Goal: Transaction & Acquisition: Purchase product/service

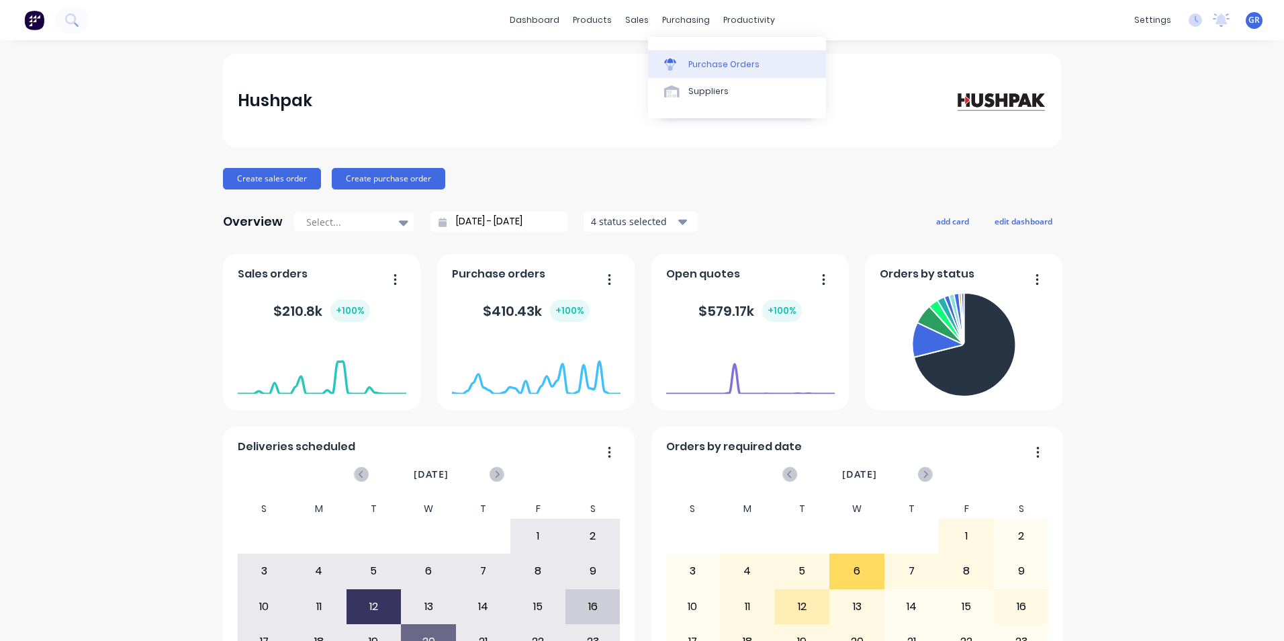
click at [716, 62] on div "Purchase Orders" at bounding box center [724, 64] width 71 height 12
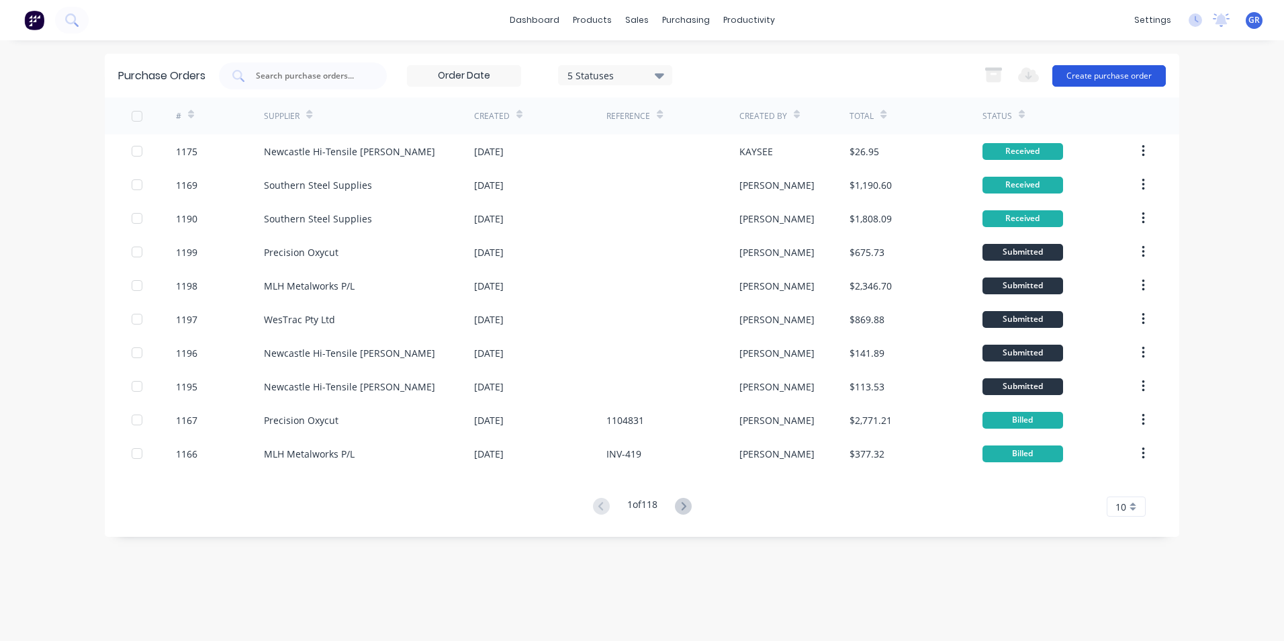
click at [1092, 78] on button "Create purchase order" at bounding box center [1110, 75] width 114 height 21
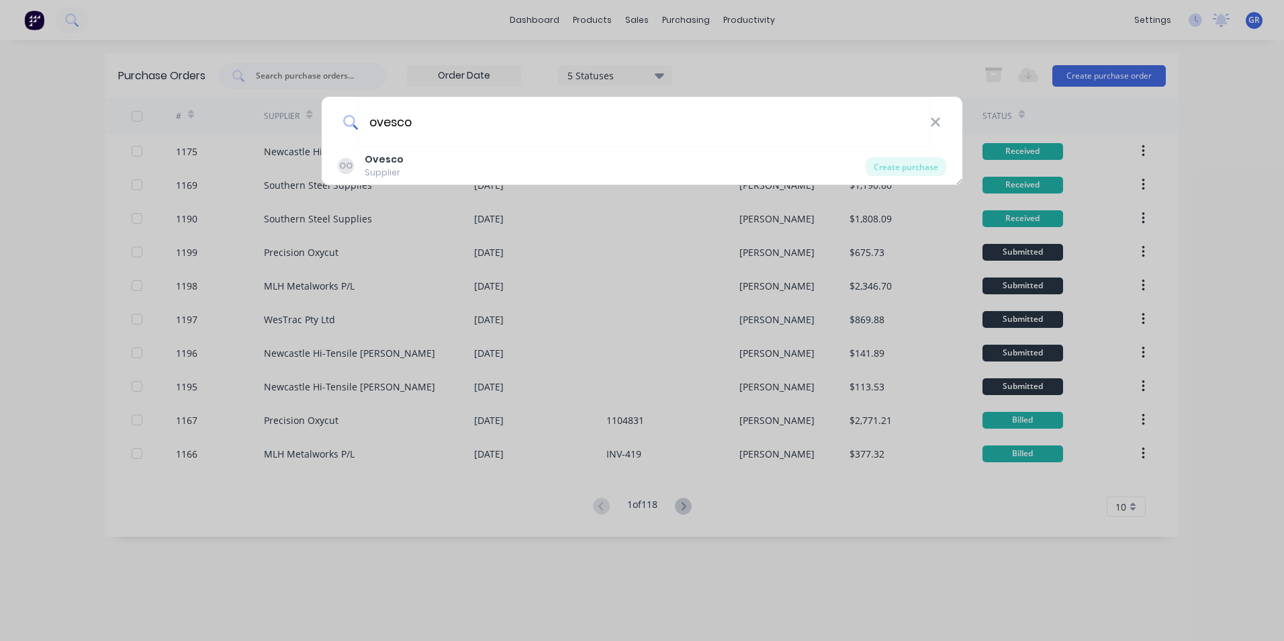
type input "Ovesco"
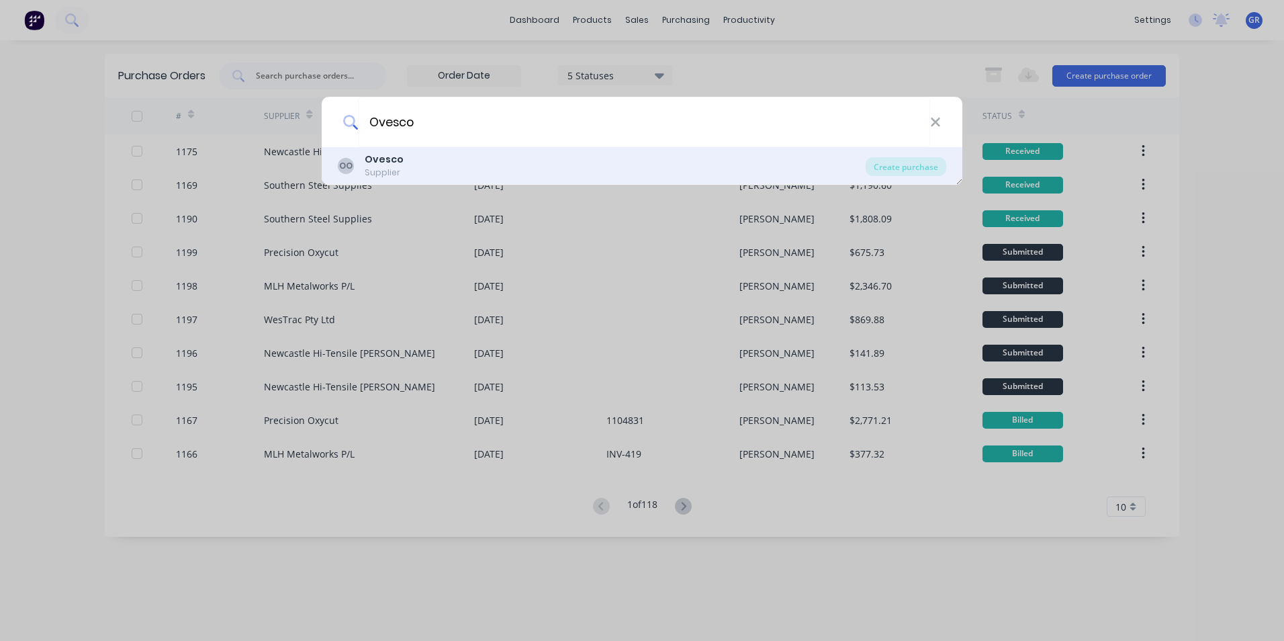
click at [405, 163] on div "OO Ovesco Supplier" at bounding box center [602, 165] width 528 height 26
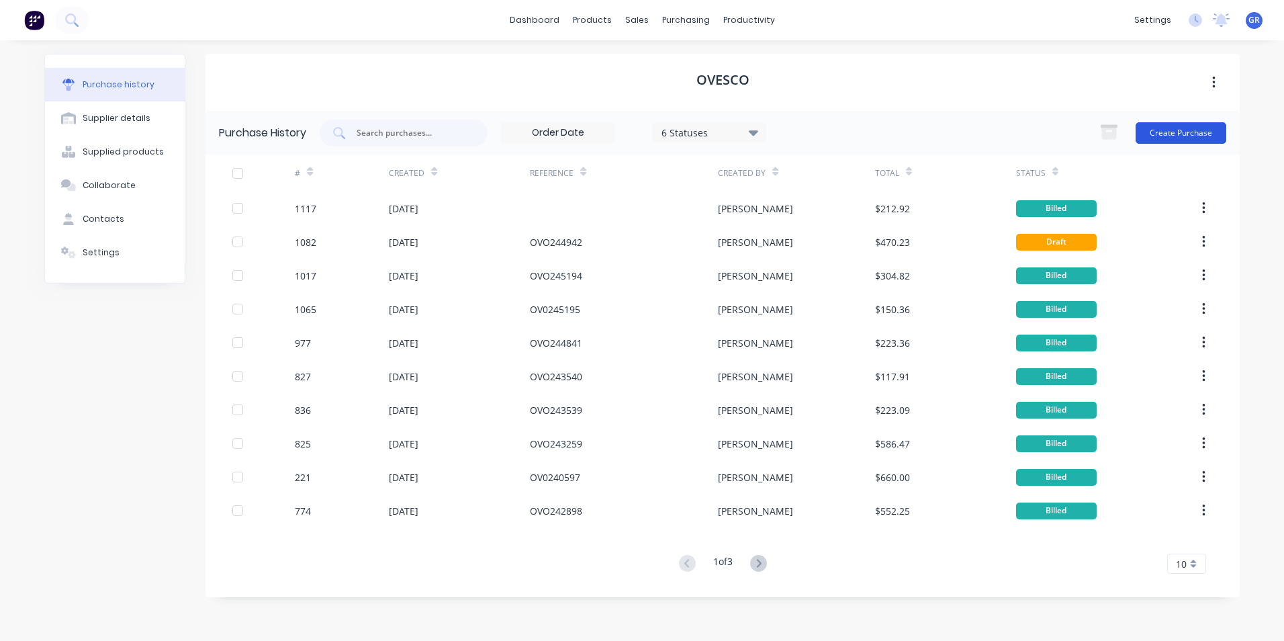
click at [1154, 139] on button "Create Purchase" at bounding box center [1181, 132] width 91 height 21
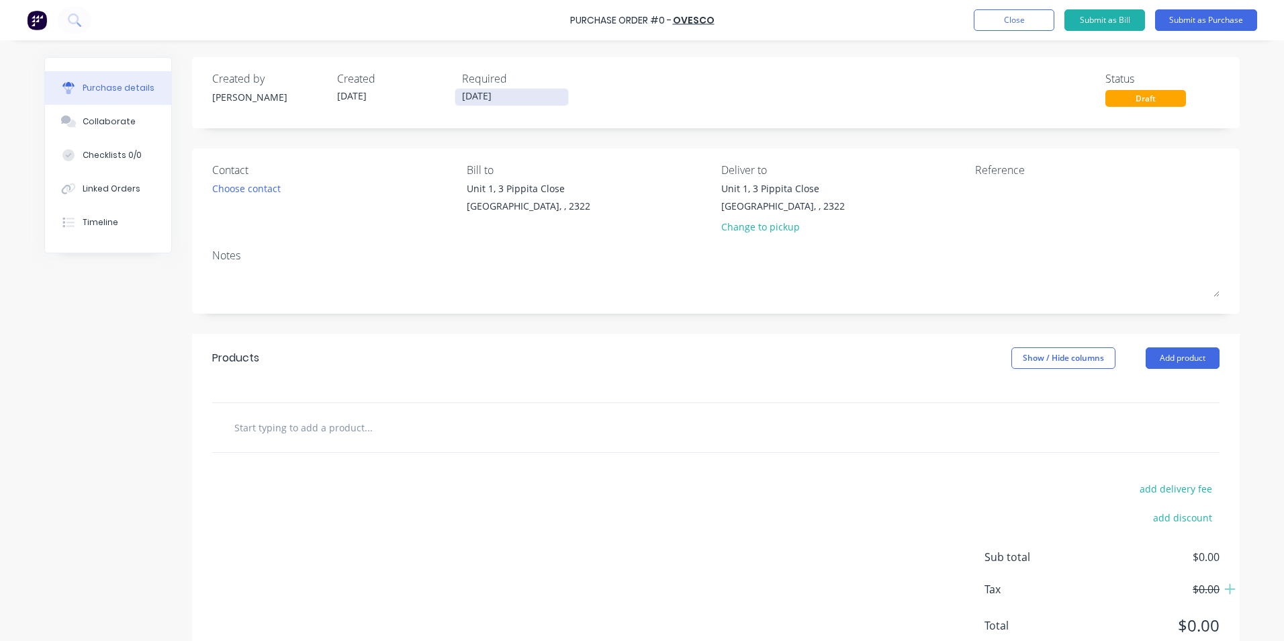
click at [505, 98] on input "[DATE]" at bounding box center [511, 97] width 113 height 17
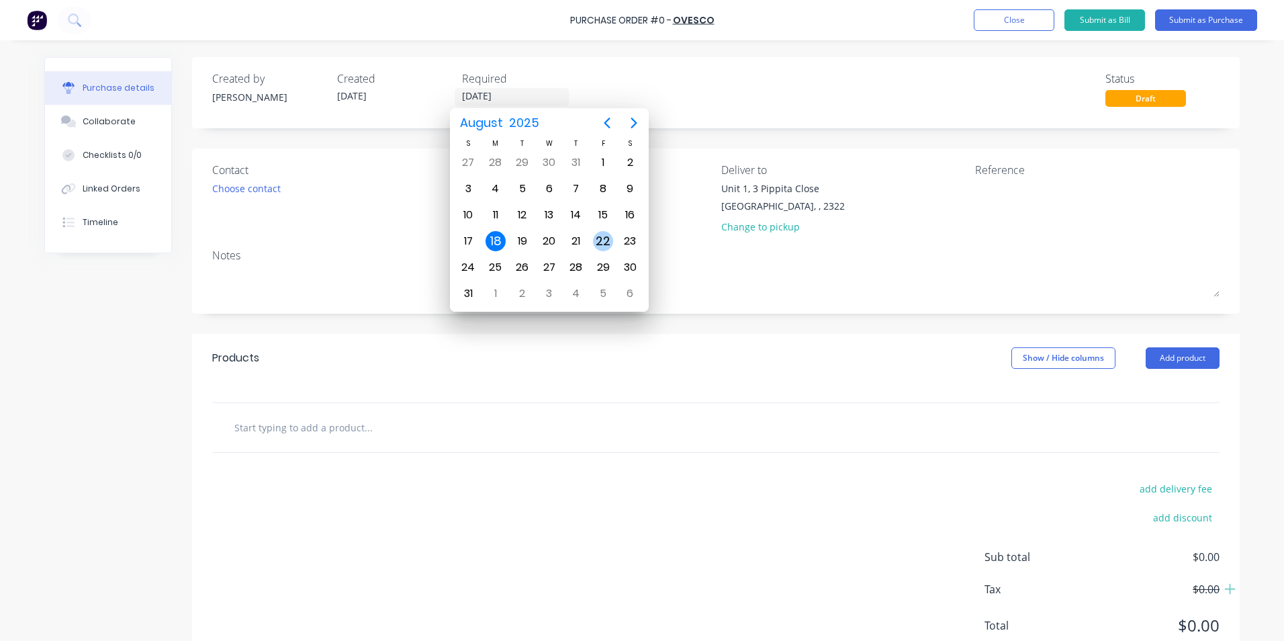
click at [601, 238] on div "22" at bounding box center [603, 241] width 20 height 20
type input "22/08/25"
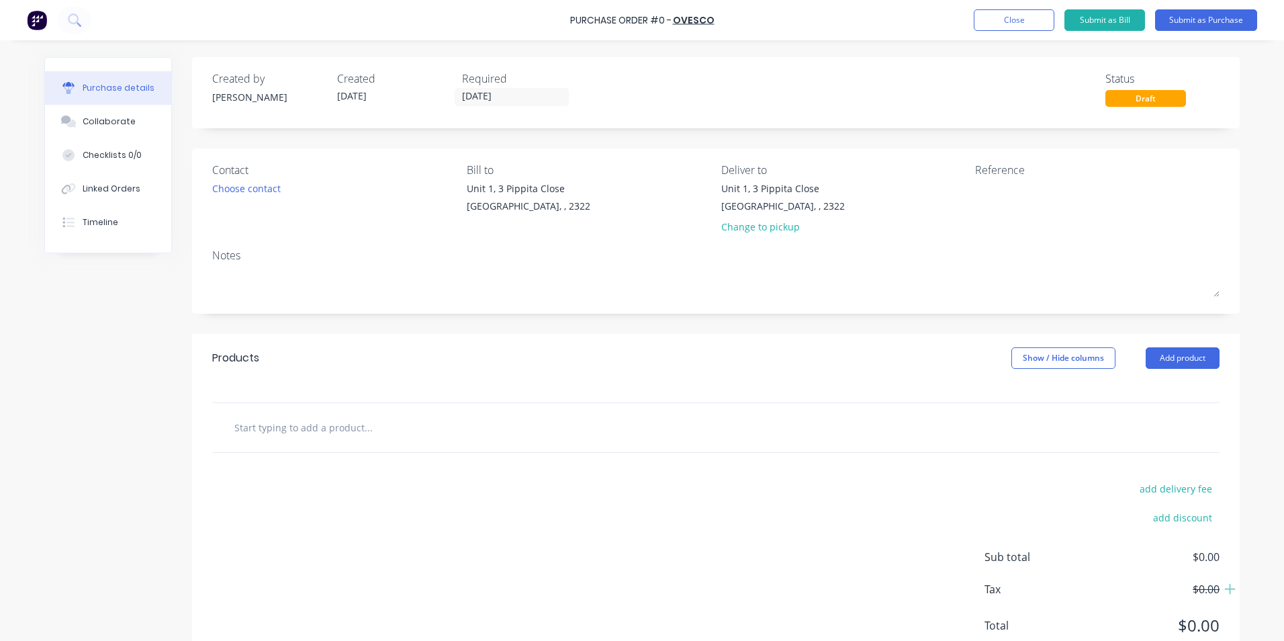
click at [272, 426] on input "text" at bounding box center [368, 427] width 269 height 27
click at [303, 419] on input "text" at bounding box center [368, 427] width 269 height 27
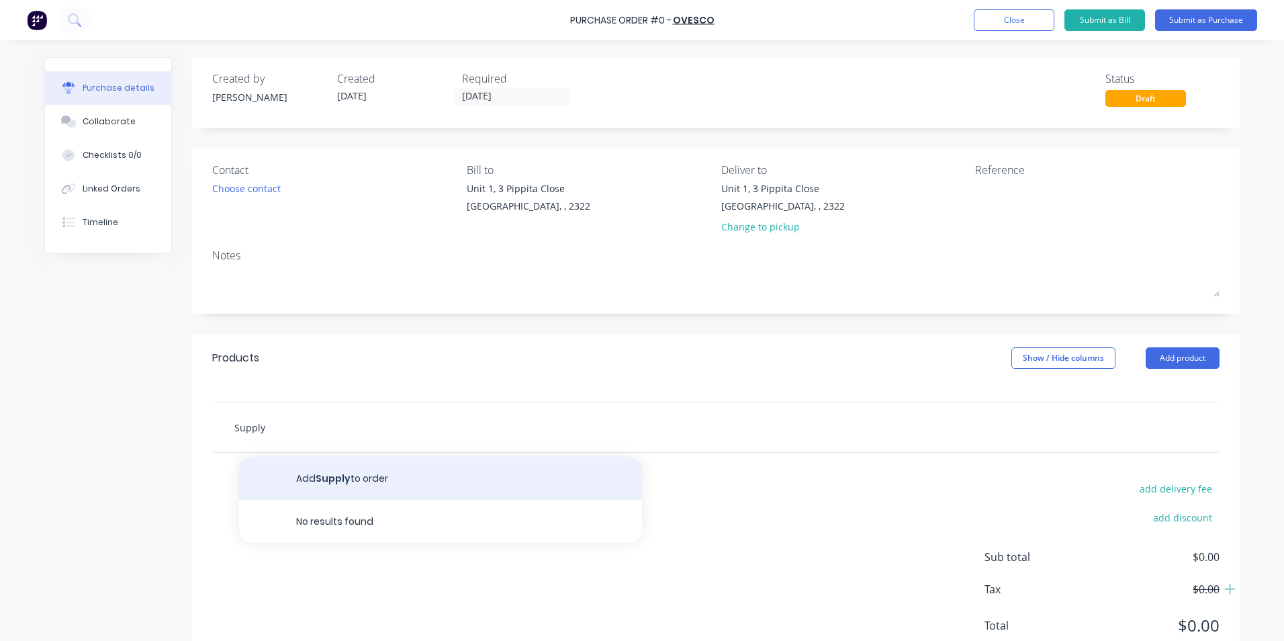
type input "Supply"
click at [346, 476] on button "Add Supply to order" at bounding box center [440, 478] width 403 height 43
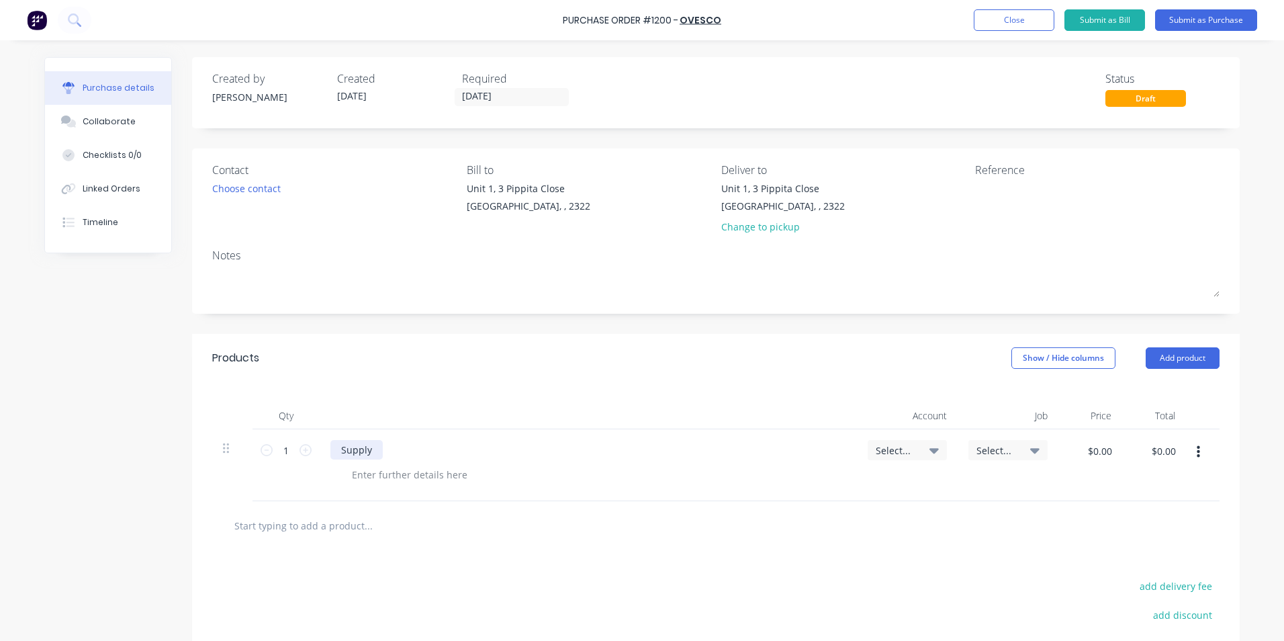
click at [373, 453] on div "Supply" at bounding box center [357, 449] width 52 height 19
click at [300, 449] on icon at bounding box center [306, 450] width 12 height 12
type input "2"
click at [903, 445] on span "Select..." at bounding box center [896, 450] width 40 height 14
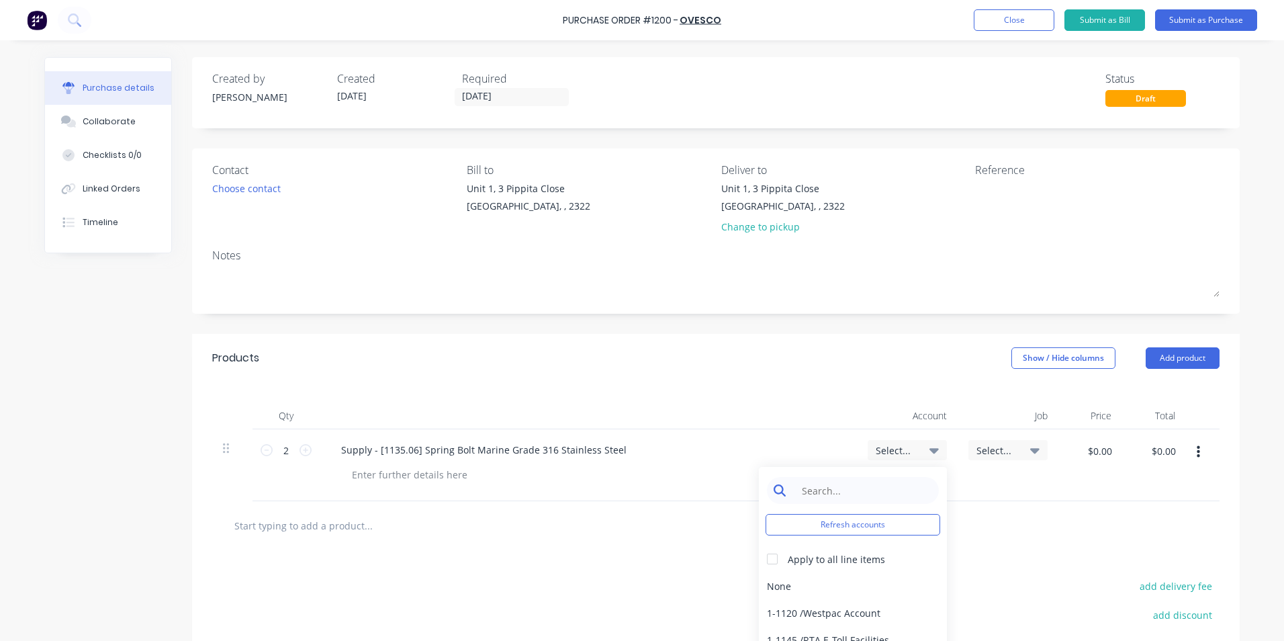
click at [837, 490] on input at bounding box center [864, 490] width 138 height 27
type input "1-14"
click at [854, 584] on div "1-1400 / Work in Progress" at bounding box center [853, 585] width 188 height 27
click at [993, 447] on span "Select..." at bounding box center [997, 450] width 40 height 14
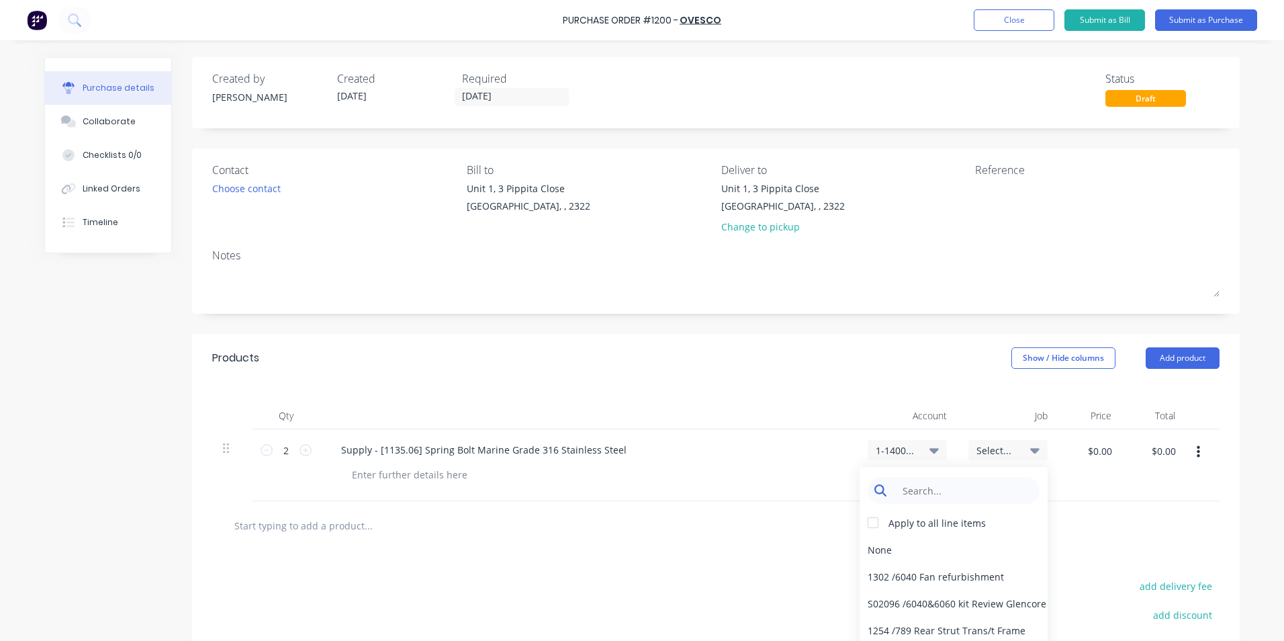
click at [952, 483] on input at bounding box center [965, 490] width 138 height 27
click at [924, 496] on input at bounding box center [965, 490] width 138 height 27
type input "1593"
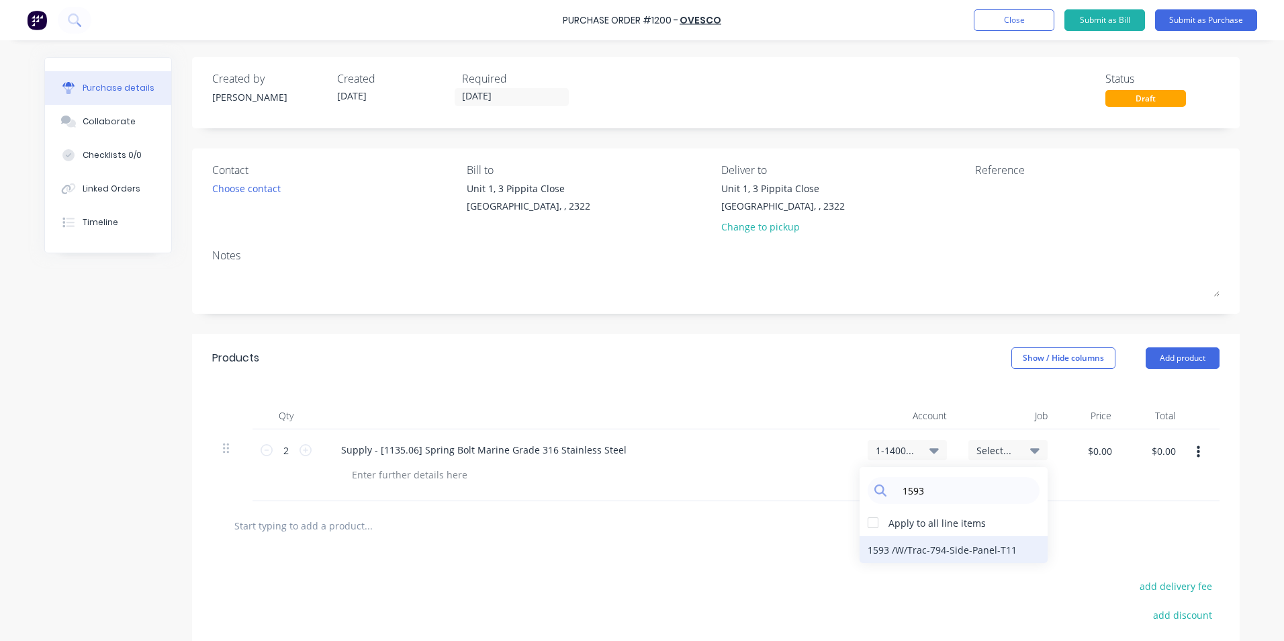
click at [972, 552] on div "1593 / W/Trac-794-Side-Panel-T11" at bounding box center [954, 549] width 188 height 27
click at [1095, 454] on input "$0.00" at bounding box center [1100, 450] width 40 height 21
type input "$26.1027"
type input "$52.21"
click at [1098, 496] on div "$26.1027 26.1027" at bounding box center [1091, 465] width 64 height 72
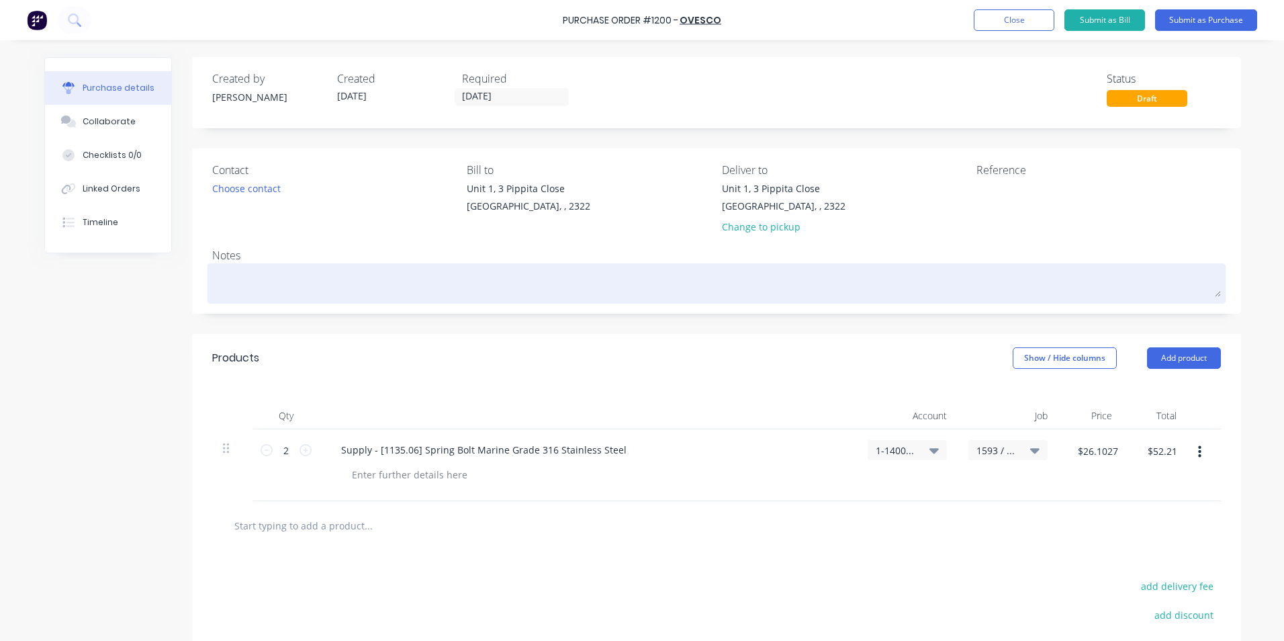
click at [260, 278] on textarea at bounding box center [716, 282] width 1009 height 30
type textarea "x"
type textarea "J"
type textarea "x"
type textarea "JN"
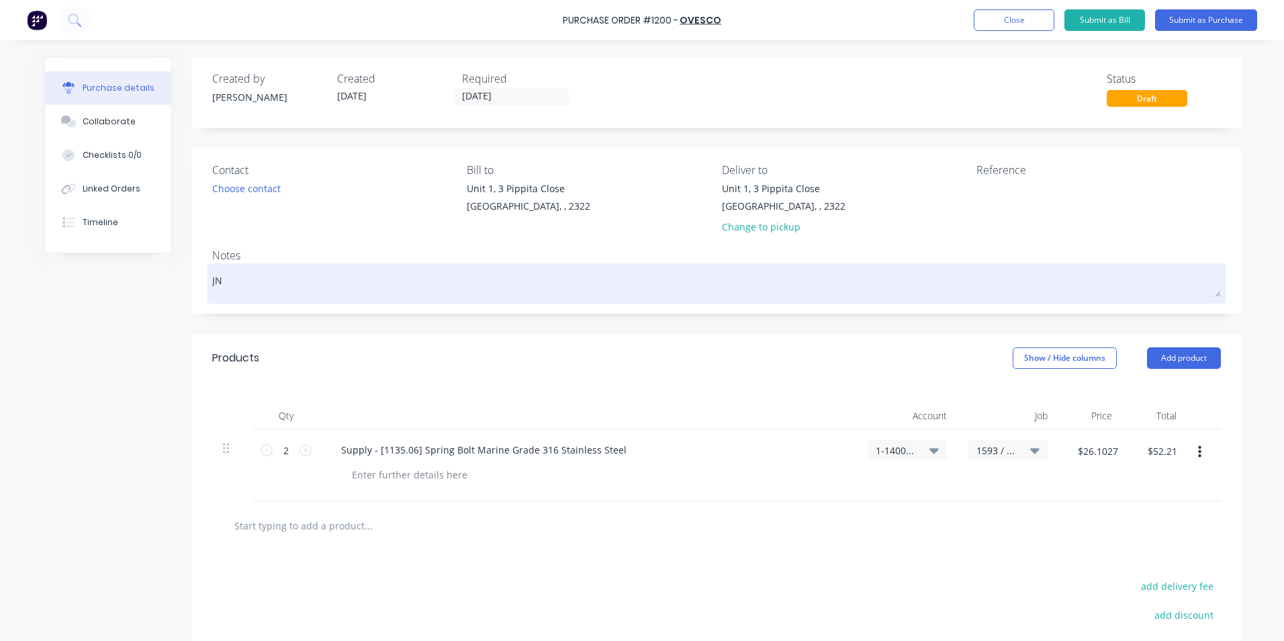
type textarea "x"
type textarea "JN1"
type textarea "x"
type textarea "JN15"
type textarea "x"
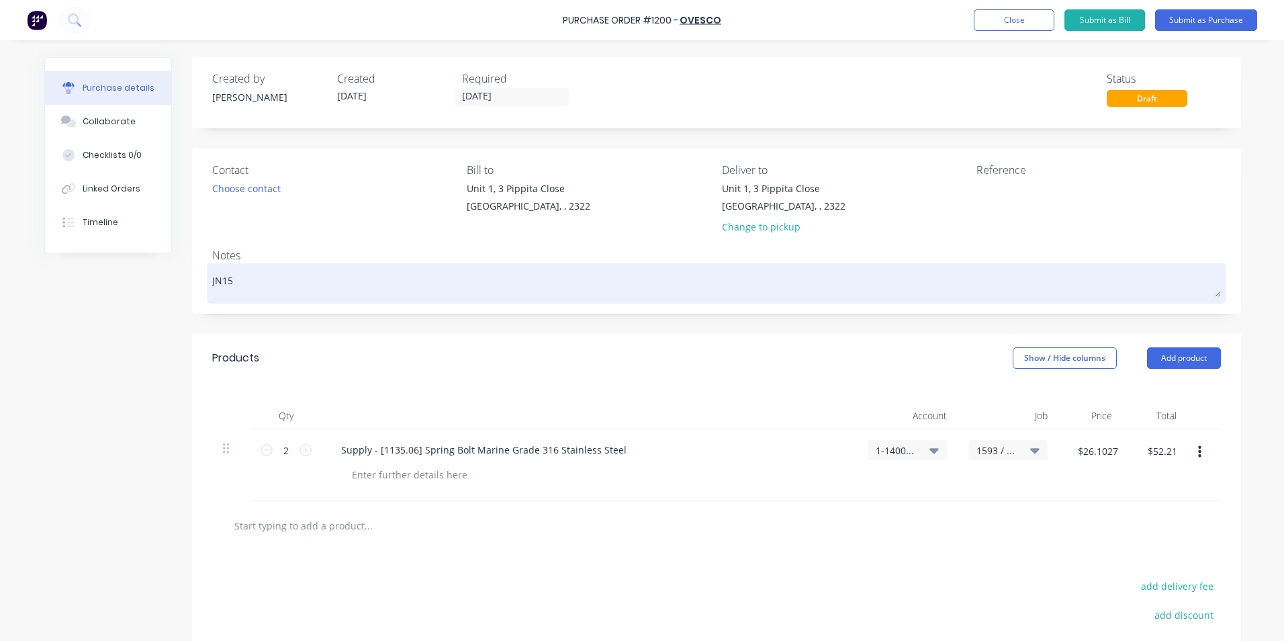
type textarea "JN159"
type textarea "x"
type textarea "JN1593"
type textarea "x"
type textarea "JN1593"
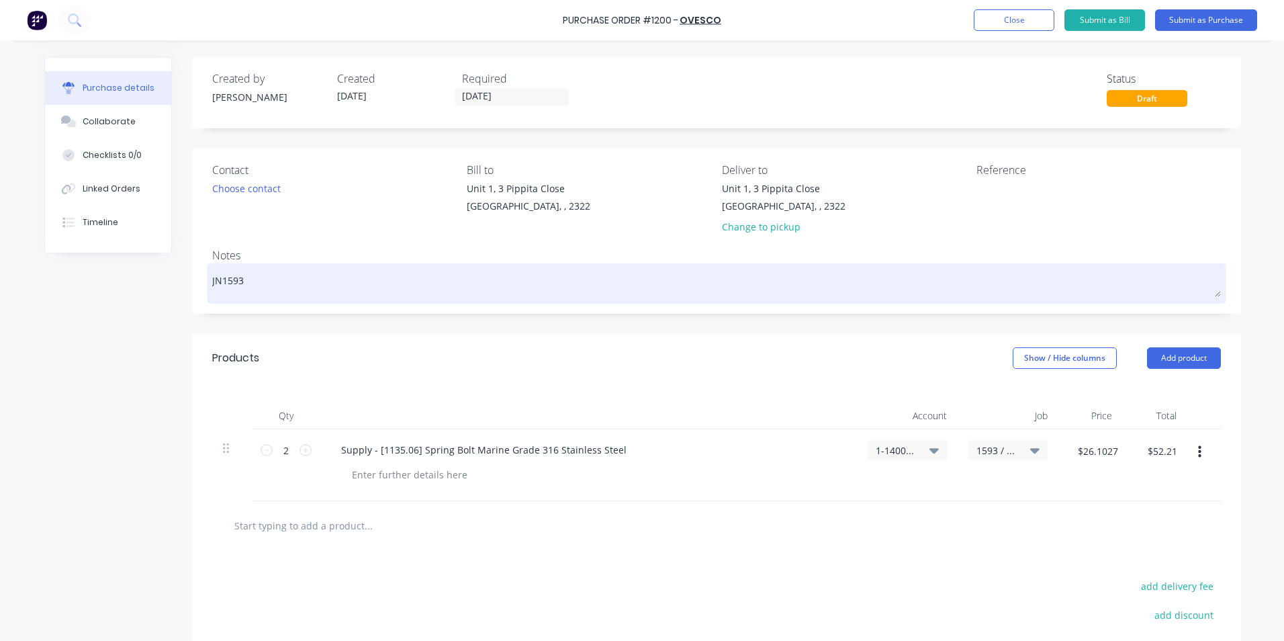
type textarea "x"
type textarea "JN1593 -"
type textarea "x"
type textarea "JN1593 -"
type textarea "x"
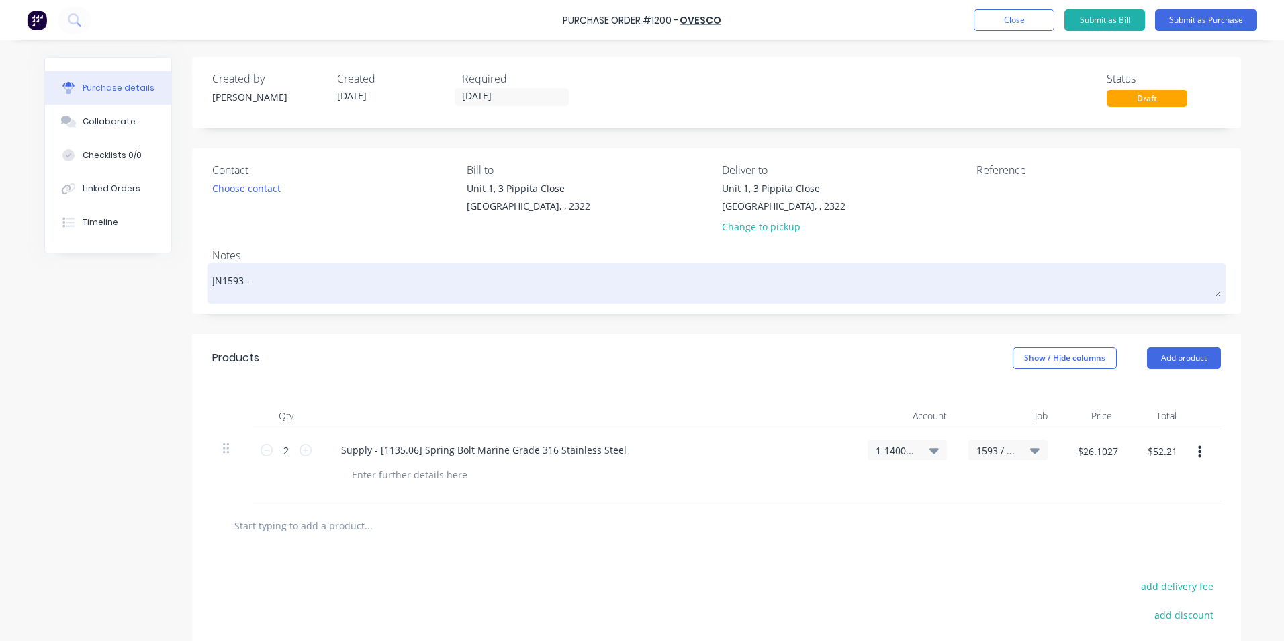
type textarea "JN1593 - 7"
type textarea "x"
type textarea "JN1593 - 79"
type textarea "x"
type textarea "JN1593 - 794"
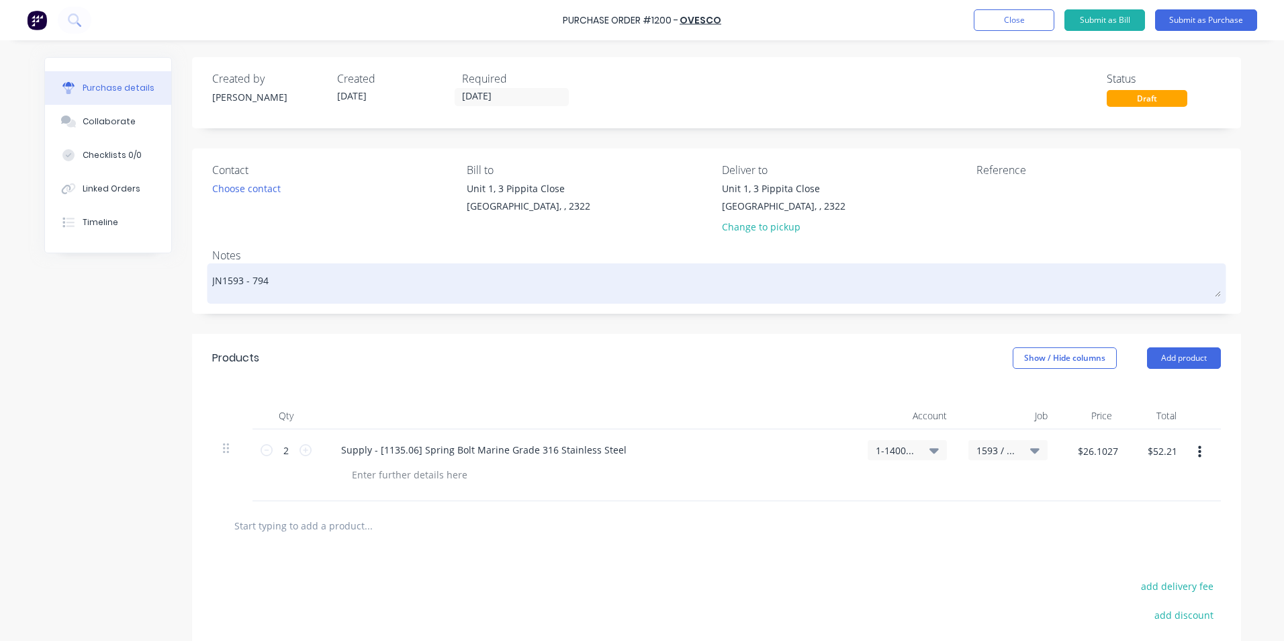
type textarea "x"
type textarea "JN1593 - 794"
type textarea "x"
type textarea "JN1593 - 794 S"
type textarea "x"
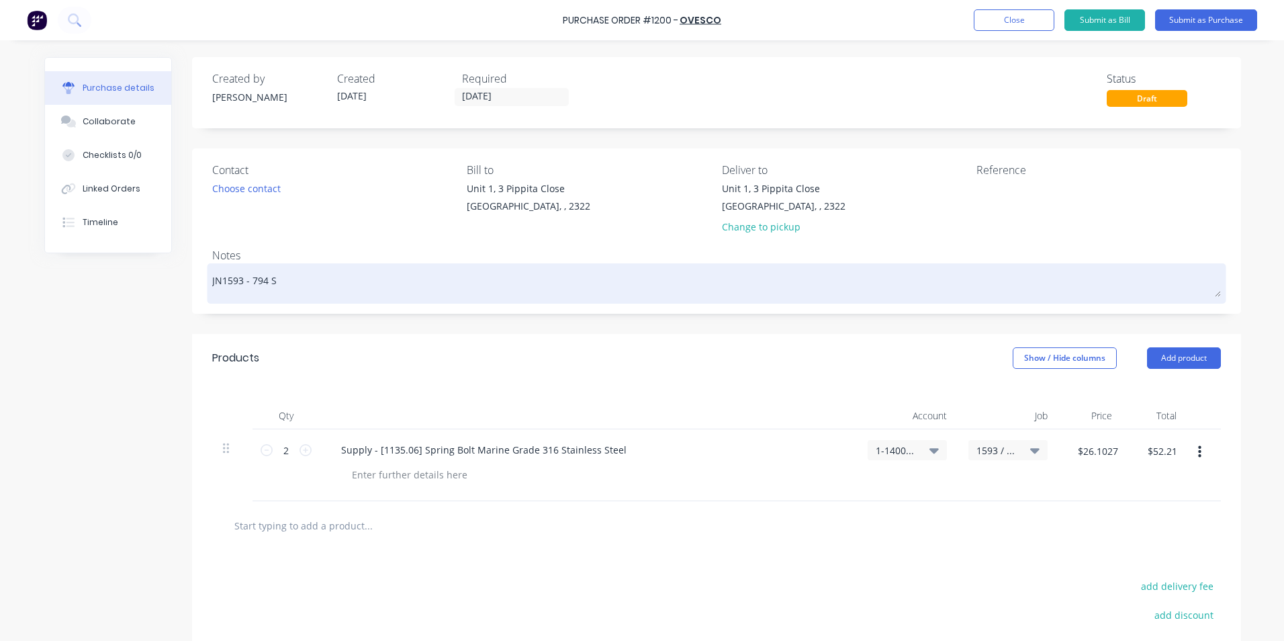
type textarea "JN1593 - 794 Si"
type textarea "x"
type textarea "JN1593 - 794 Sid"
type textarea "x"
type textarea "JN1593 - 794 Side"
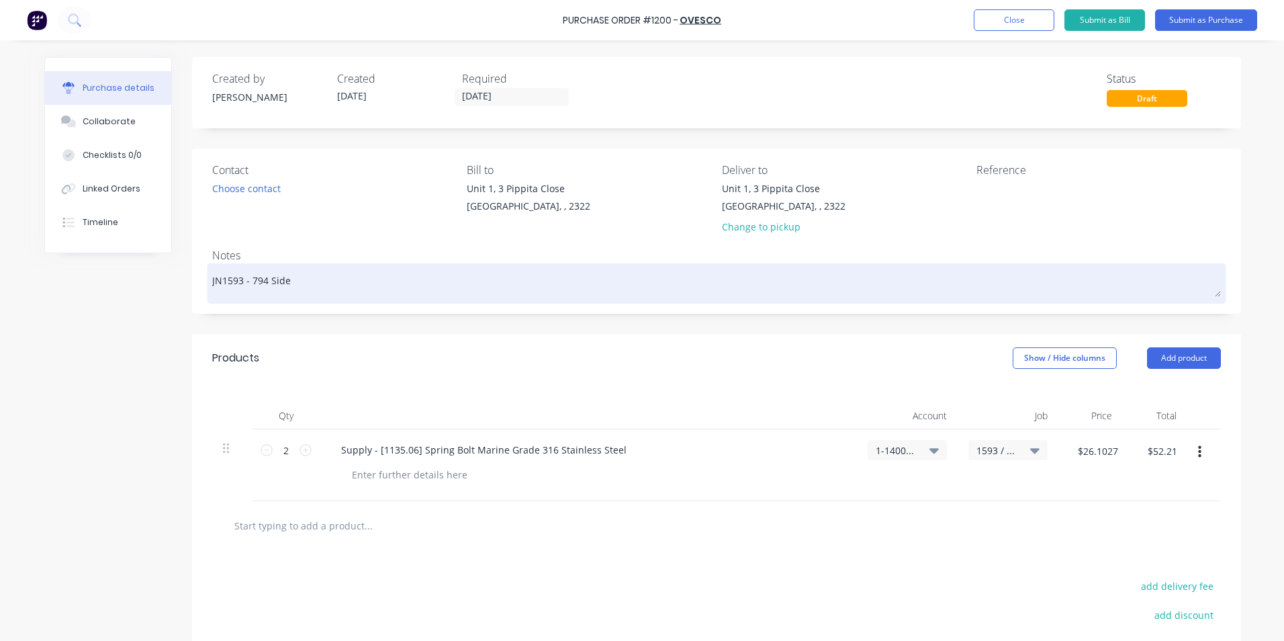
type textarea "x"
type textarea "JN1593 - 794 Side"
type textarea "x"
type textarea "JN1593 - 794 Side P"
type textarea "x"
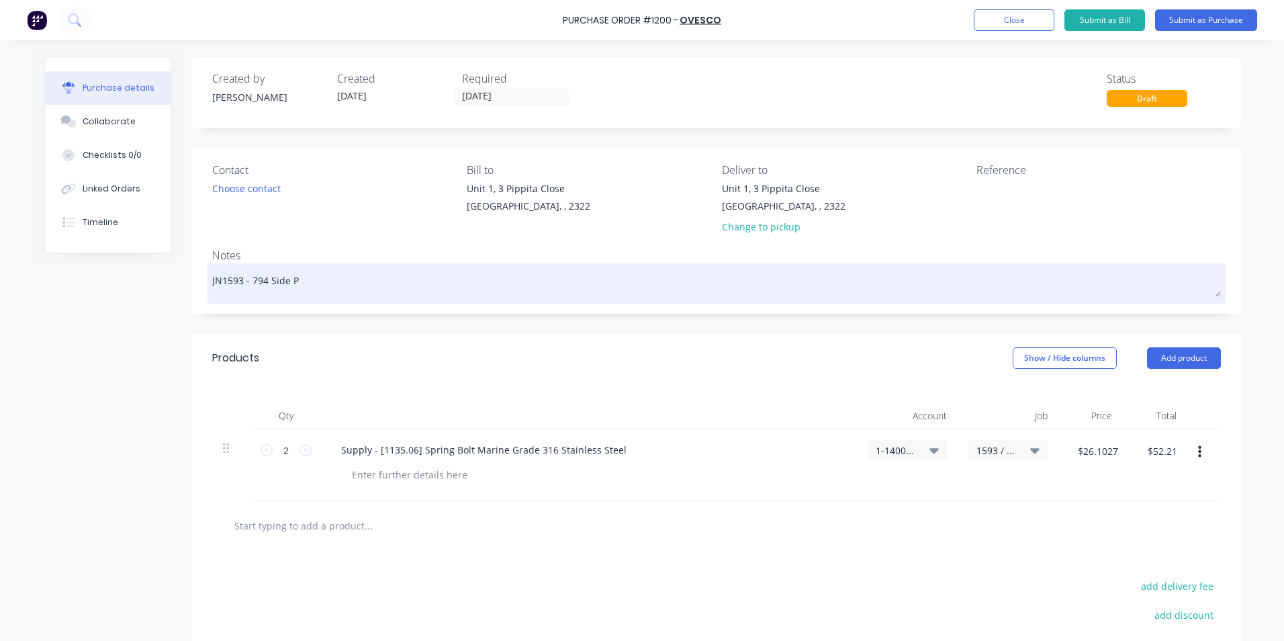
type textarea "JN1593 - 794 Side Pa"
type textarea "x"
type textarea "JN1593 - 794 Side Pan"
type textarea "x"
type textarea "JN1593 - 794 Side Pane"
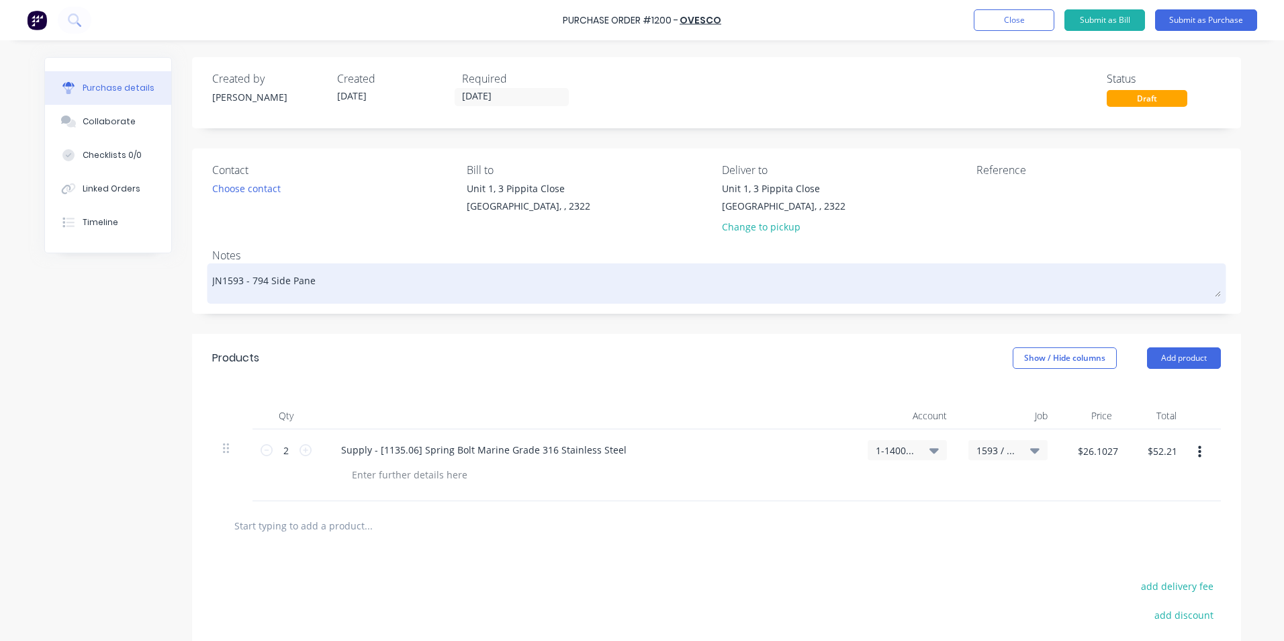
type textarea "x"
type textarea "JN1593 - 794 Side Panel"
type textarea "x"
type textarea "JN1593 - 794 Side Panel"
type textarea "x"
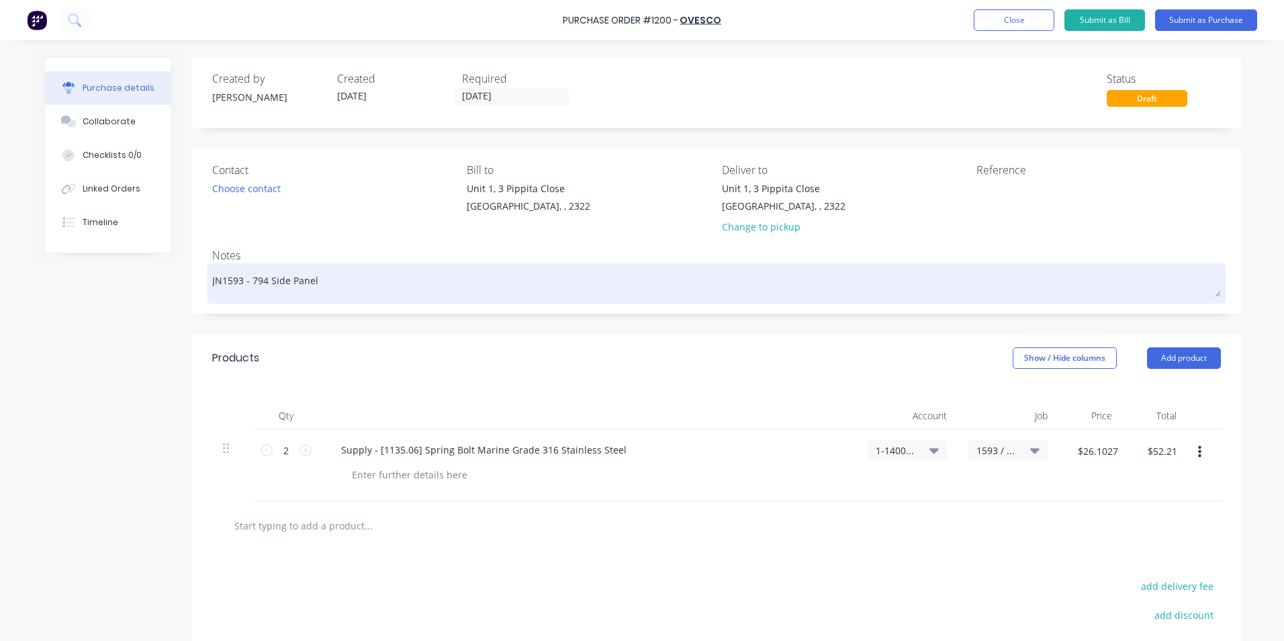
type textarea "JN1593 - 794 Side Panel H"
type textarea "x"
type textarea "JN1593 - 794 Side Panel Ha"
type textarea "x"
type textarea "JN1593 - 794 Side Panel Har"
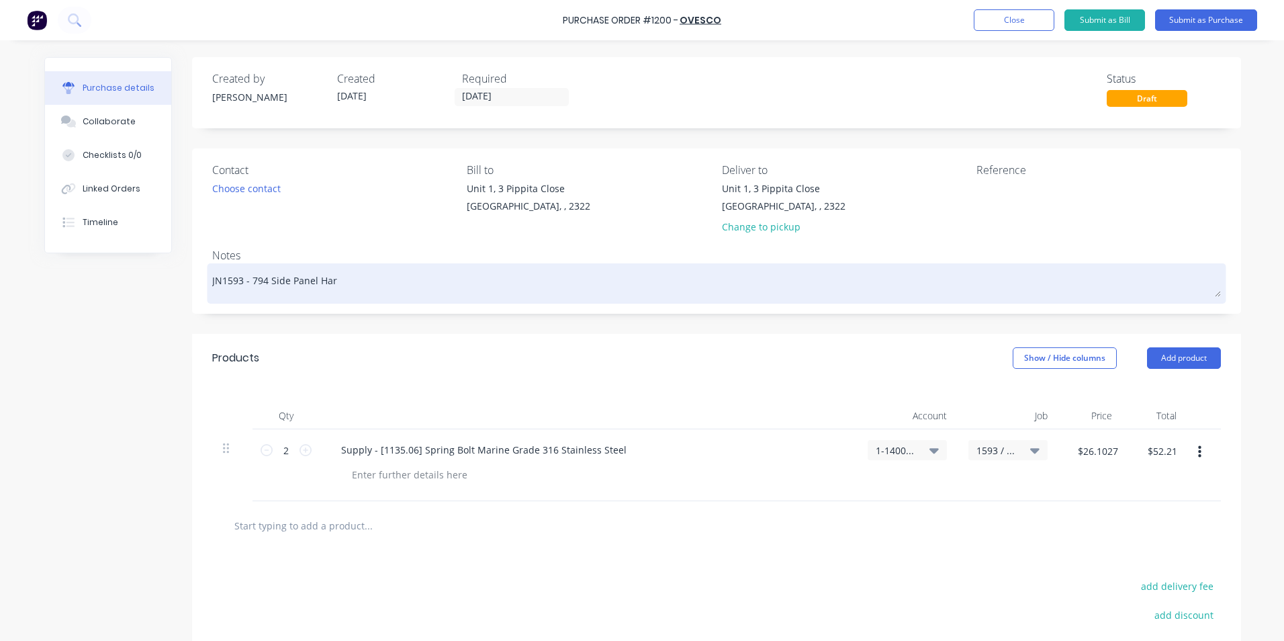
type textarea "x"
type textarea "JN1593 - 794 Side Panel Hard"
type textarea "x"
type textarea "JN1593 - 794 Side Panel Hardw"
type textarea "x"
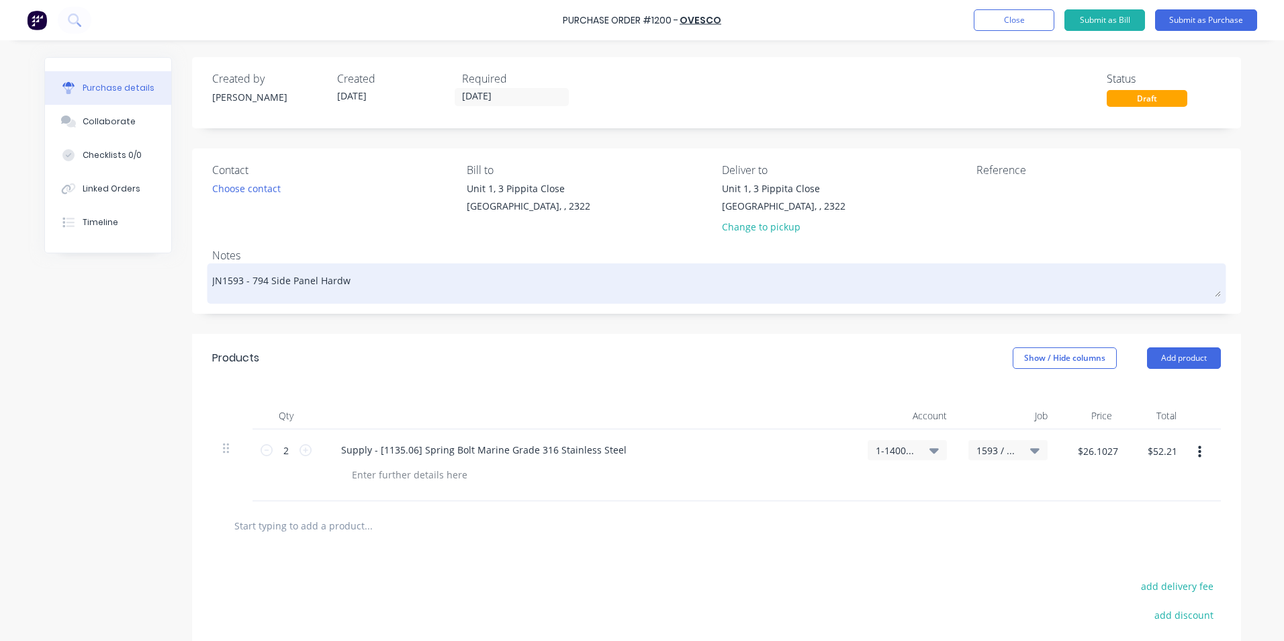
type textarea "JN1593 - 794 Side Panel Hardwa"
type textarea "x"
type textarea "JN1593 - 794 Side Panel Hardwar"
type textarea "x"
type textarea "JN1593 - 794 Side Panel Hardware"
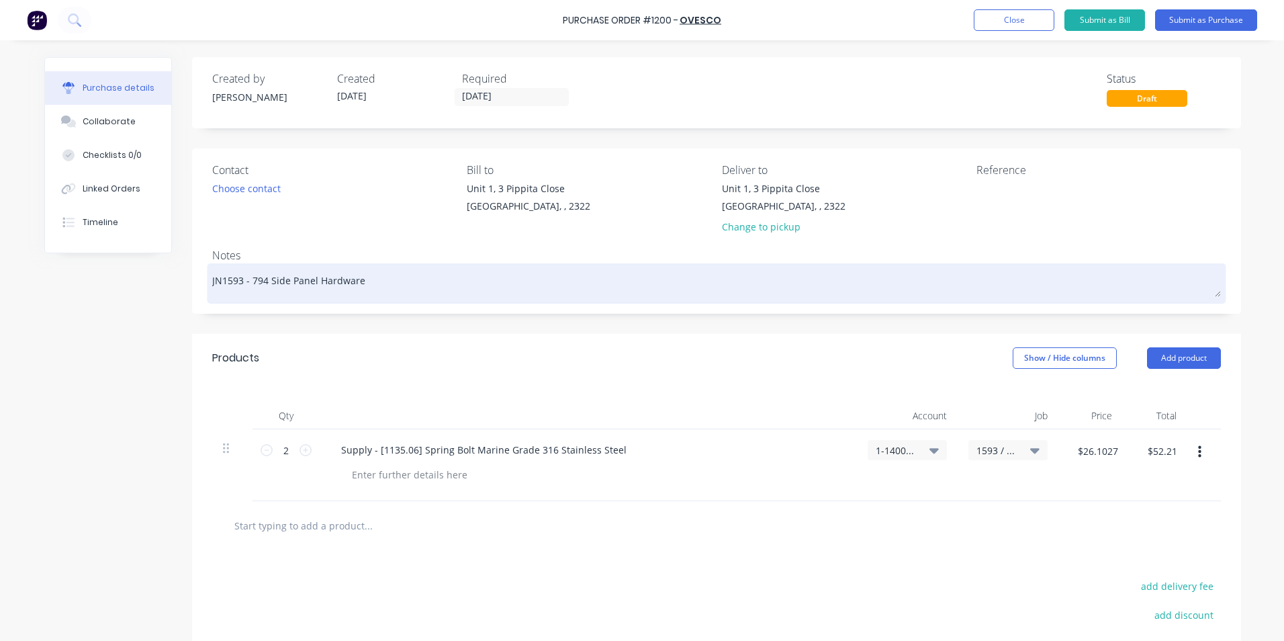
type textarea "x"
type textarea "JN1593 - 794 Side Panel Hardware"
click at [312, 281] on textarea "JN1593 - 794 Side Panel Hardware" at bounding box center [716, 282] width 1009 height 30
type textarea "x"
type textarea "JN1593 - 794 Side Panel -Hardware"
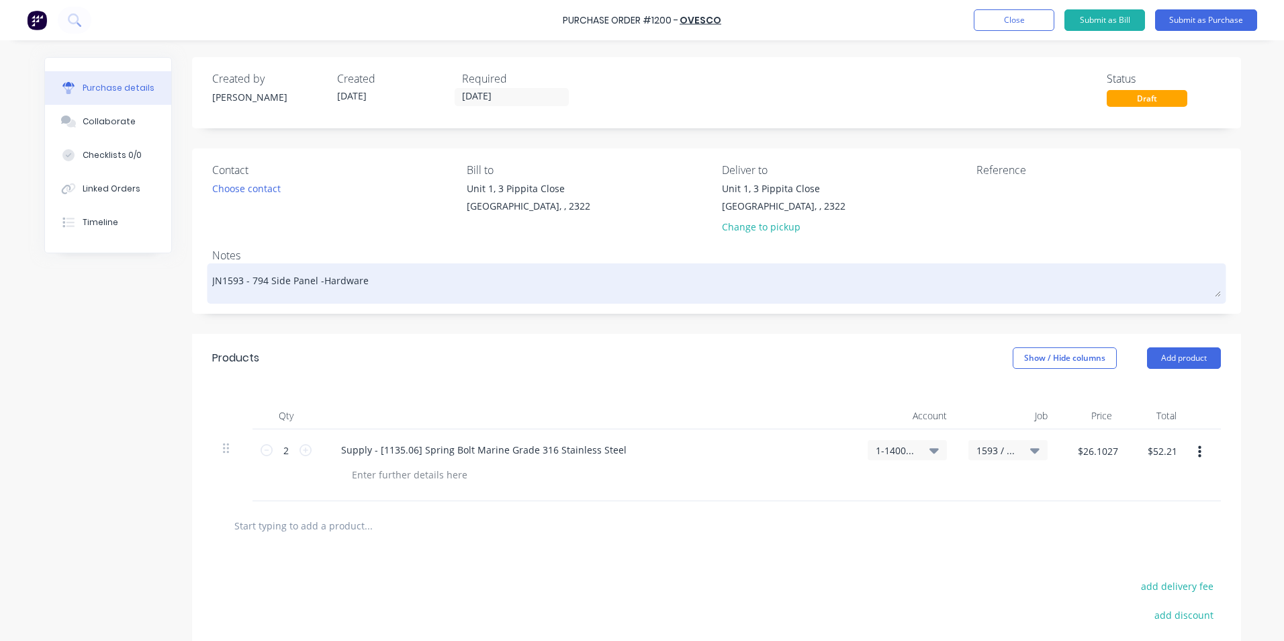
type textarea "x"
type textarea "JN1593 - 794 Side Panel - Hardware"
type textarea "x"
type textarea "JN1593 - 794 Side Panel - THardware"
type textarea "x"
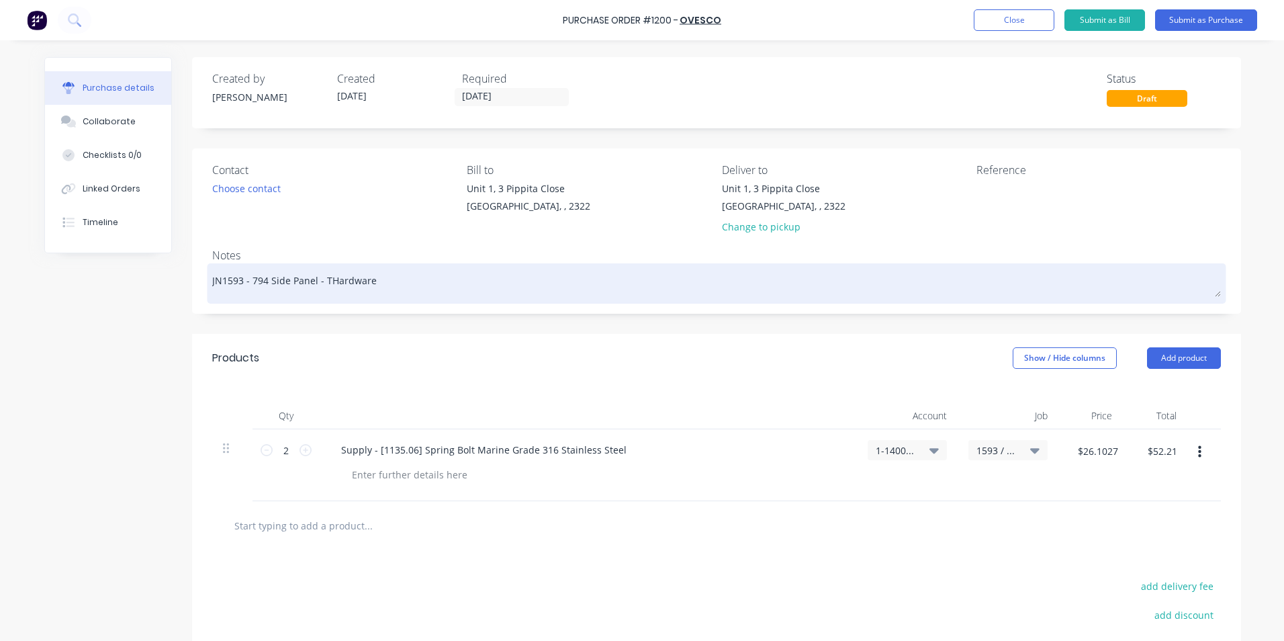
type textarea "JN1593 - 794 Side Panel - TrHardware"
type textarea "x"
type textarea "JN1593 - 794 Side Panel - TruHardware"
type textarea "x"
type textarea "JN1593 - 794 Side Panel - TrucHardware"
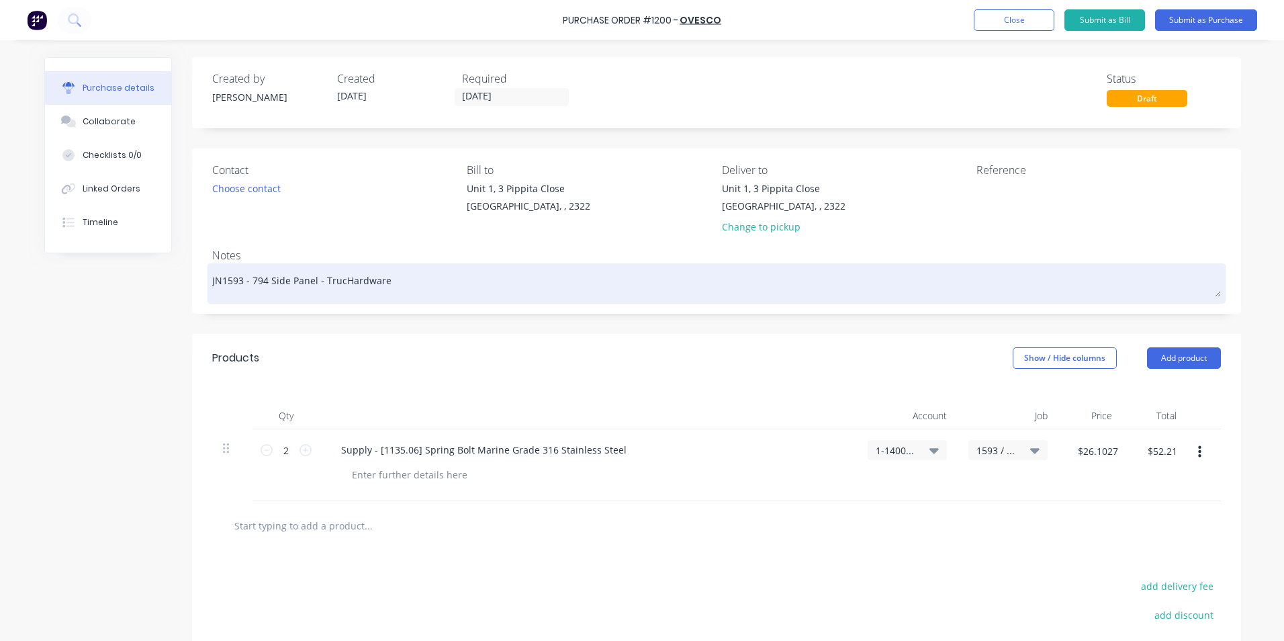
type textarea "x"
type textarea "JN1593 - 794 Side Panel - TruckHardware"
type textarea "x"
type textarea "JN1593 - 794 Side Panel - Truck Hardware"
type textarea "x"
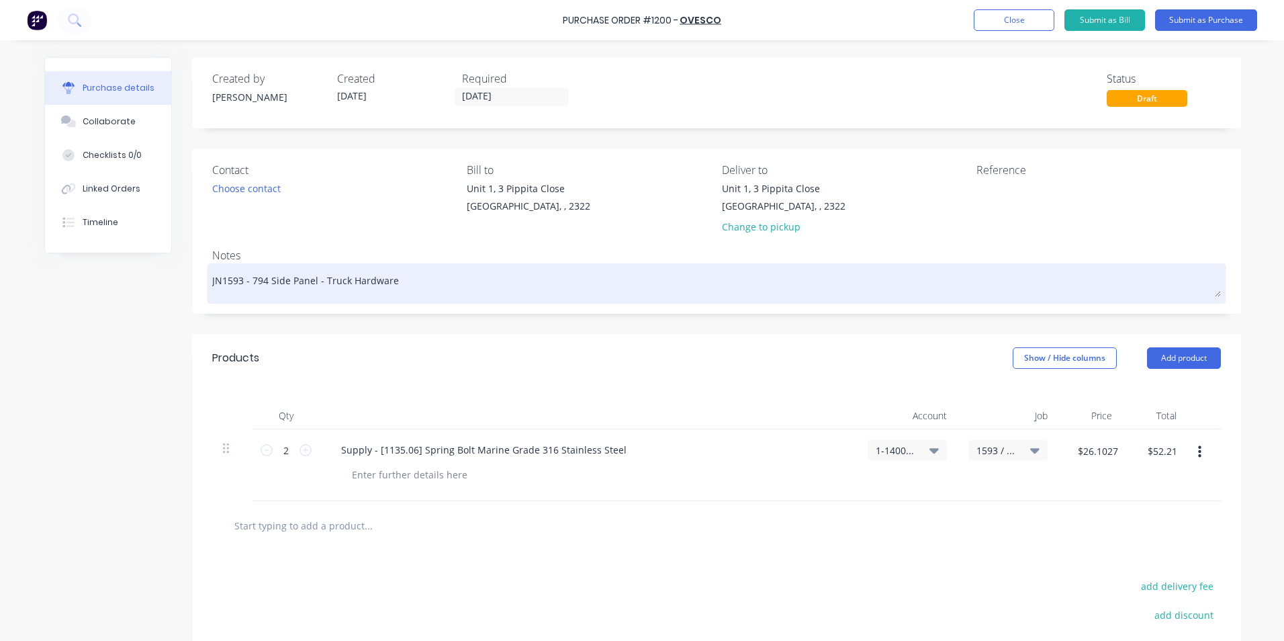
type textarea "JN1593 - 794 Side Panel - Truck #Hardware"
type textarea "x"
type textarea "JN1593 - 794 Side Panel - Truck #1Hardware"
type textarea "x"
type textarea "JN1593 - 794 Side Panel - Truck #11Hardware"
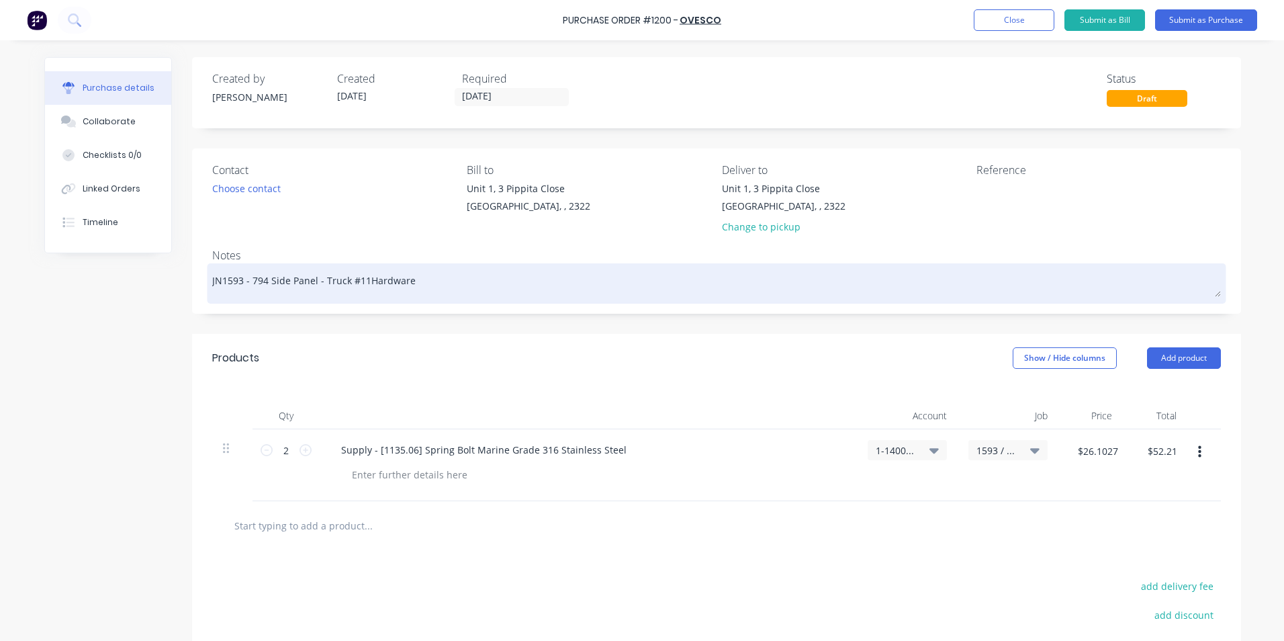
type textarea "x"
type textarea "JN1593 - 794 Side Panel - Truck #11 Hardware"
type textarea "x"
type textarea "JN1593 - 794 Side Panel - Truck #11 -Hardware"
type textarea "x"
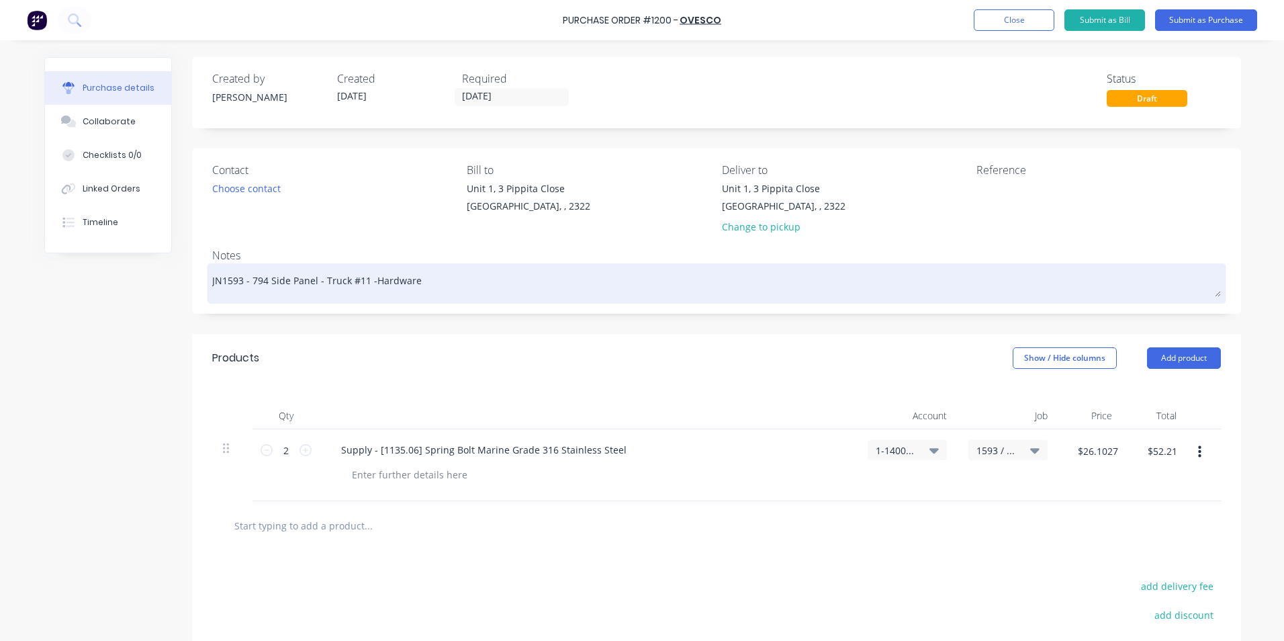
type textarea "JN1593 - 794 Side Panel - Truck #11 - Hardware"
type textarea "x"
type textarea "JN1593 - 794 Side Panel - Truck #11 - Hardware"
type textarea "x"
type textarea "JN1593 - 794 Side Panel - Truck #11 - Hardware K"
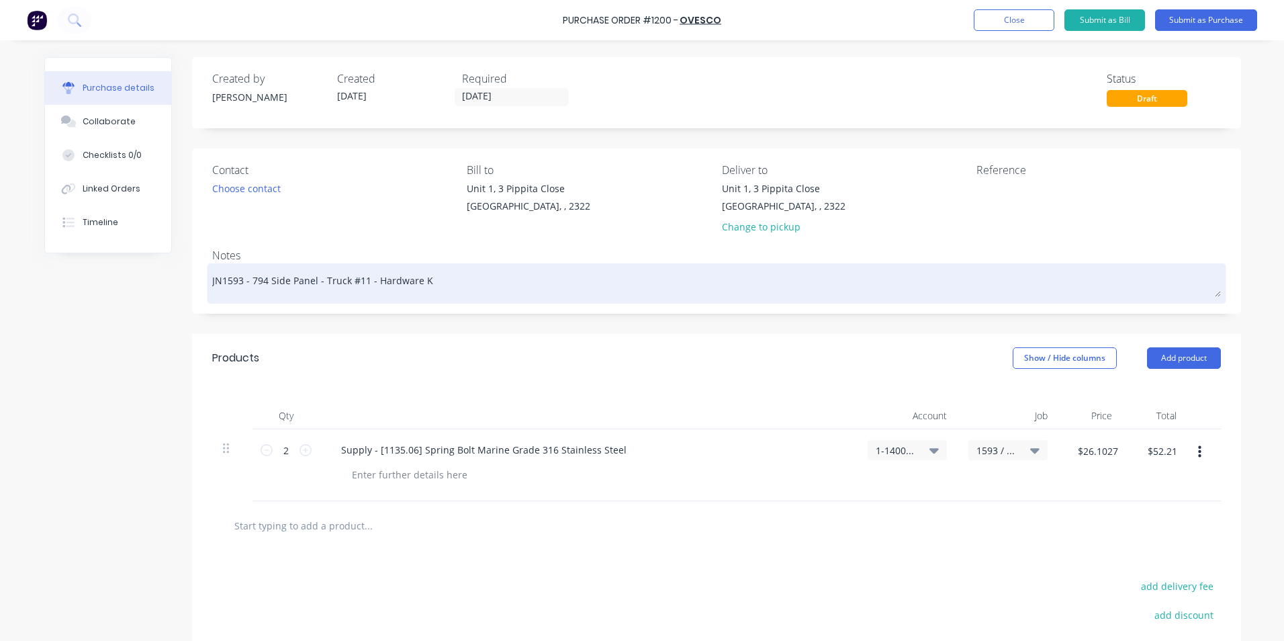
type textarea "x"
type textarea "JN1593 - 794 Side Panel - Truck #11 - Hardware Ki"
type textarea "x"
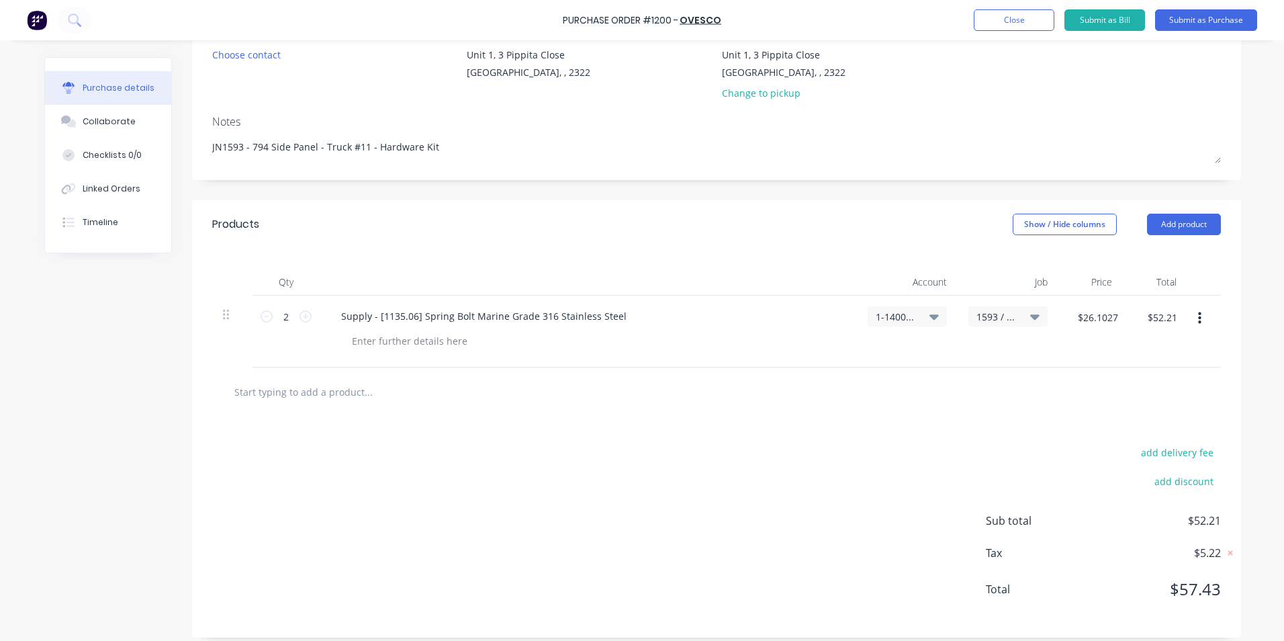
scroll to position [134, 0]
type textarea "JN1593 - 794 Side Panel - Truck #11 - Hardware Kit"
type textarea "x"
type textarea "JN1593 - 794 Side Panel - Truck #11 - Hardware Kit"
type textarea "x"
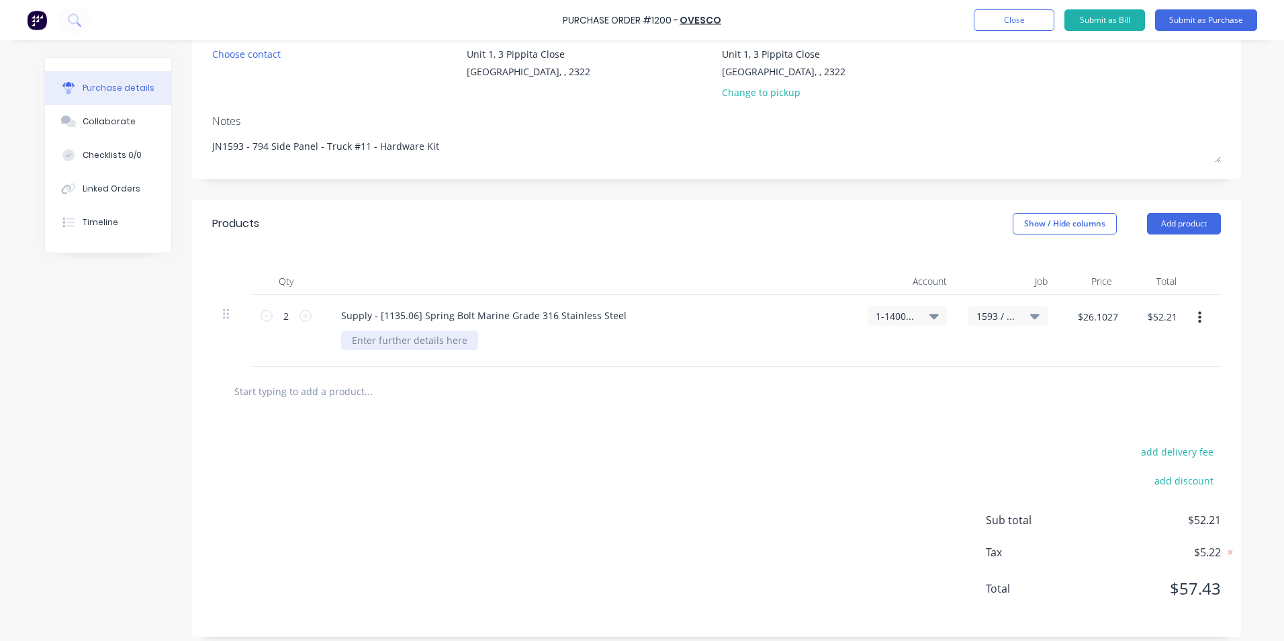
click at [410, 338] on div at bounding box center [409, 340] width 137 height 19
click at [1199, 318] on icon "button" at bounding box center [1200, 318] width 3 height 12
click at [1135, 385] on button "Duplicate" at bounding box center [1159, 380] width 114 height 27
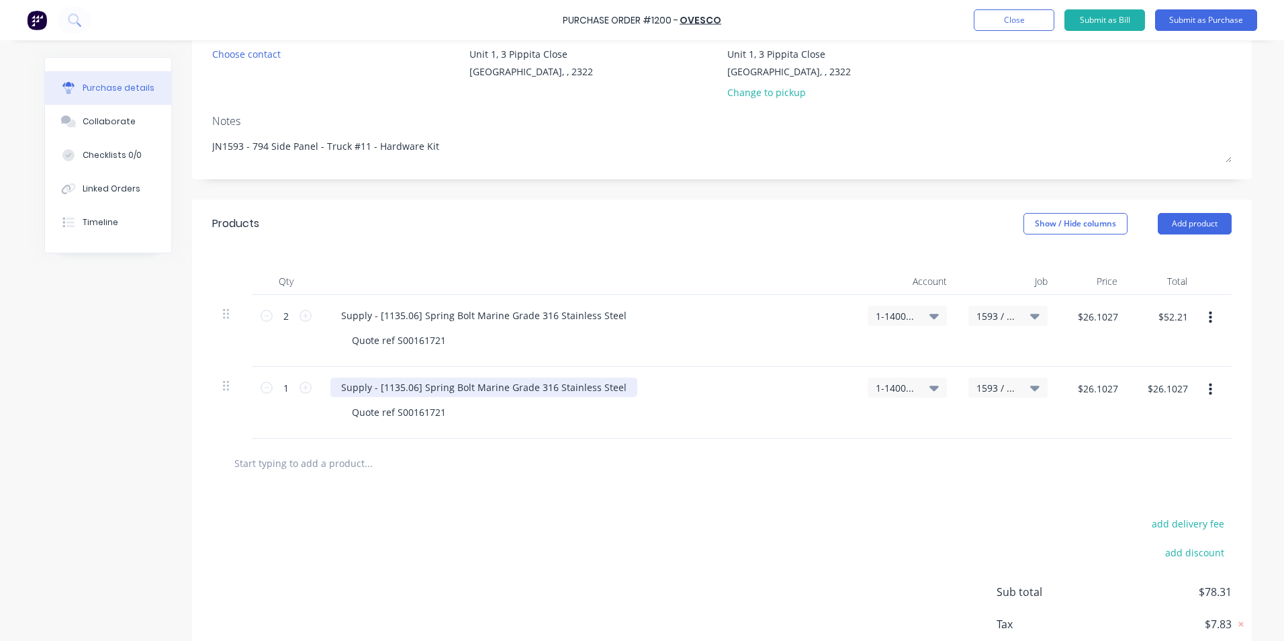
click at [442, 386] on div "Supply - [1135.06] Spring Bolt Marine Grade 316 Stainless Steel" at bounding box center [484, 387] width 307 height 19
drag, startPoint x: 612, startPoint y: 387, endPoint x: 329, endPoint y: 376, distance: 283.0
click at [329, 376] on div "Supply - [1135.06] Spring Bolt Marine Grade 316 Stainless Steel Quote ref S0016…" at bounding box center [588, 403] width 537 height 72
click at [469, 380] on div "Supply - [1135.06] Spring Bolt Marine Grade 316 Stainless Steel" at bounding box center [484, 387] width 307 height 19
drag, startPoint x: 582, startPoint y: 388, endPoint x: 388, endPoint y: 390, distance: 194.2
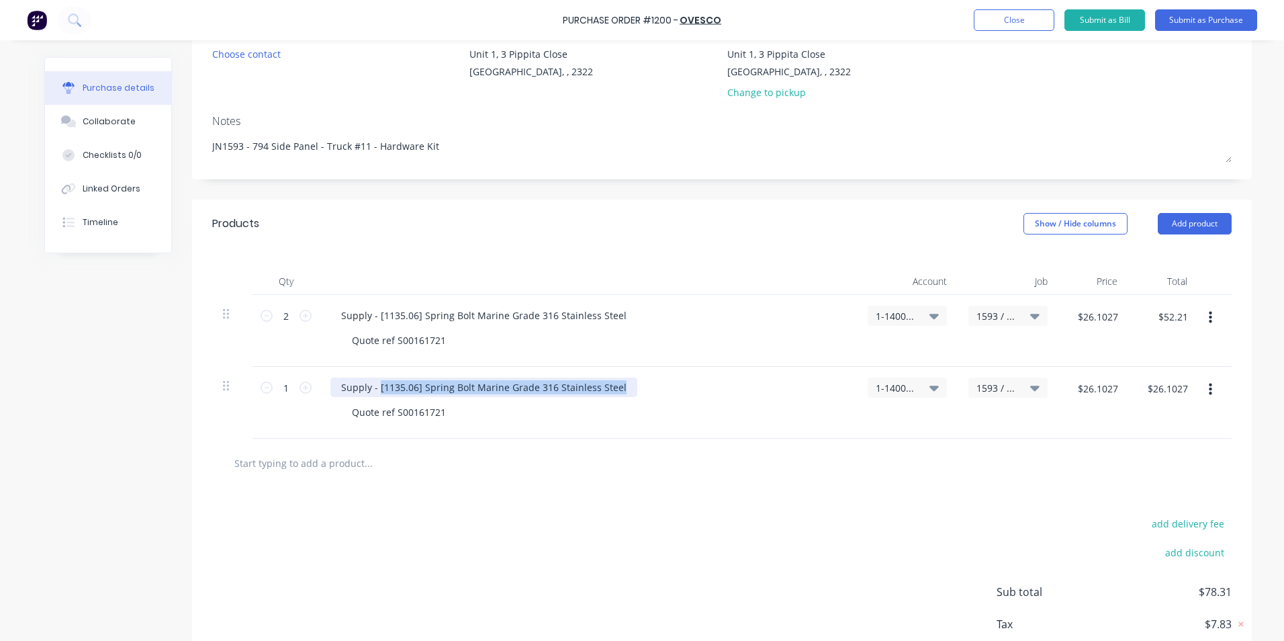
click at [375, 387] on div "Supply - [1135.06] Spring Bolt Marine Grade 316 Stainless Steel" at bounding box center [484, 387] width 307 height 19
type textarea "x"
paste div
click at [300, 388] on icon at bounding box center [306, 388] width 12 height 12
type textarea "x"
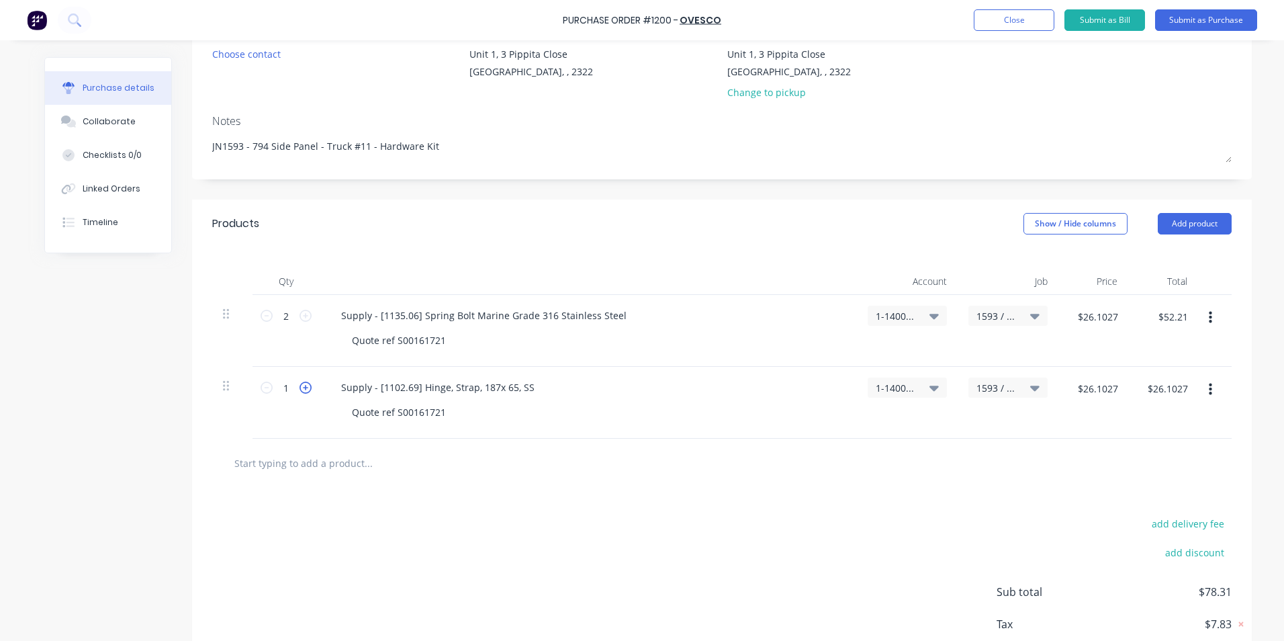
type input "2"
type input "$52.20"
click at [300, 388] on icon at bounding box center [306, 388] width 12 height 12
type textarea "x"
type input "3"
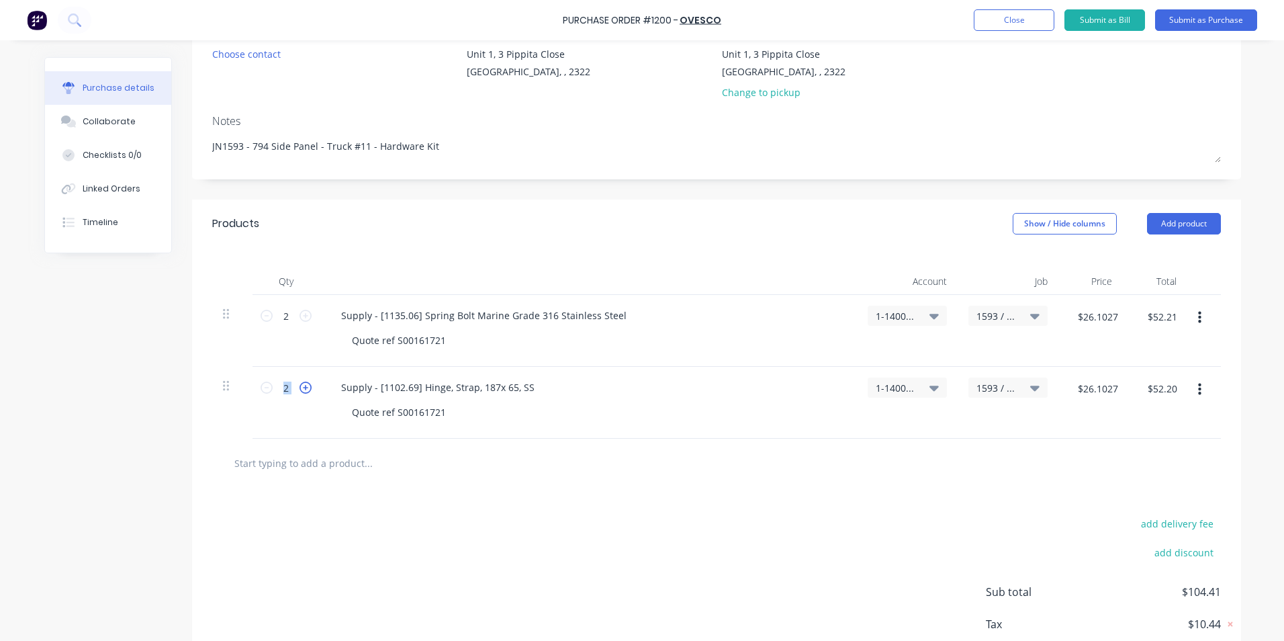
type input "$78.30"
click at [300, 388] on icon at bounding box center [306, 388] width 12 height 12
type textarea "x"
type input "4"
type input "$104.40"
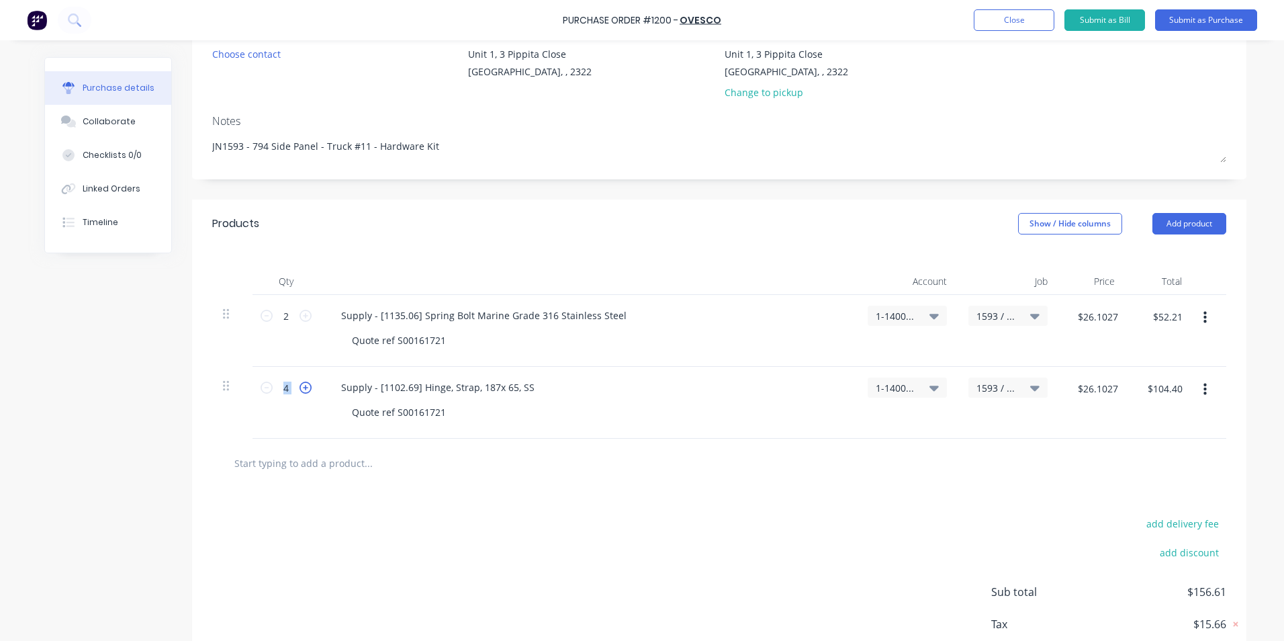
click at [300, 388] on icon at bounding box center [306, 388] width 12 height 12
type textarea "x"
type input "5"
type input "$130.50"
click at [301, 388] on icon at bounding box center [306, 388] width 12 height 12
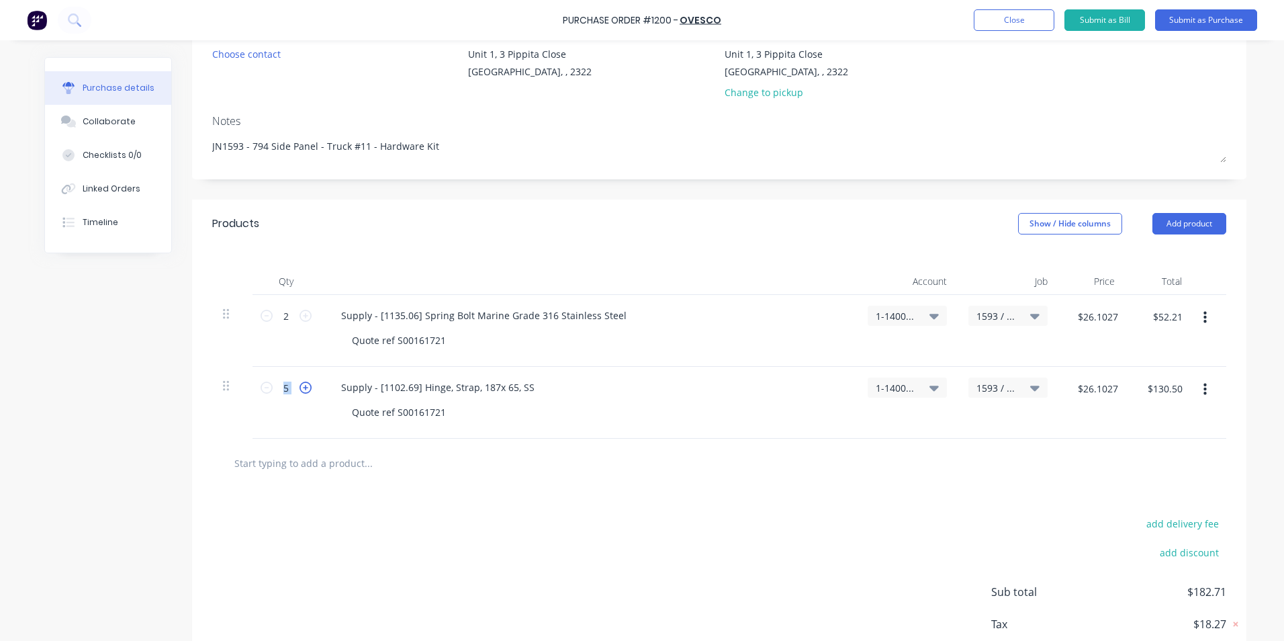
type textarea "x"
type input "6"
type input "$156.60"
type textarea "x"
click at [1088, 395] on input "$26.1027" at bounding box center [1098, 388] width 56 height 21
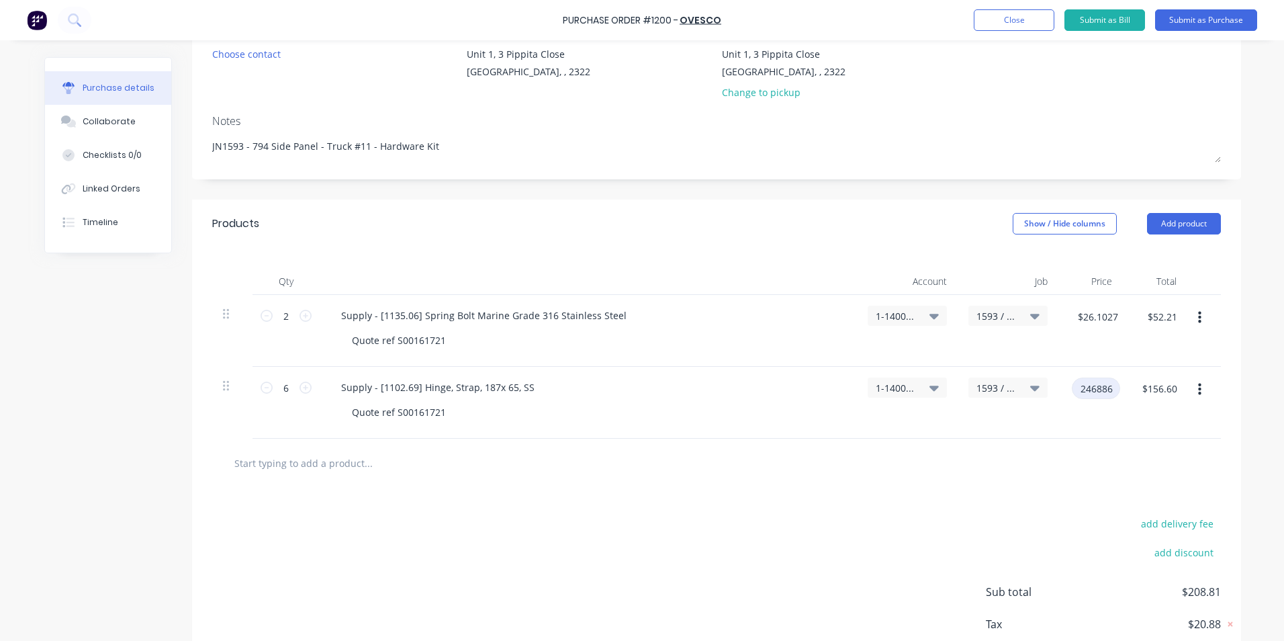
type input "246886"
type textarea "x"
type input "$246,886.00"
type input "$1,481,316.00"
click at [1164, 416] on div "$1,481,316.00 $156.60" at bounding box center [1155, 403] width 64 height 72
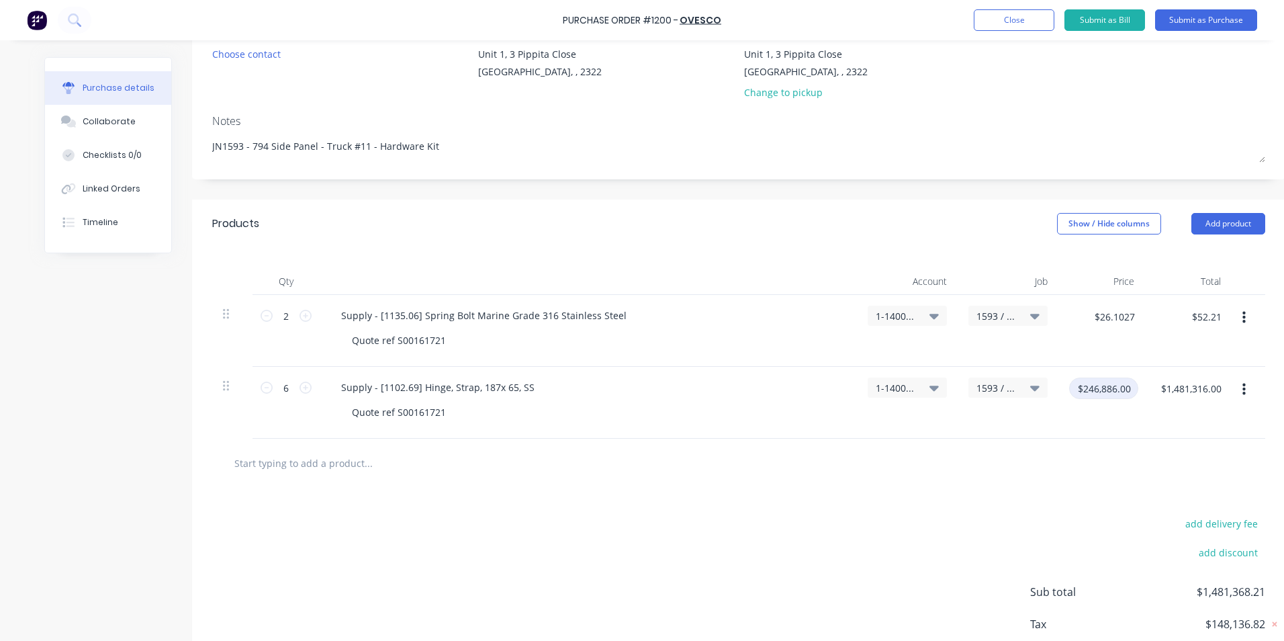
type textarea "x"
click at [1096, 390] on input "$246,886.00" at bounding box center [1104, 388] width 69 height 21
type input "24.6886"
type textarea "x"
type input "$24.6886"
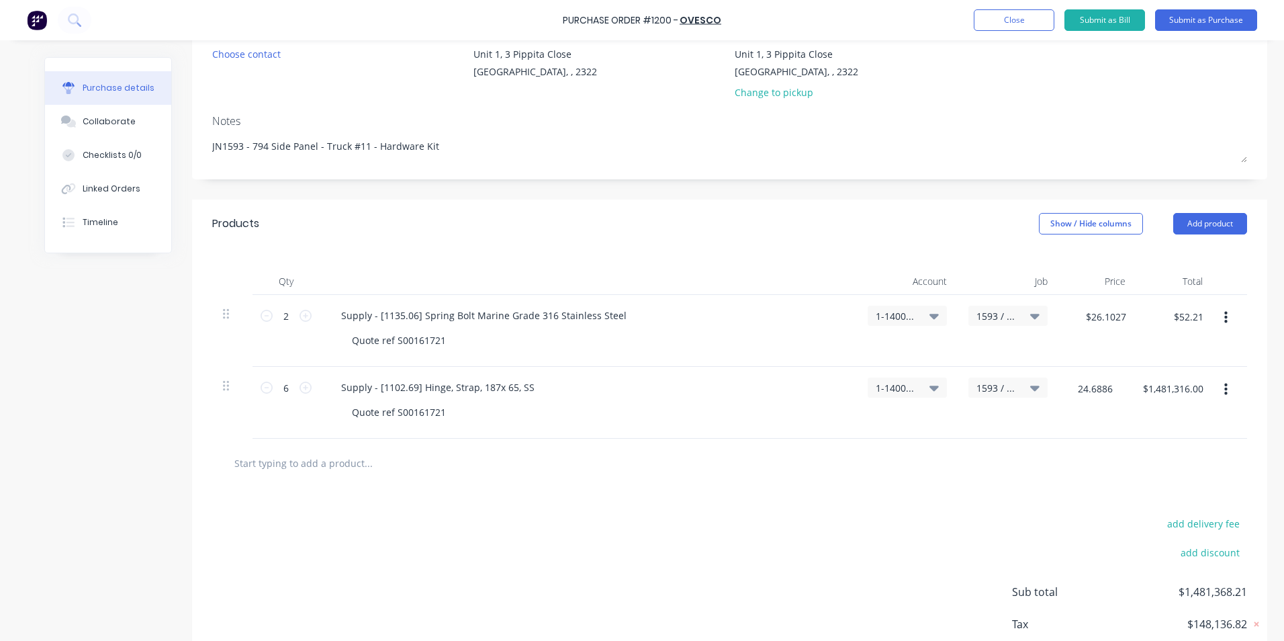
type input "$148.13"
click at [1074, 417] on div "$24.6886 24.6886" at bounding box center [1091, 403] width 64 height 72
click at [1197, 388] on button "button" at bounding box center [1206, 390] width 32 height 24
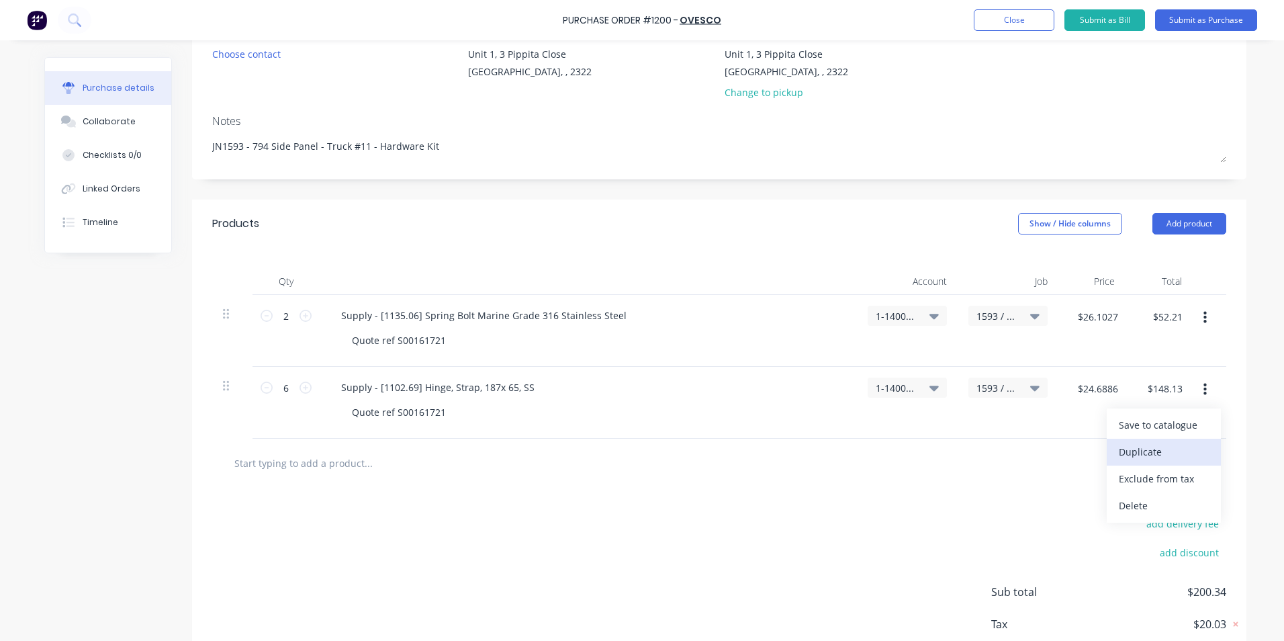
click at [1143, 455] on button "Duplicate" at bounding box center [1164, 452] width 114 height 27
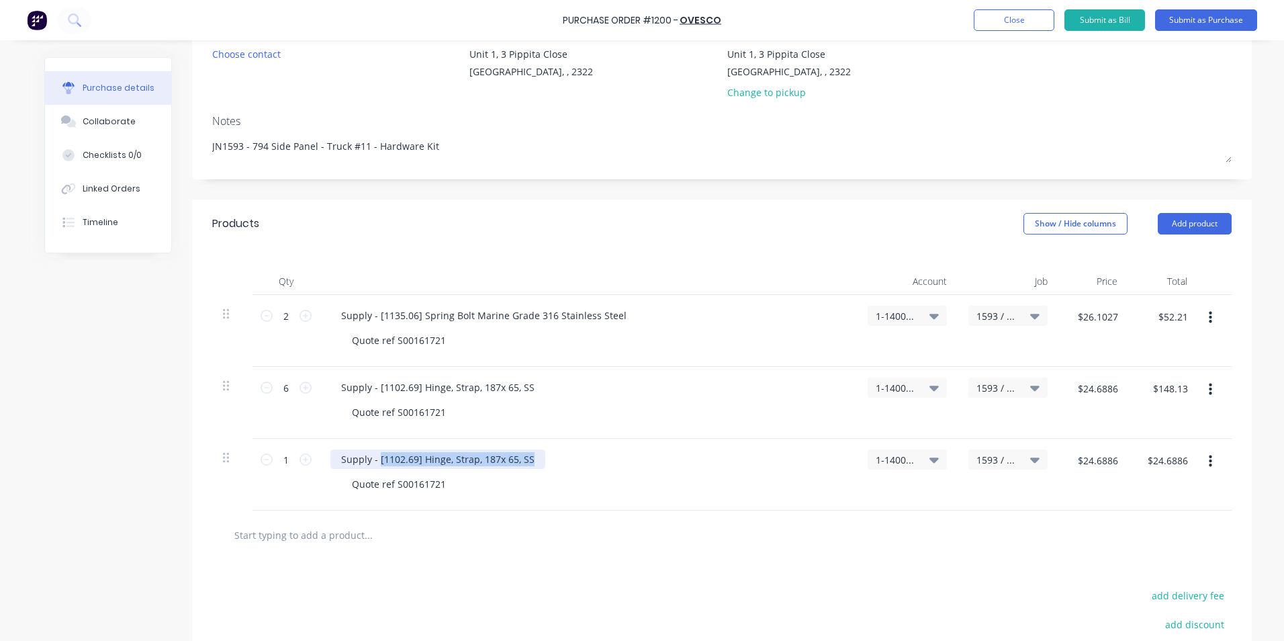
drag, startPoint x: 524, startPoint y: 460, endPoint x: 375, endPoint y: 456, distance: 149.2
click at [375, 456] on div "Supply - [1102.69] Hinge, Strap, 187x 65, SS" at bounding box center [438, 458] width 215 height 19
type textarea "x"
paste div
click at [281, 462] on input "1" at bounding box center [286, 459] width 27 height 20
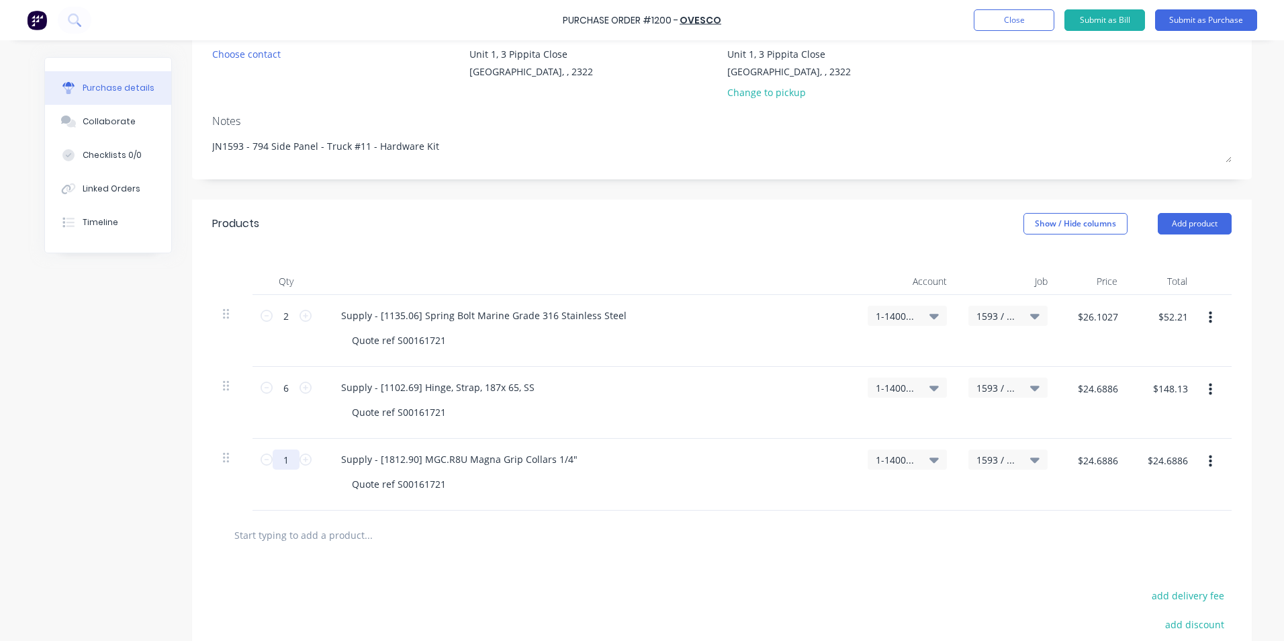
type textarea "x"
type input "2"
type textarea "x"
type input "$49.38"
type textarea "x"
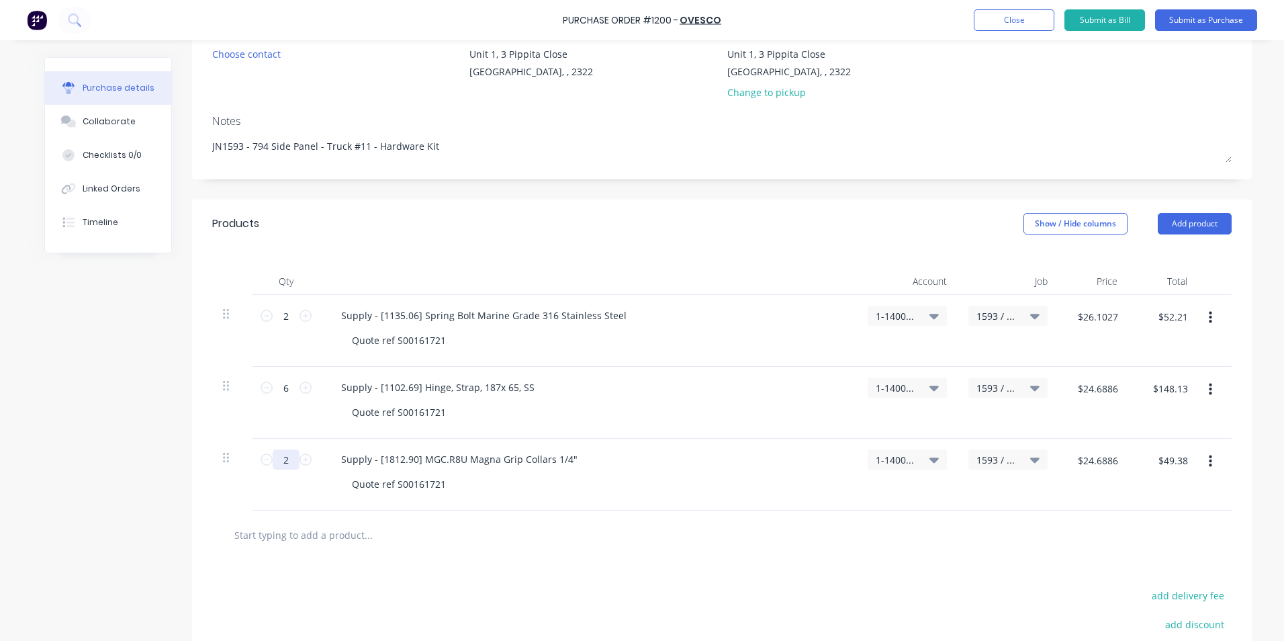
type input "20"
type textarea "x"
type input "$493.80"
type input "20"
type textarea "x"
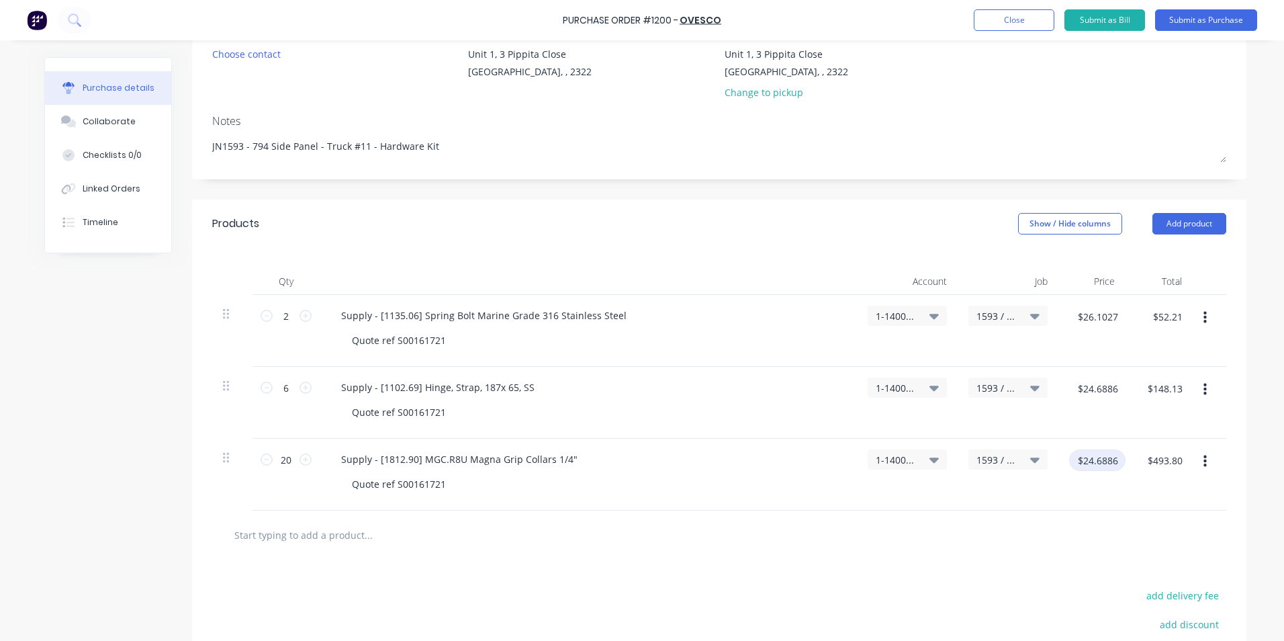
click at [1090, 464] on input "$24.6886" at bounding box center [1098, 459] width 56 height 21
type input "0.1931"
type textarea "x"
type input "$0.1931"
type input "$3.86"
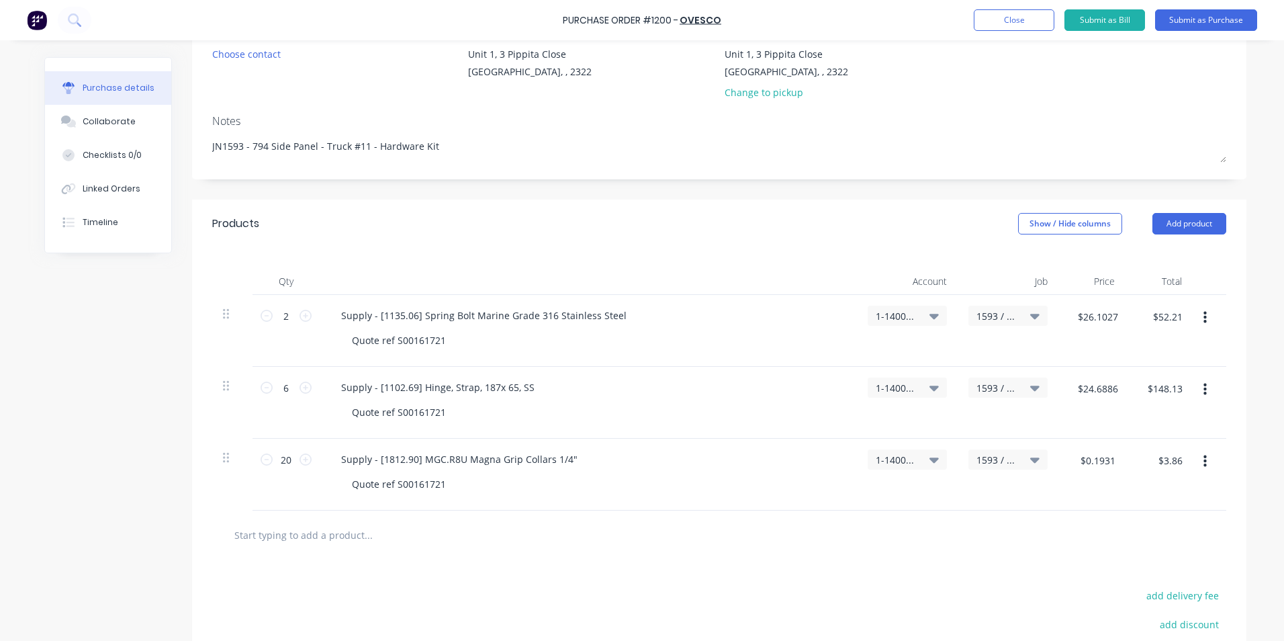
click at [1102, 489] on div "$0.1931 $0.1931" at bounding box center [1092, 475] width 67 height 72
click at [1204, 462] on icon "button" at bounding box center [1205, 461] width 3 height 12
click at [1170, 527] on button "Duplicate" at bounding box center [1164, 524] width 114 height 27
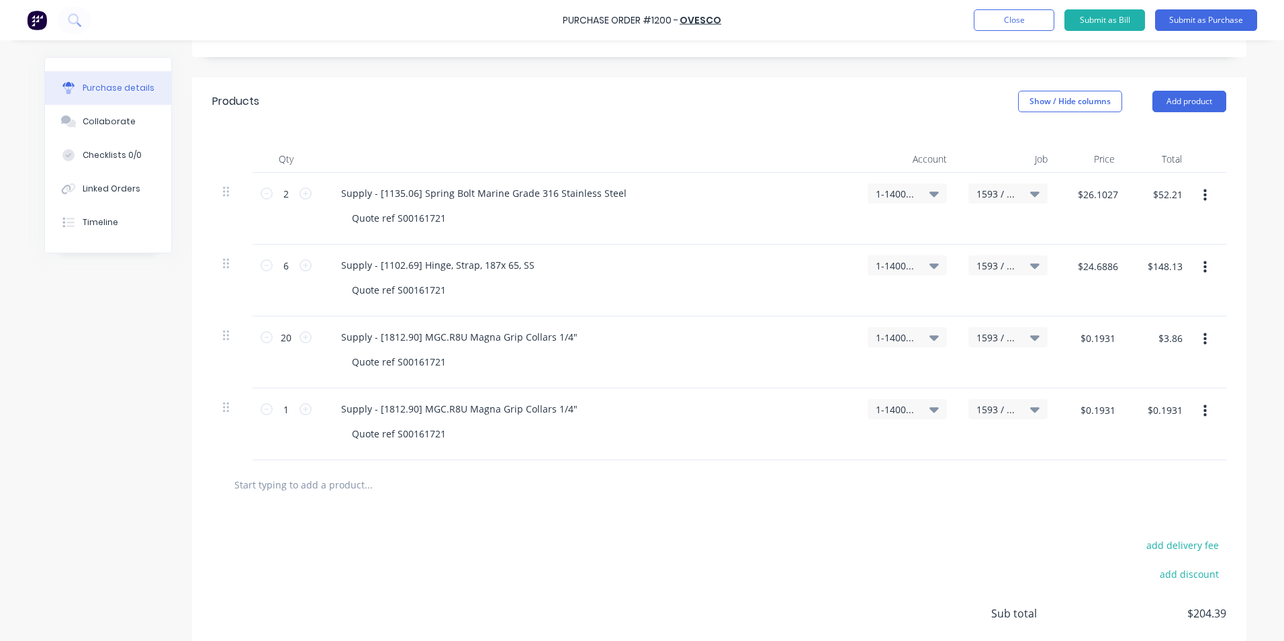
scroll to position [269, 0]
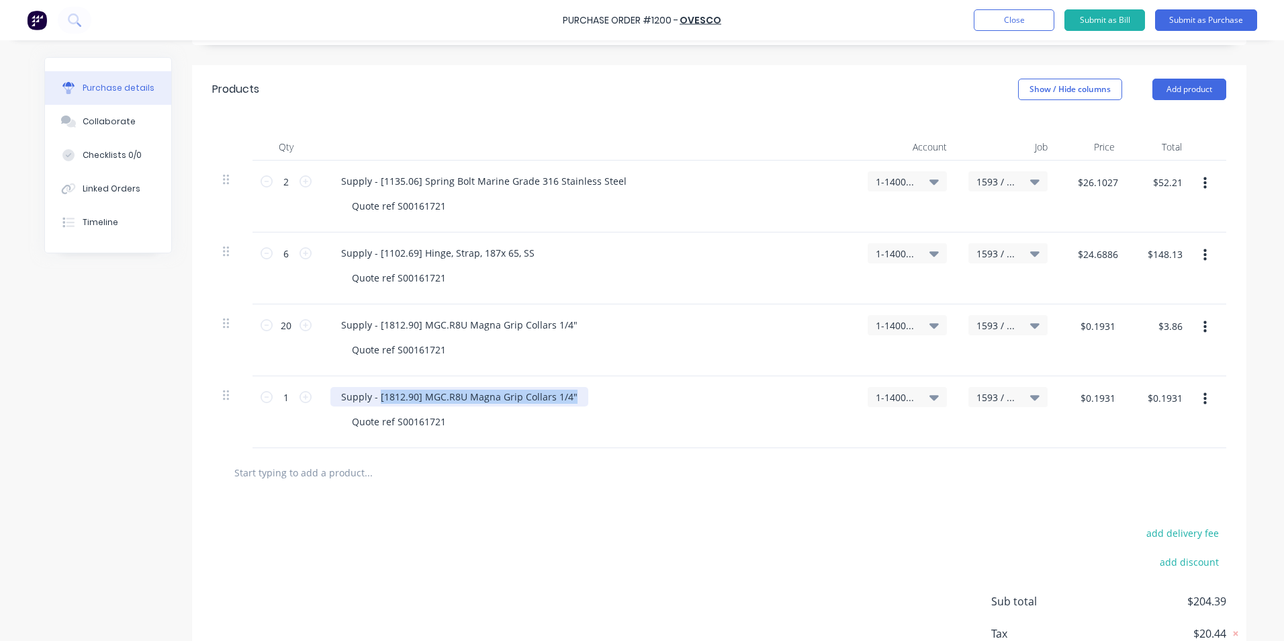
drag, startPoint x: 568, startPoint y: 395, endPoint x: 378, endPoint y: 392, distance: 190.1
click at [374, 394] on div "Supply - [1812.90] MGC.R8U Magna Grip Collars 1/4"" at bounding box center [460, 396] width 258 height 19
type textarea "x"
paste div
type textarea "x"
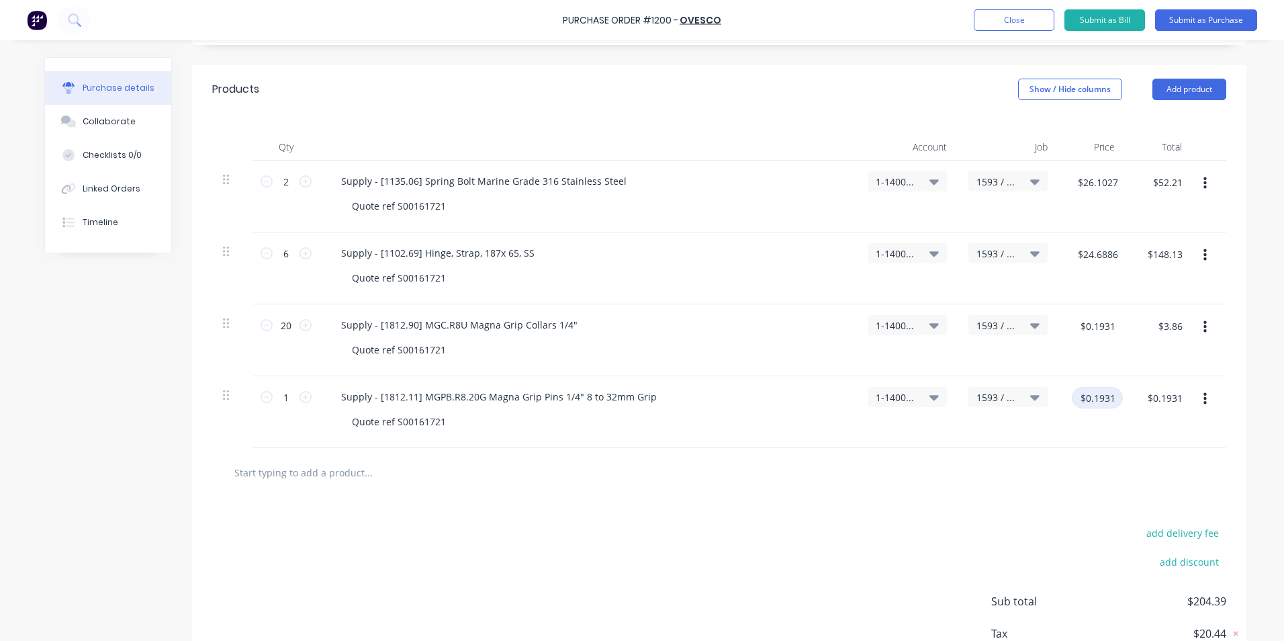
click at [1100, 402] on input "$0.1931" at bounding box center [1097, 397] width 51 height 21
type input "0.5409"
type textarea "x"
type input "$0.5409"
type input "$0.54"
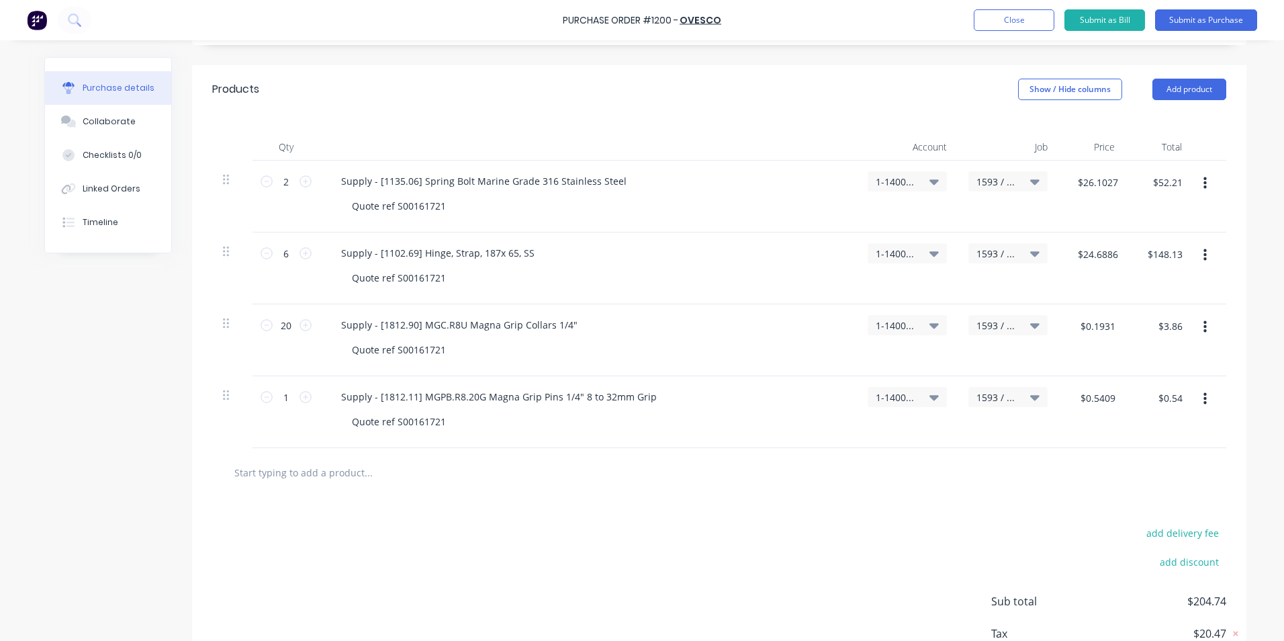
click at [1204, 396] on icon "button" at bounding box center [1205, 399] width 3 height 15
click at [1136, 457] on button "Duplicate" at bounding box center [1164, 461] width 114 height 27
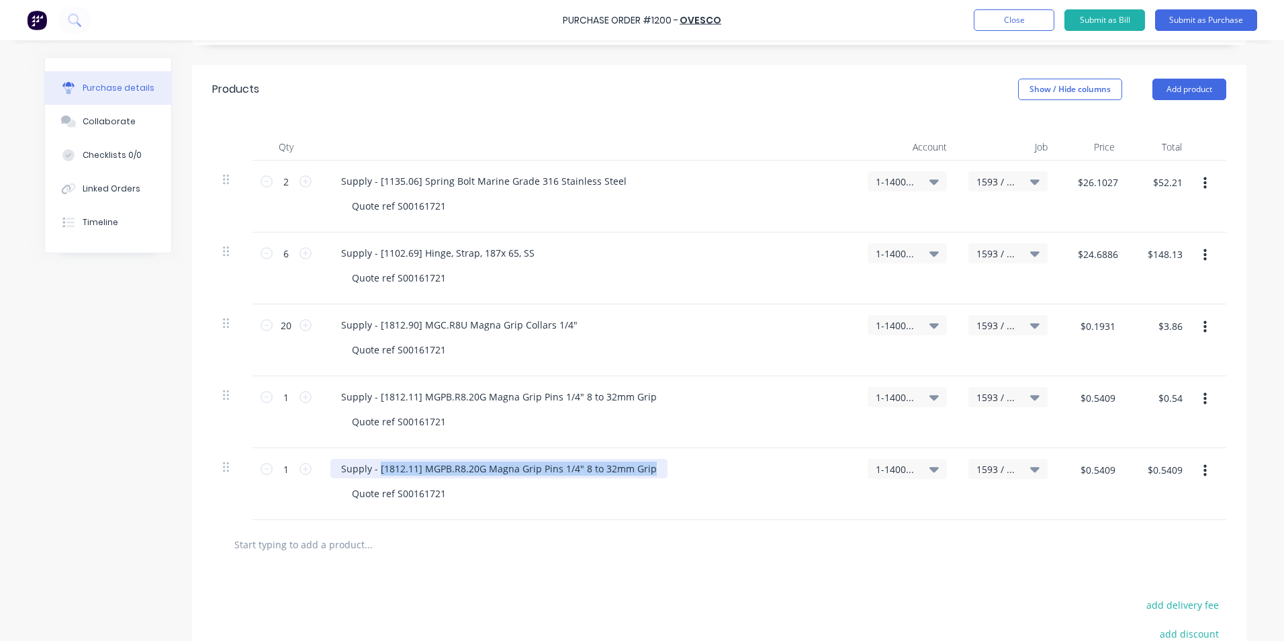
drag, startPoint x: 644, startPoint y: 468, endPoint x: 374, endPoint y: 465, distance: 269.4
click at [374, 465] on div "Supply - [1812.11] MGPB.R8.20G Magna Grip Pins 1/4" 8 to 32mm Grip" at bounding box center [499, 468] width 337 height 19
type textarea "x"
paste div
click at [286, 396] on input "1" at bounding box center [286, 397] width 27 height 20
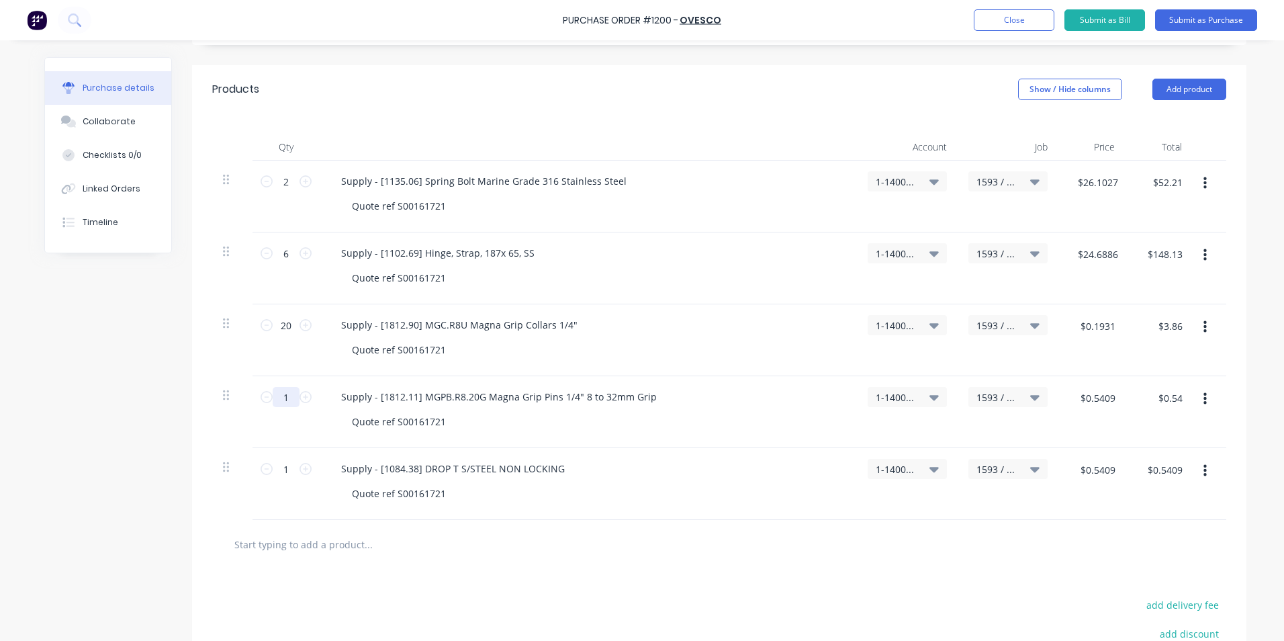
type textarea "x"
type input "2"
type textarea "x"
type input "$1.08"
type textarea "x"
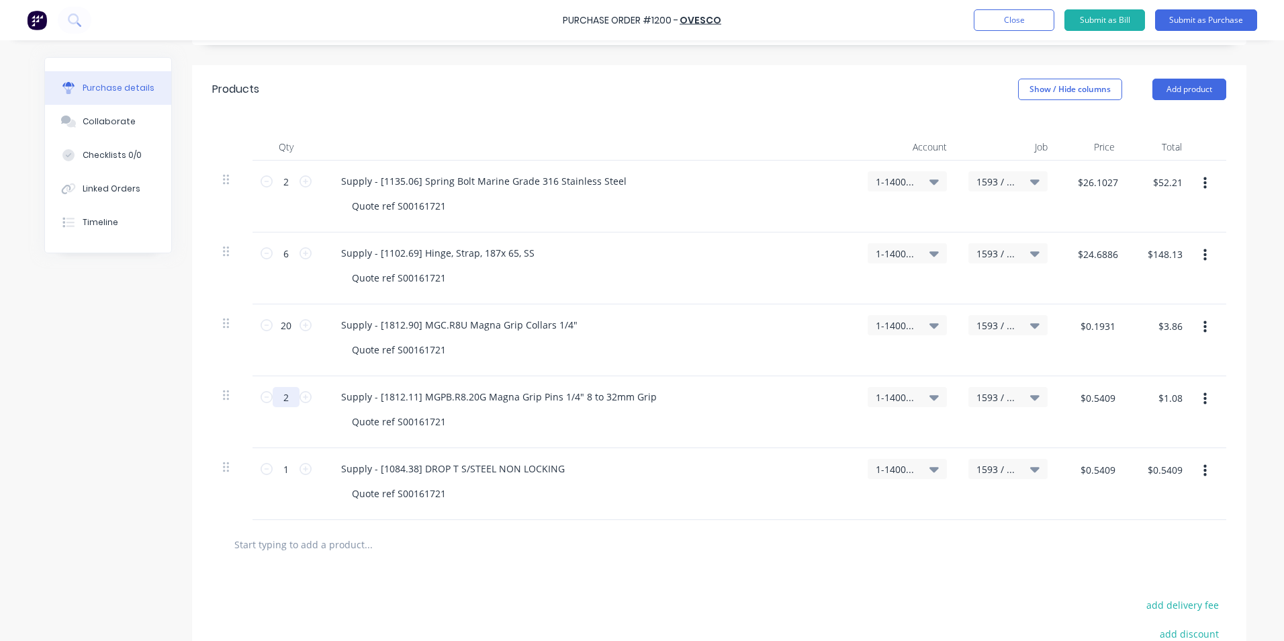
type input "20"
type textarea "x"
type input "$10.80"
type input "20"
click at [510, 548] on div at bounding box center [424, 544] width 403 height 27
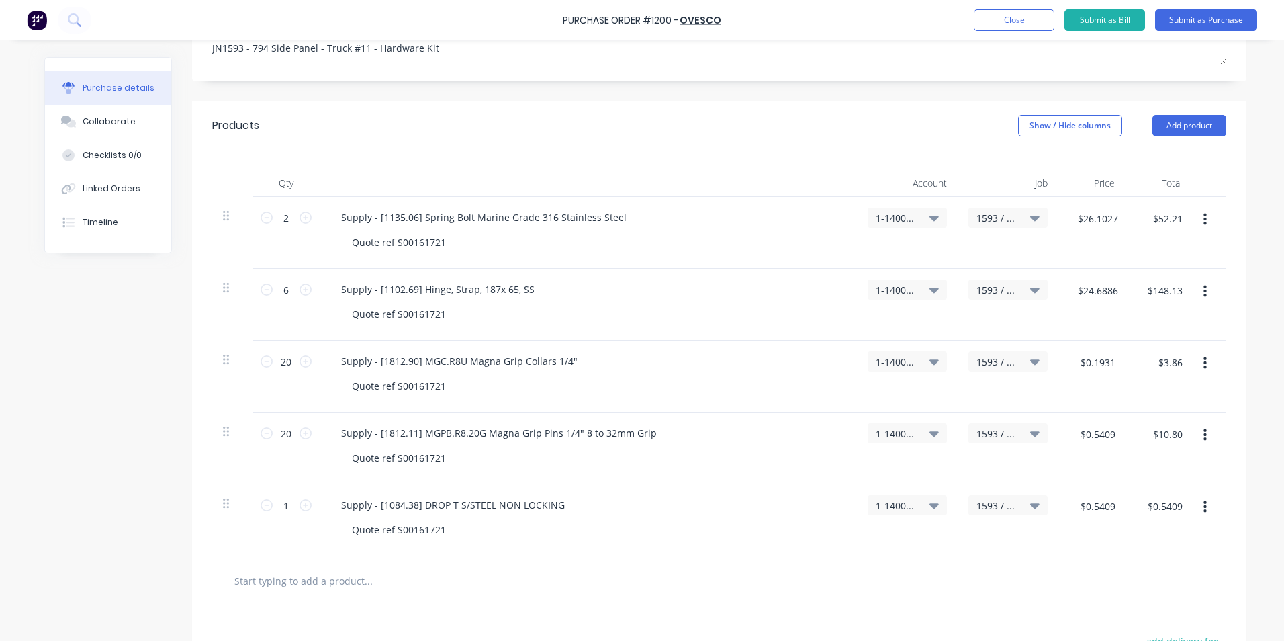
scroll to position [202, 0]
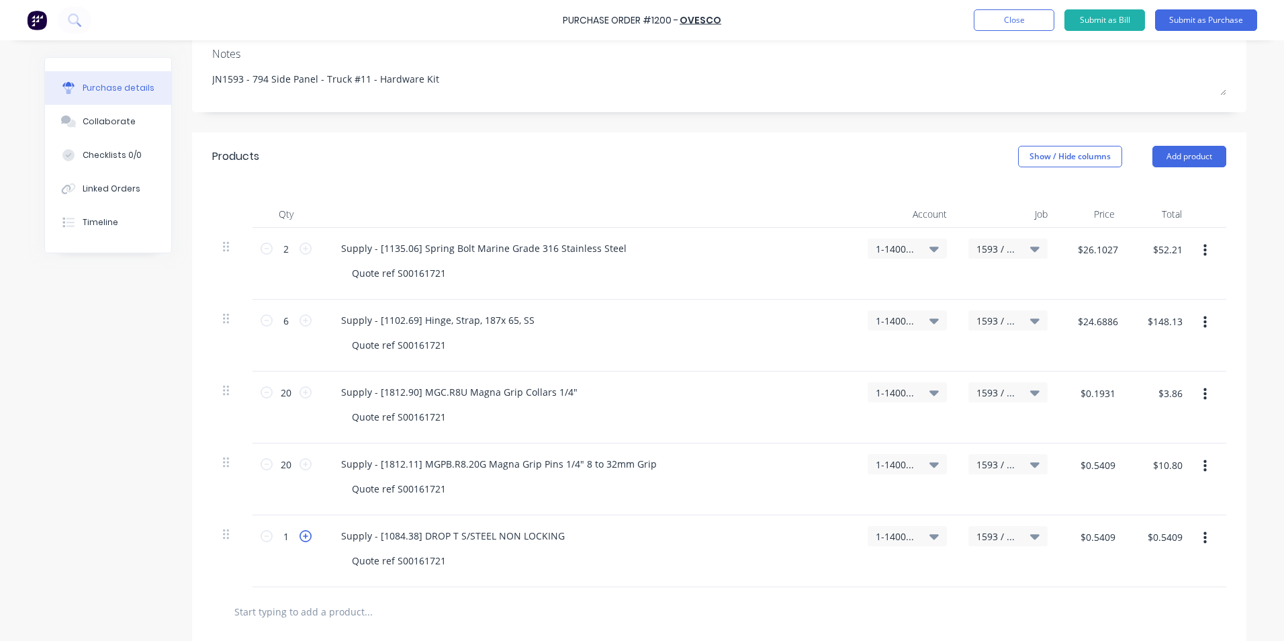
click at [304, 537] on icon at bounding box center [306, 536] width 12 height 12
type textarea "x"
type input "2"
type input "$1.08"
click at [284, 468] on input "20" at bounding box center [286, 464] width 27 height 20
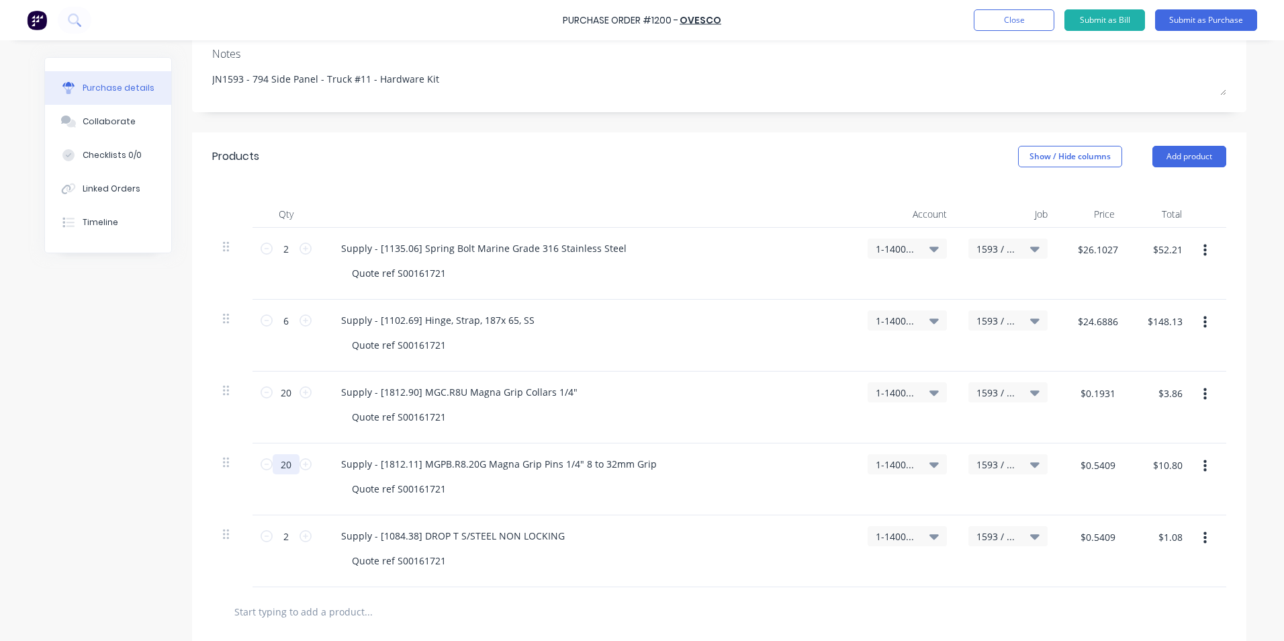
type textarea "x"
type input "4"
type textarea "x"
type input "$2.16"
type textarea "x"
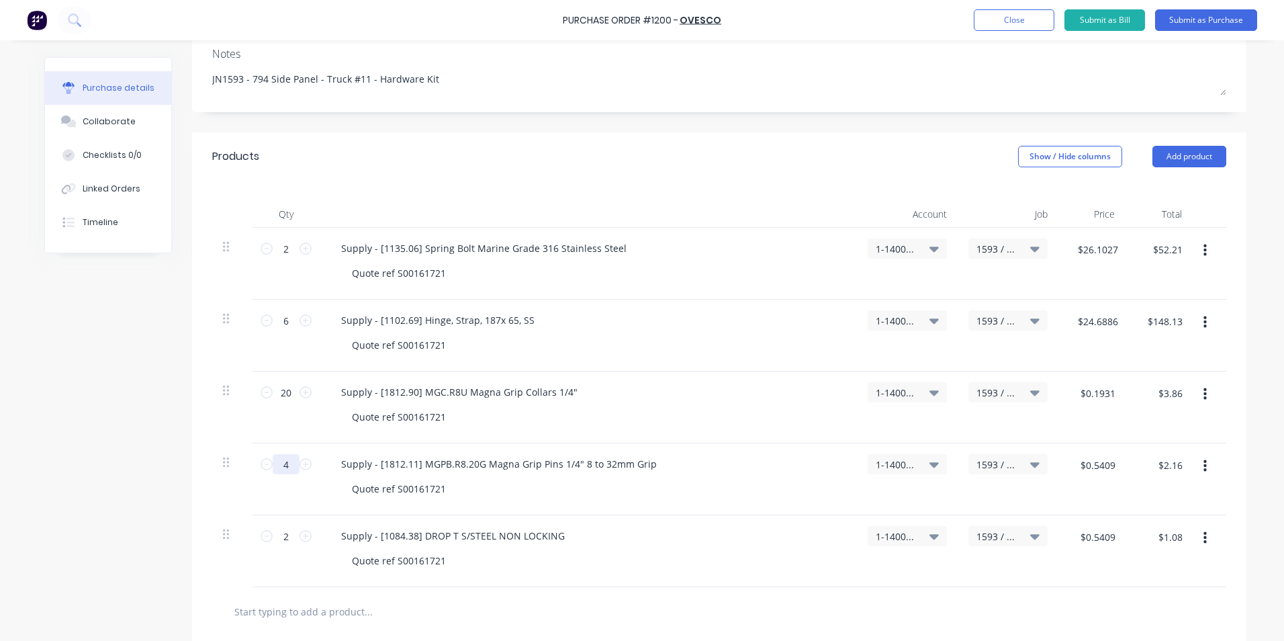
type input "40"
type textarea "x"
type input "$21.60"
type input "40"
click at [283, 393] on input "20" at bounding box center [286, 392] width 27 height 20
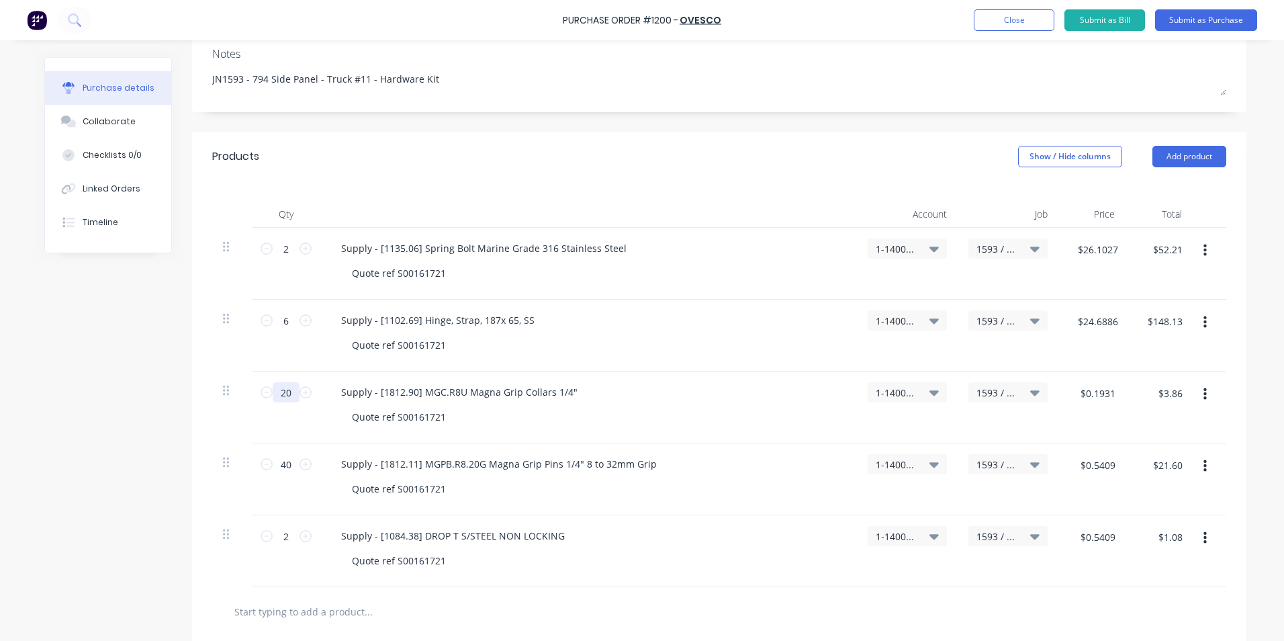
type textarea "x"
type input "4"
type textarea "x"
type input "$0.76"
type textarea "x"
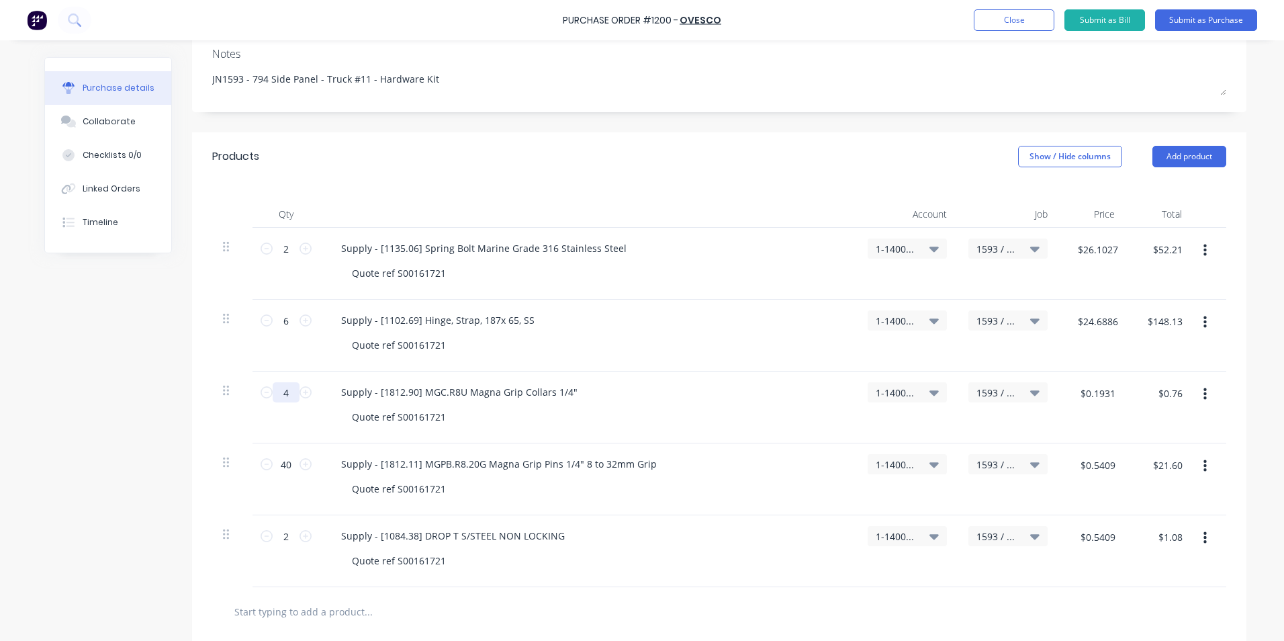
type input "40"
type textarea "x"
type input "$7.60"
type input "40"
click at [284, 321] on input "6" at bounding box center [286, 320] width 27 height 20
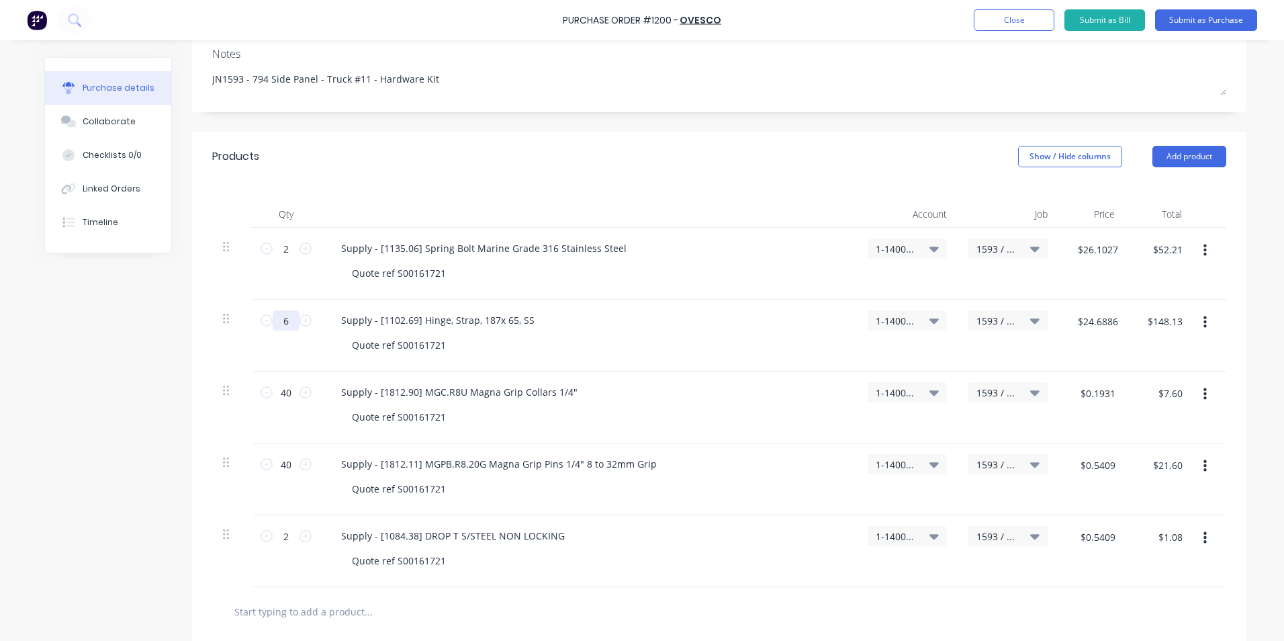
type textarea "x"
type input "1"
click at [281, 247] on input "2" at bounding box center [286, 248] width 27 height 20
click at [289, 279] on div "4 4" at bounding box center [286, 264] width 67 height 72
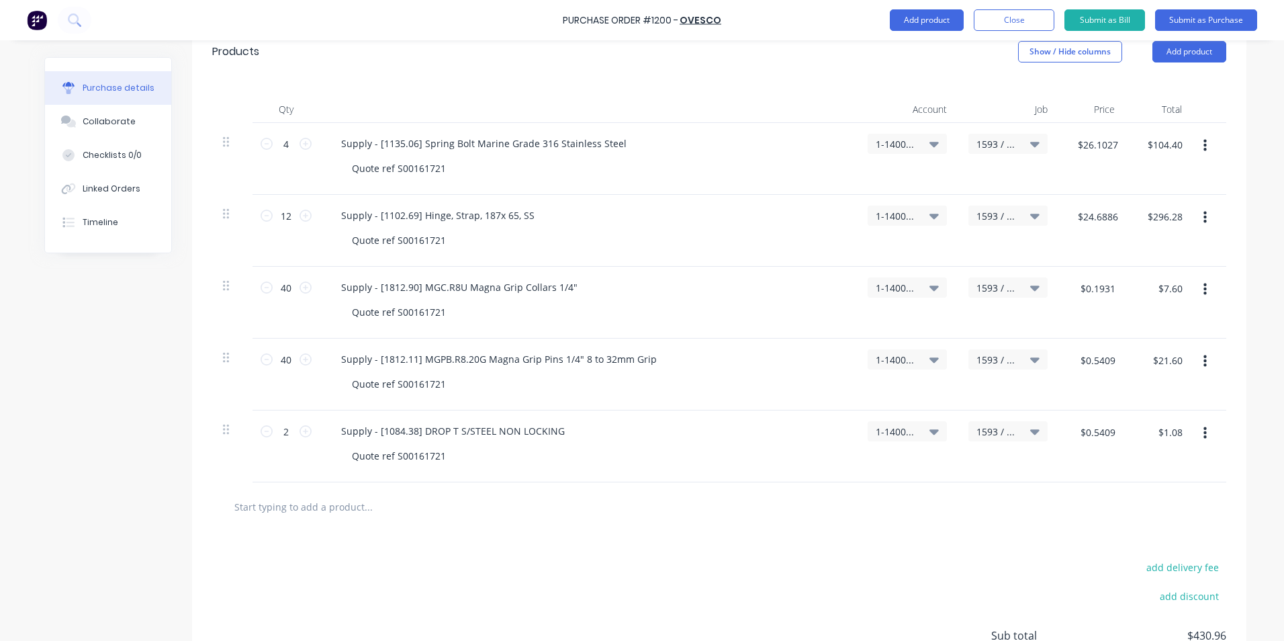
scroll to position [431, 0]
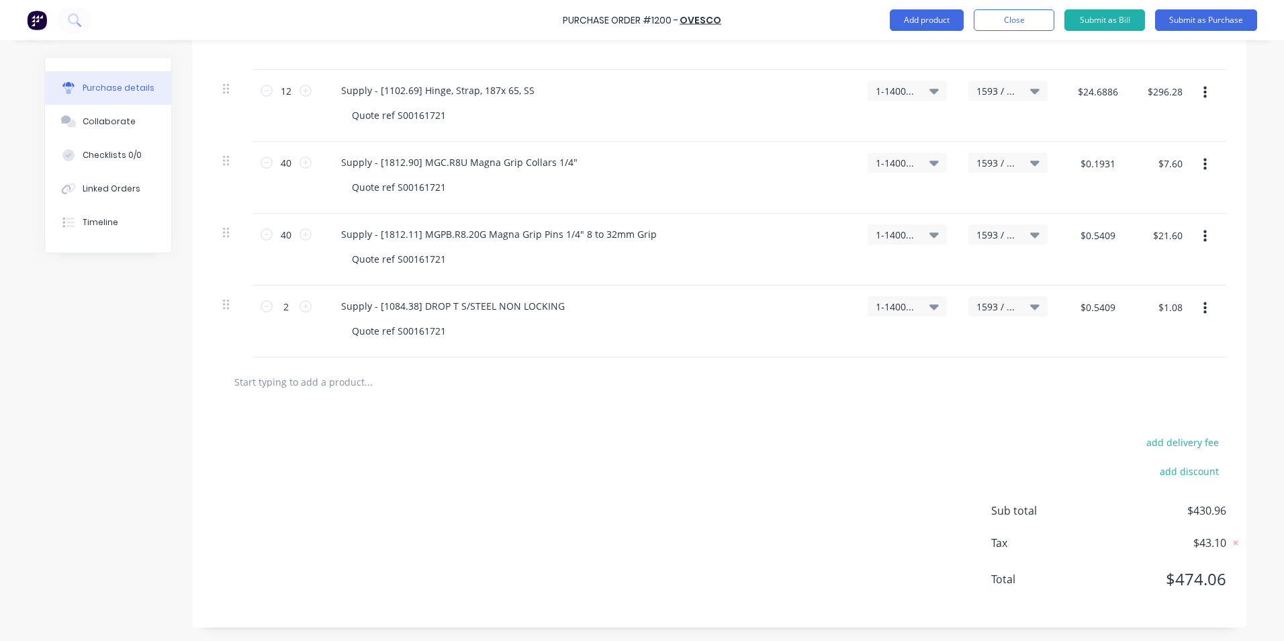
click at [1204, 307] on icon "button" at bounding box center [1205, 308] width 3 height 12
click at [1135, 369] on button "Duplicate" at bounding box center [1164, 370] width 114 height 27
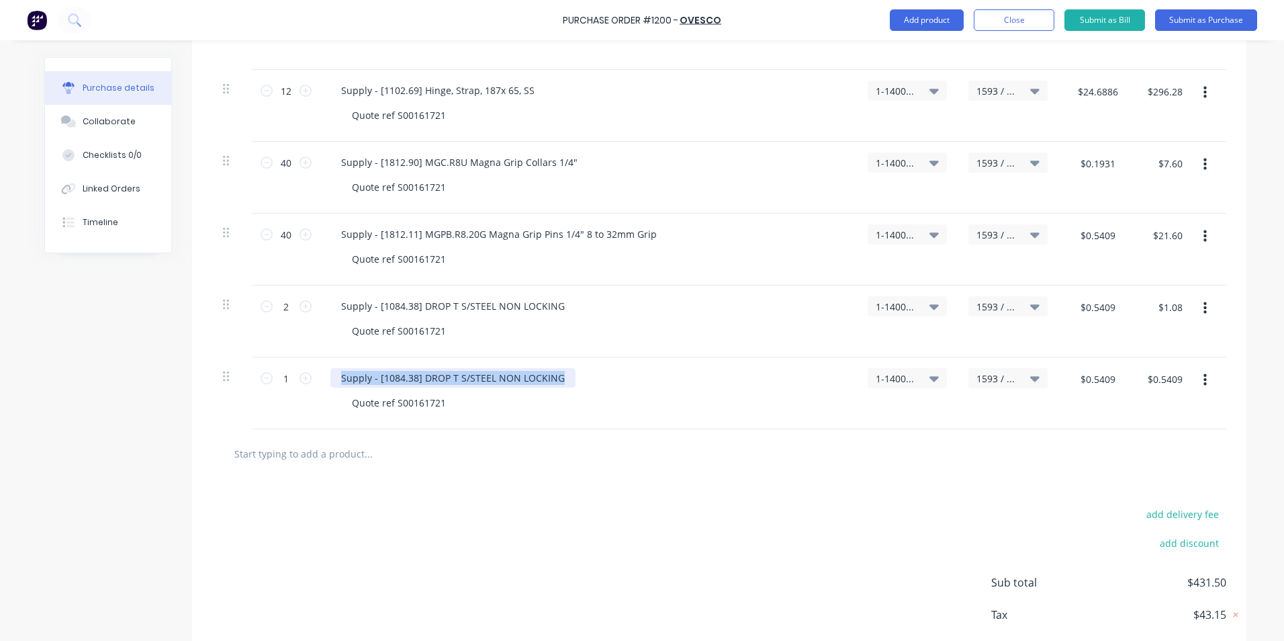
drag, startPoint x: 559, startPoint y: 377, endPoint x: 321, endPoint y: 378, distance: 237.8
click at [321, 378] on div "Supply - [1084.38] DROP T S/STEEL NON LOCKING Quote ref S00161721" at bounding box center [588, 393] width 537 height 72
paste div
click at [1104, 384] on input "$0.5409" at bounding box center [1097, 378] width 51 height 21
click at [1063, 482] on div "add delivery fee add discount Sub total $431.50 Tax $43.15 Total $474.65" at bounding box center [719, 588] width 1055 height 221
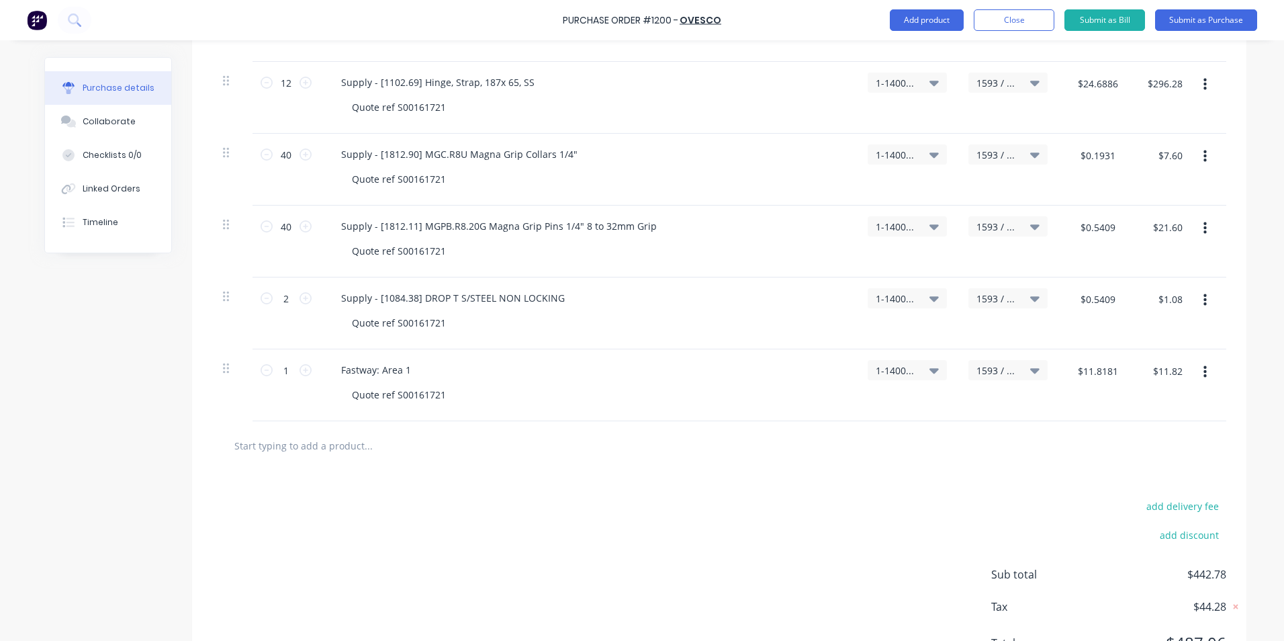
scroll to position [503, 0]
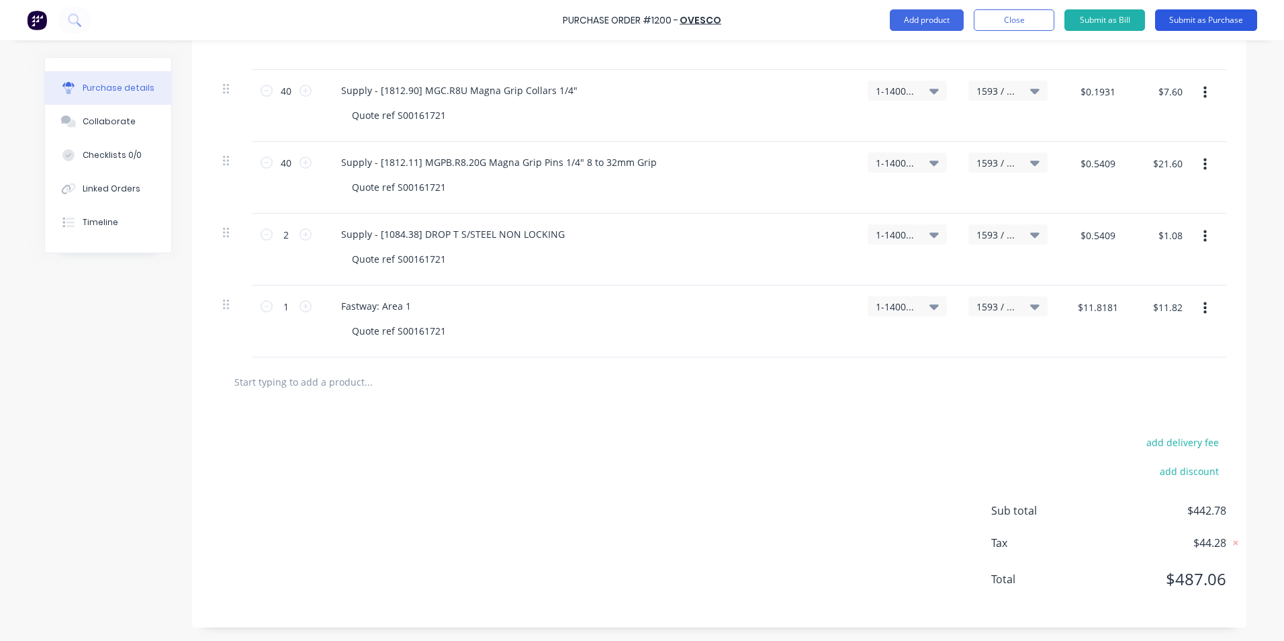
click at [1219, 23] on button "Submit as Purchase" at bounding box center [1207, 19] width 102 height 21
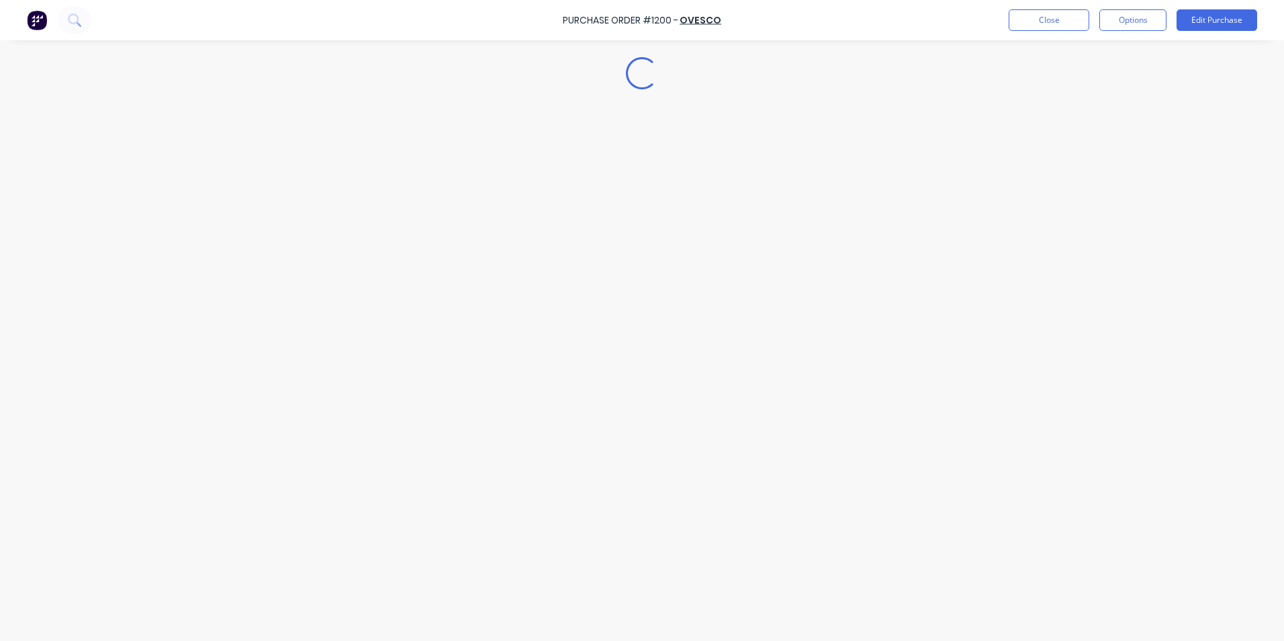
scroll to position [0, 0]
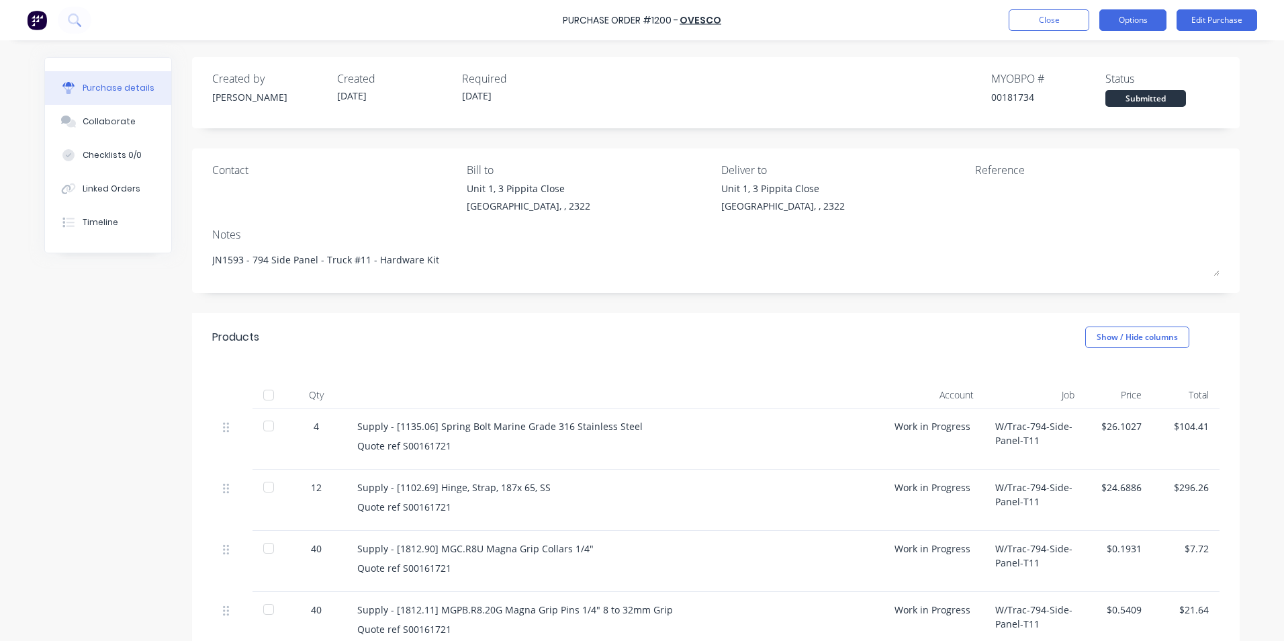
click at [1139, 20] on button "Options" at bounding box center [1133, 19] width 67 height 21
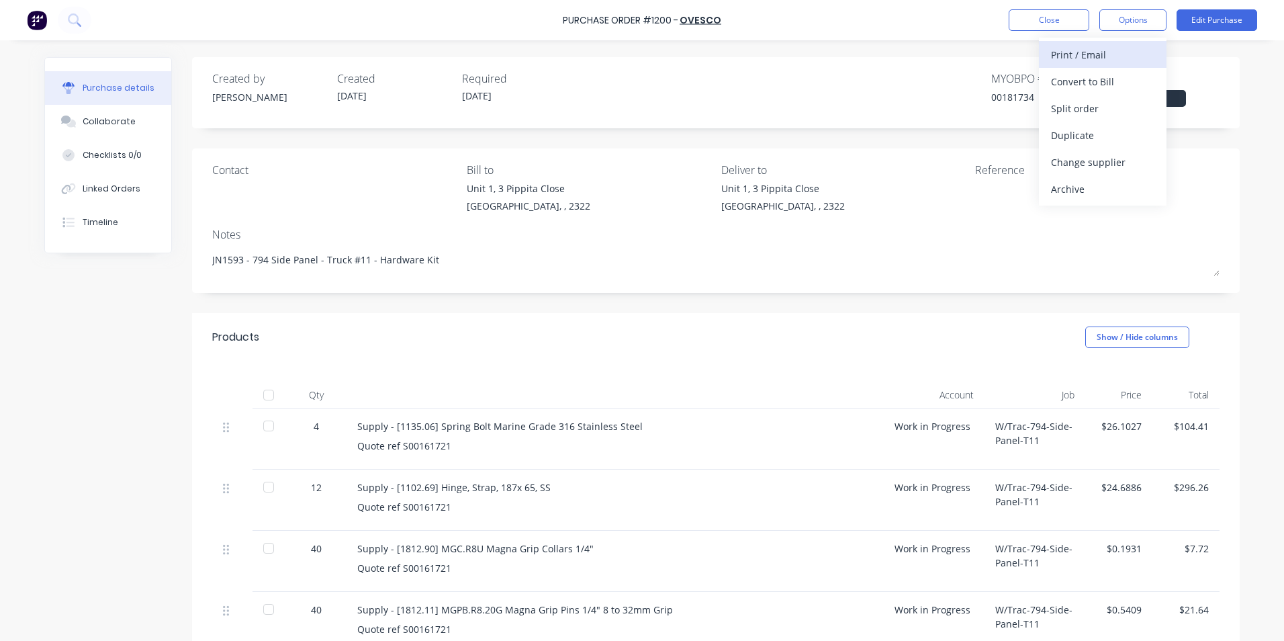
click at [1109, 50] on div "Print / Email" at bounding box center [1102, 54] width 103 height 19
click at [1069, 77] on div "With pricing" at bounding box center [1102, 81] width 103 height 19
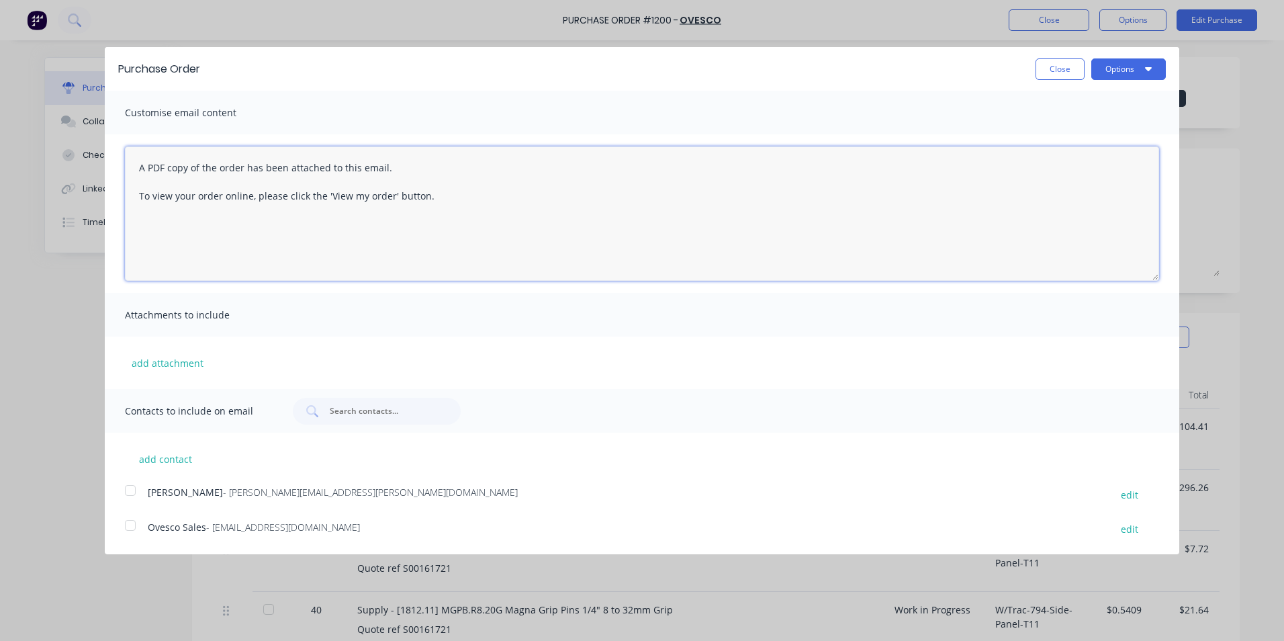
drag, startPoint x: 438, startPoint y: 195, endPoint x: 131, endPoint y: 167, distance: 308.3
click at [127, 169] on textarea "A PDF copy of the order has been attached to this email. To view your order onl…" at bounding box center [642, 213] width 1035 height 134
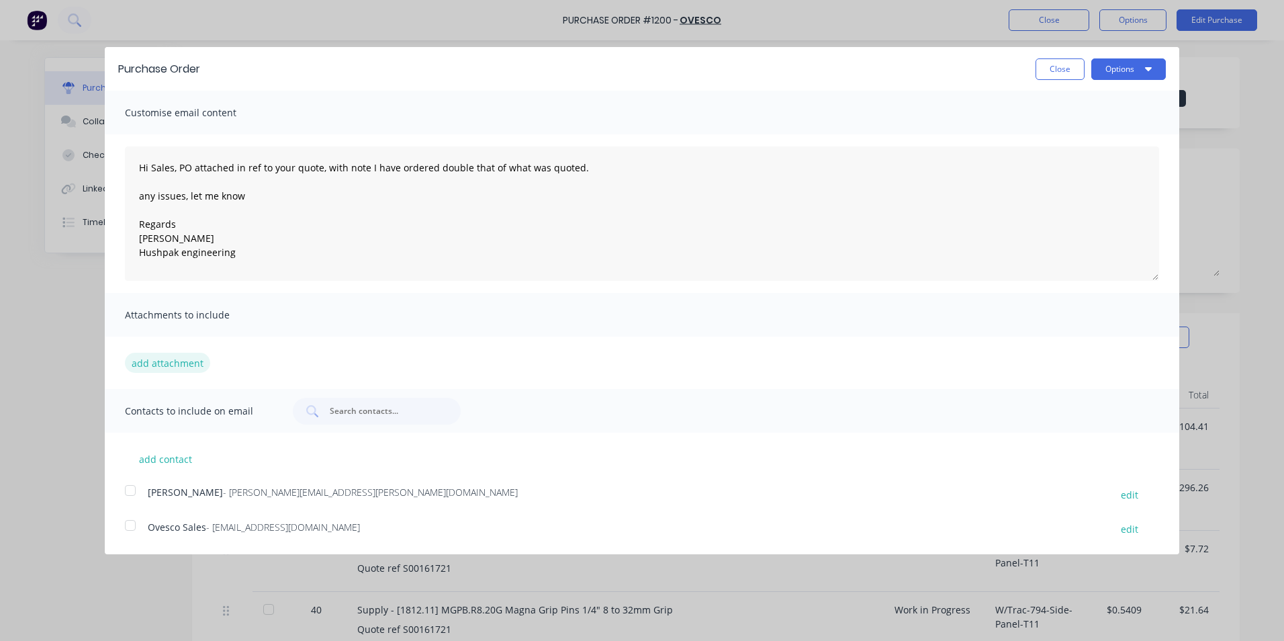
click at [160, 364] on button "add attachment" at bounding box center [167, 363] width 85 height 20
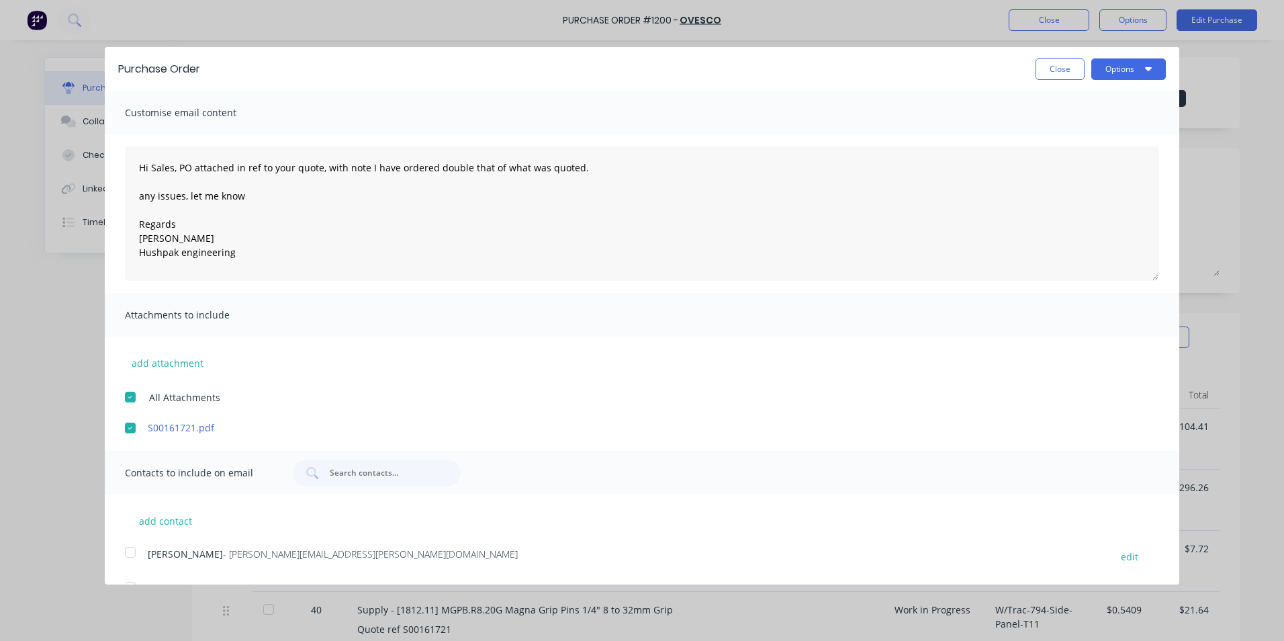
scroll to position [32, 0]
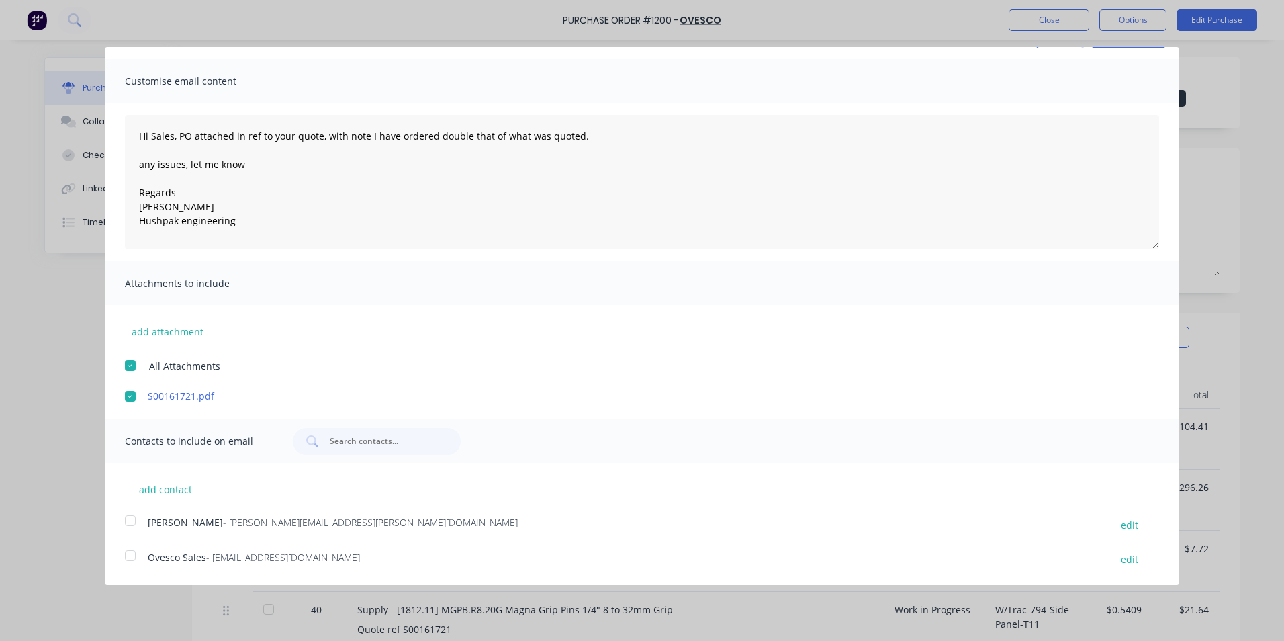
click at [128, 516] on div at bounding box center [130, 520] width 27 height 27
click at [127, 554] on div at bounding box center [130, 555] width 27 height 27
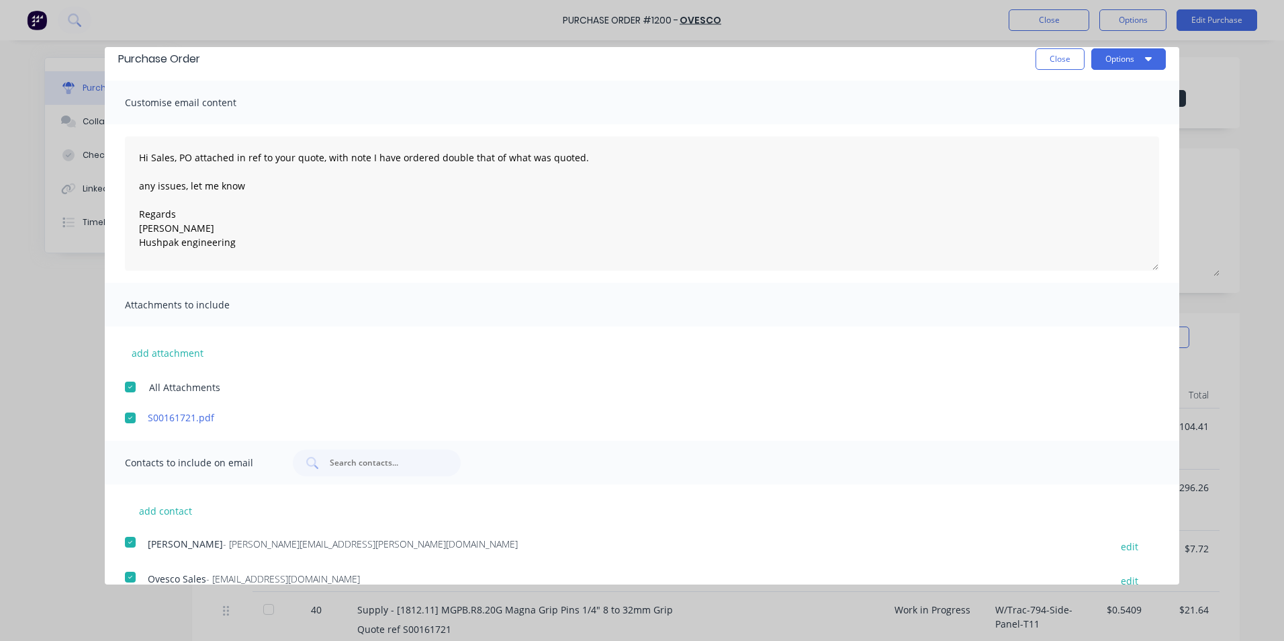
scroll to position [0, 0]
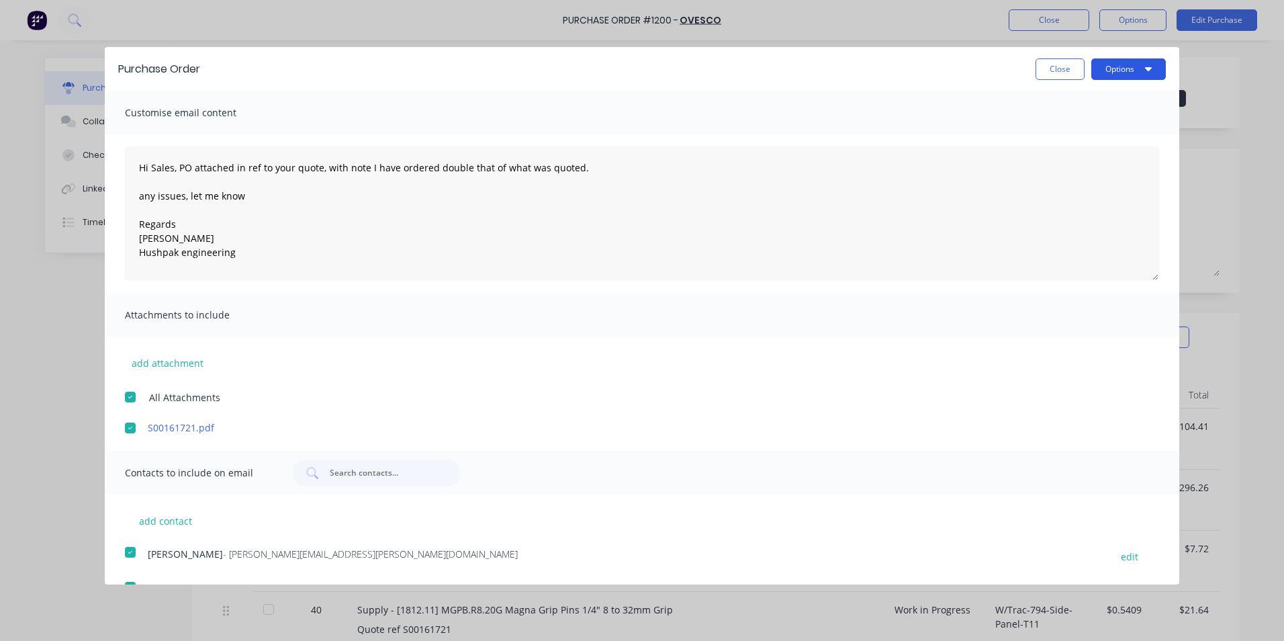
click at [1109, 65] on button "Options" at bounding box center [1129, 68] width 75 height 21
click at [1051, 125] on div "Email" at bounding box center [1102, 129] width 103 height 19
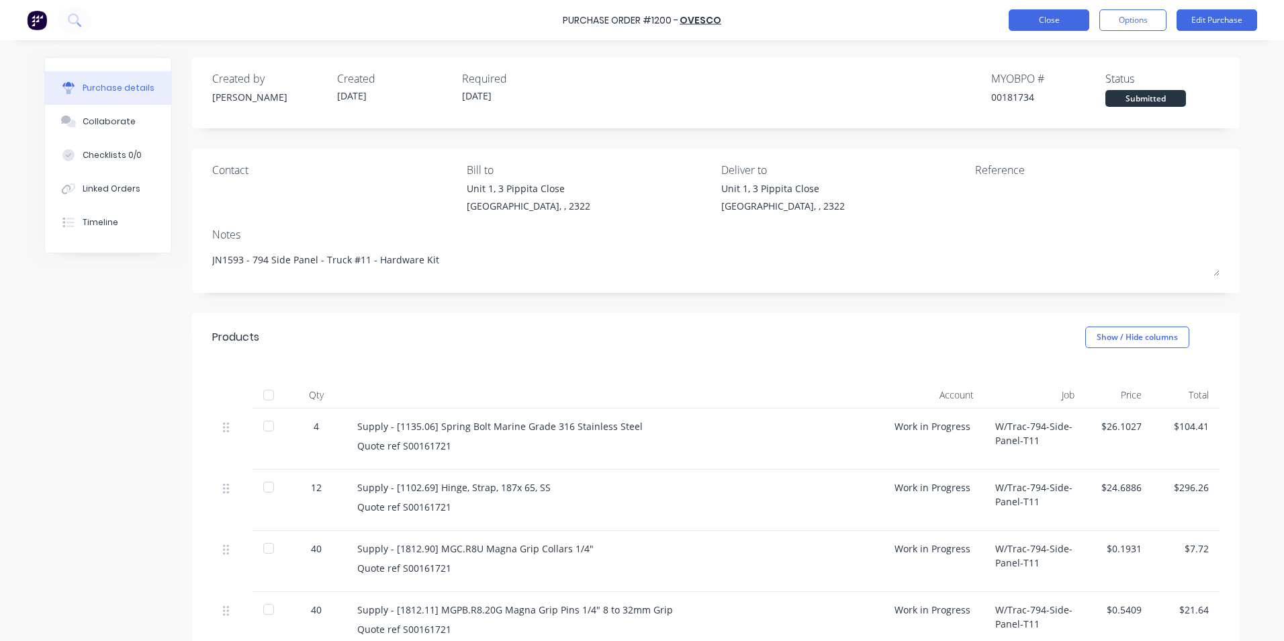
click at [1037, 15] on button "Close" at bounding box center [1049, 19] width 81 height 21
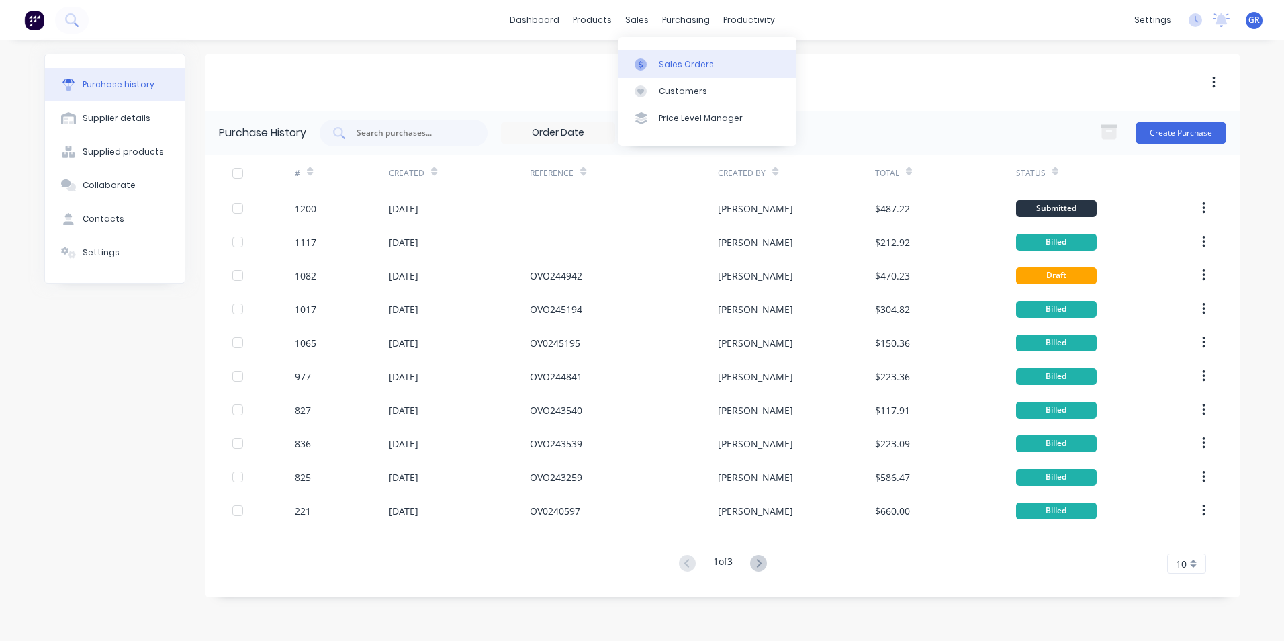
click at [665, 60] on div "Sales Orders" at bounding box center [686, 64] width 55 height 12
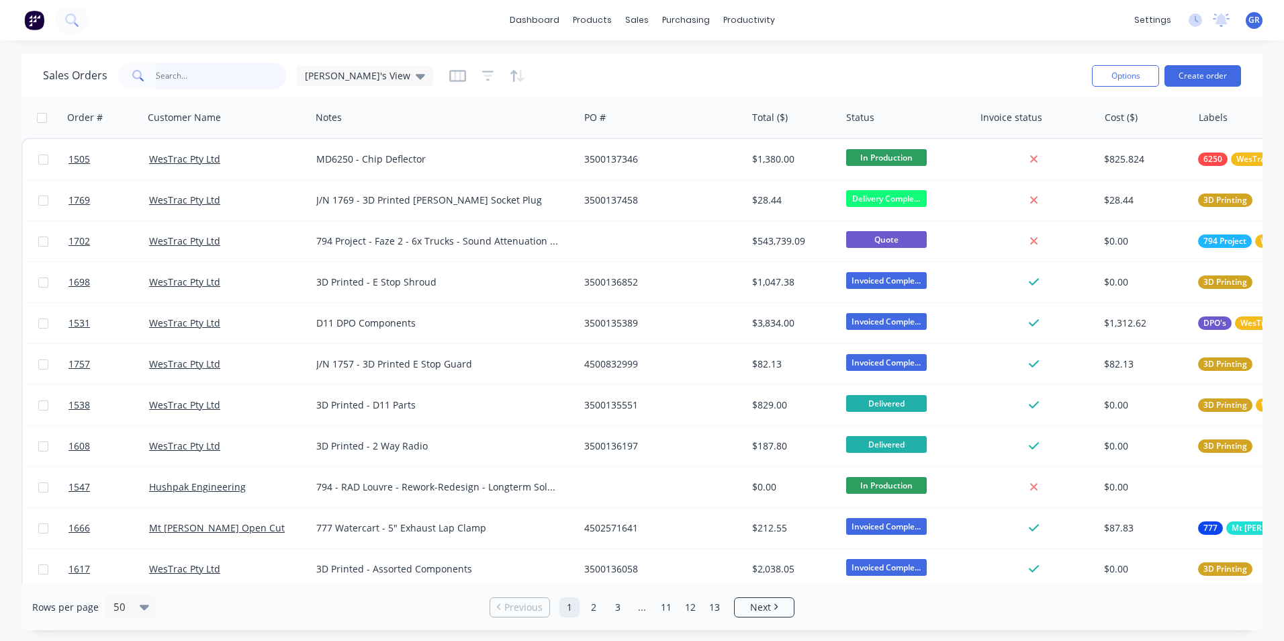
click at [198, 78] on input "text" at bounding box center [221, 75] width 131 height 27
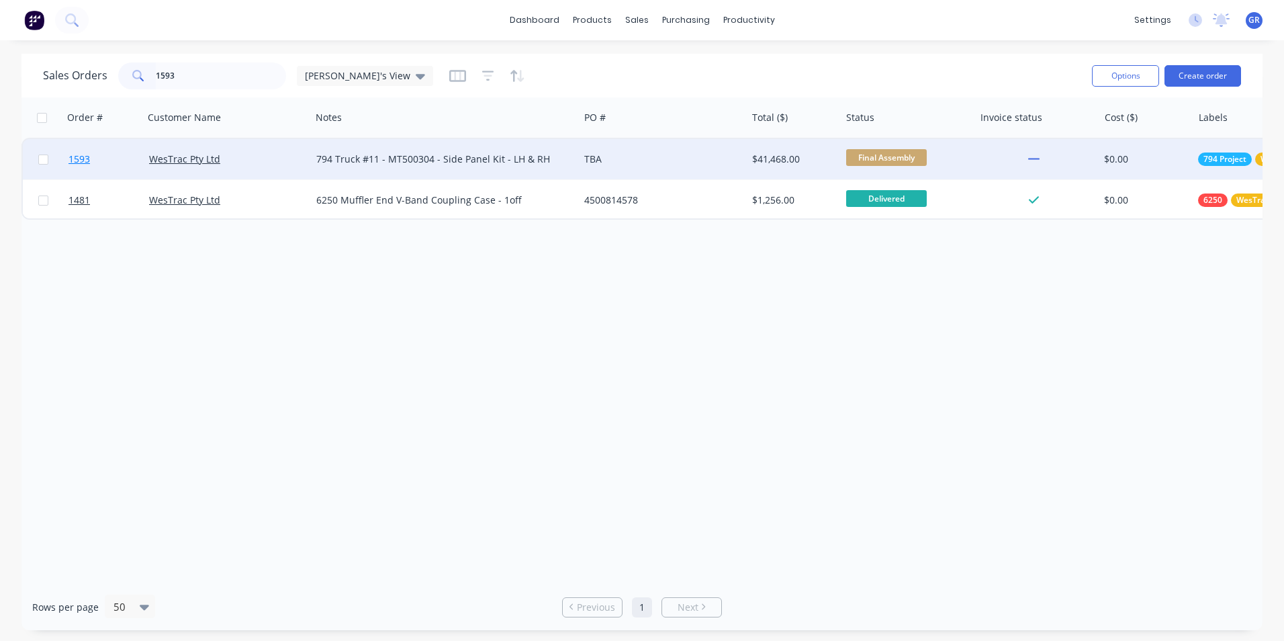
click at [81, 160] on span "1593" at bounding box center [79, 158] width 21 height 13
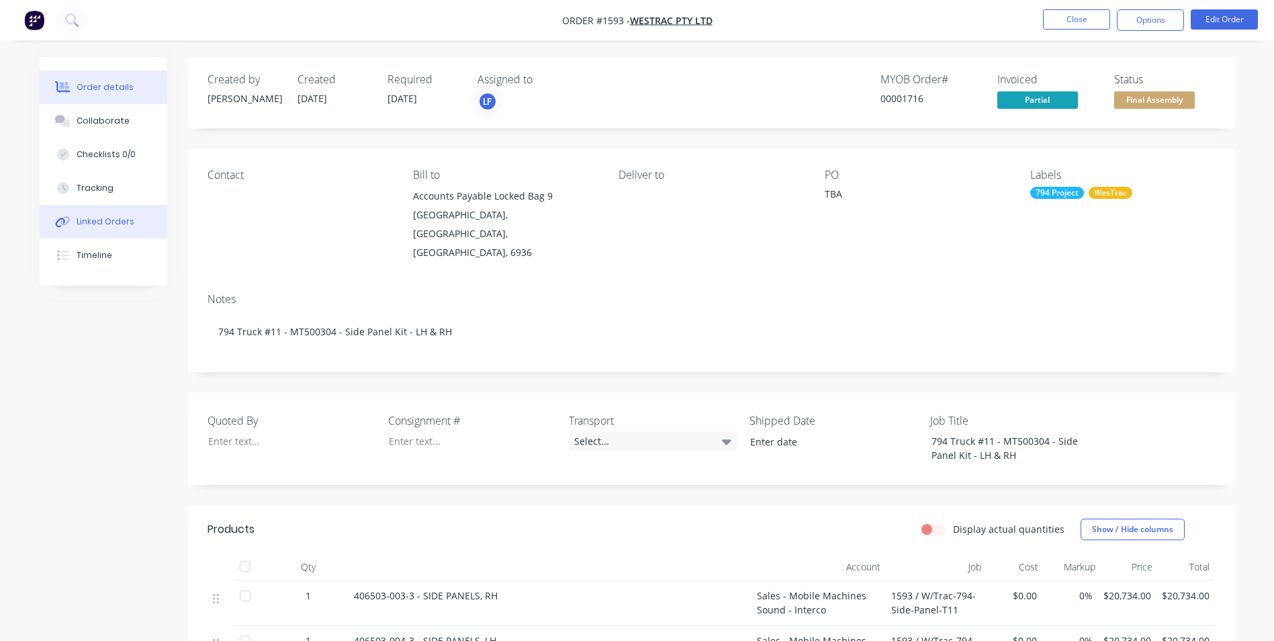
click at [115, 222] on div "Linked Orders" at bounding box center [106, 222] width 58 height 12
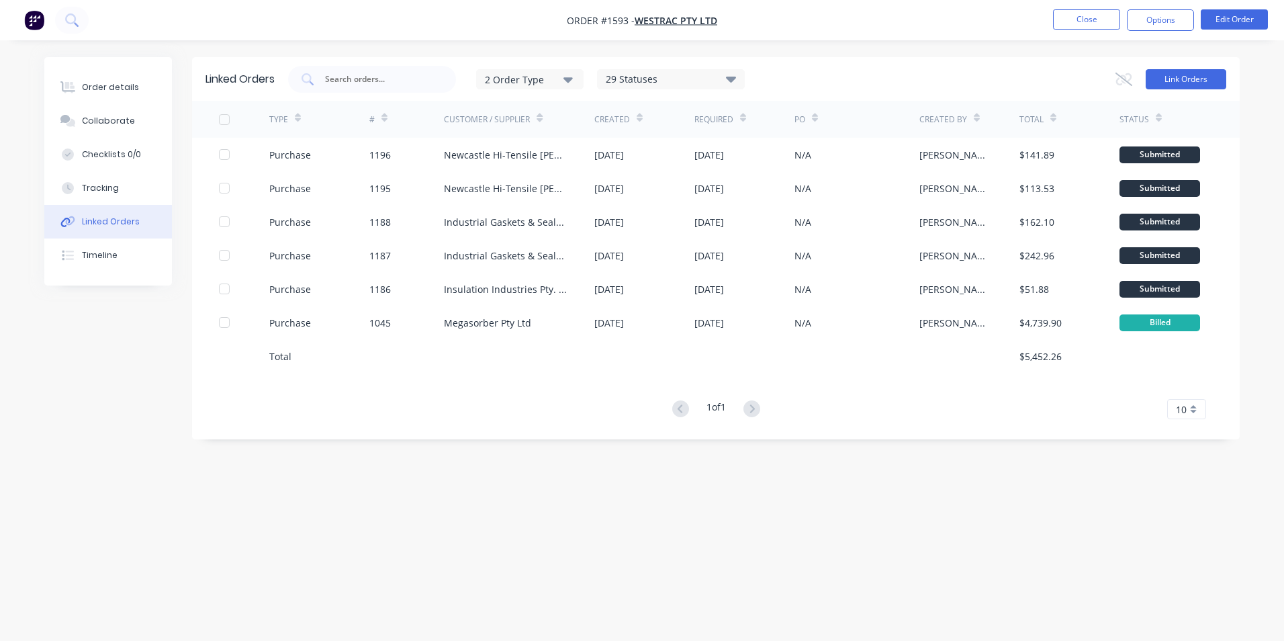
click at [1166, 79] on button "Link Orders" at bounding box center [1186, 79] width 81 height 20
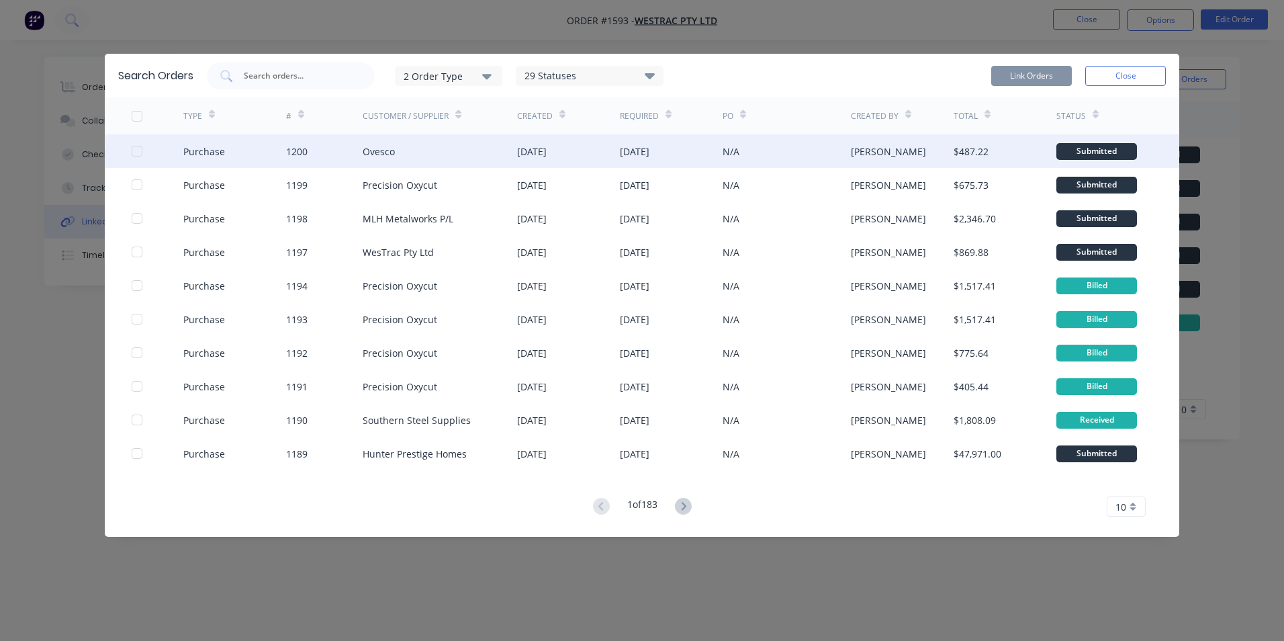
click at [133, 150] on div at bounding box center [137, 151] width 27 height 27
click at [1039, 73] on button "Link Orders" at bounding box center [1032, 76] width 81 height 20
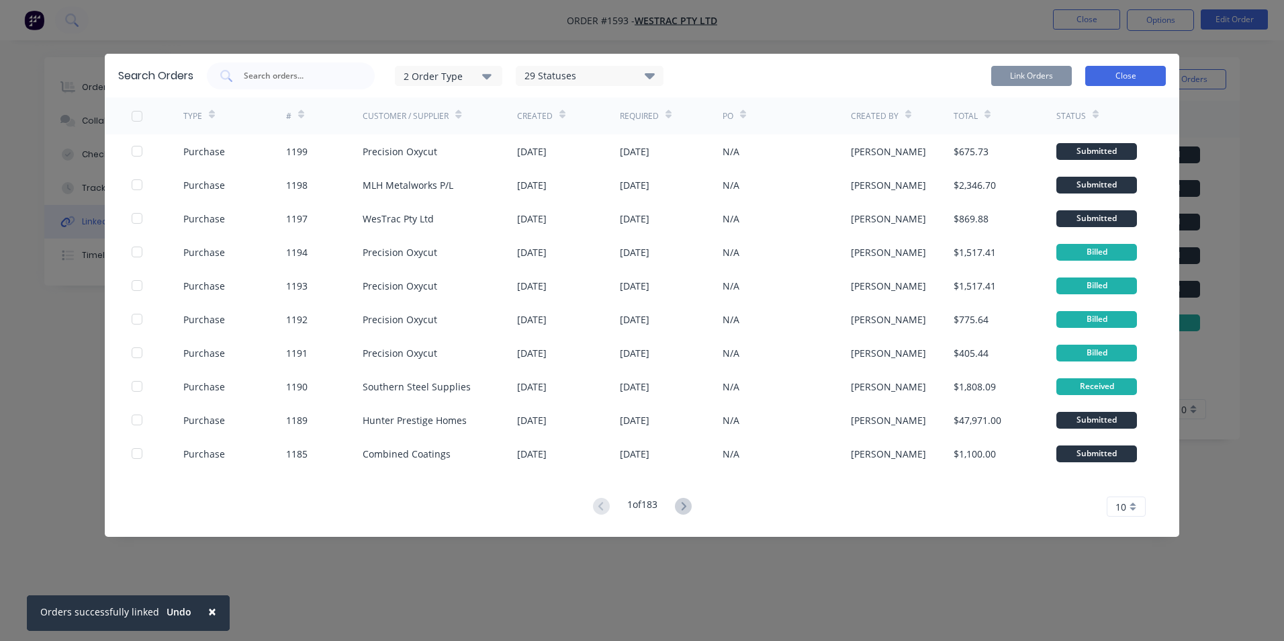
click at [1127, 73] on button "Close" at bounding box center [1126, 76] width 81 height 20
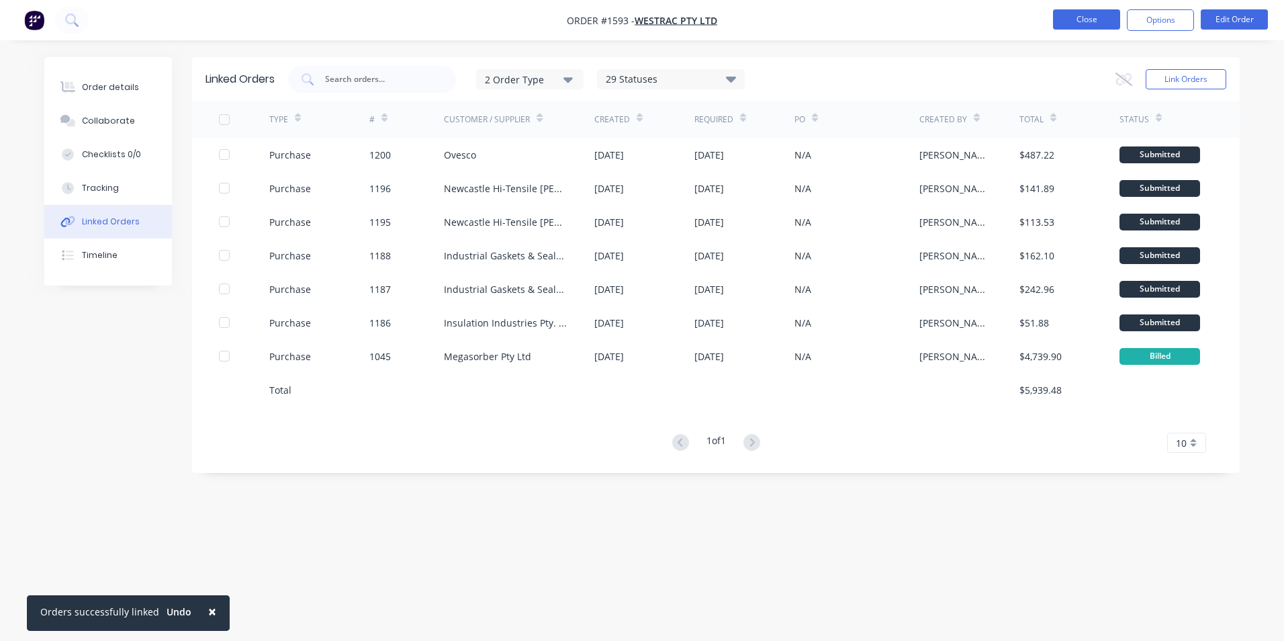
click at [1089, 23] on button "Close" at bounding box center [1086, 19] width 67 height 20
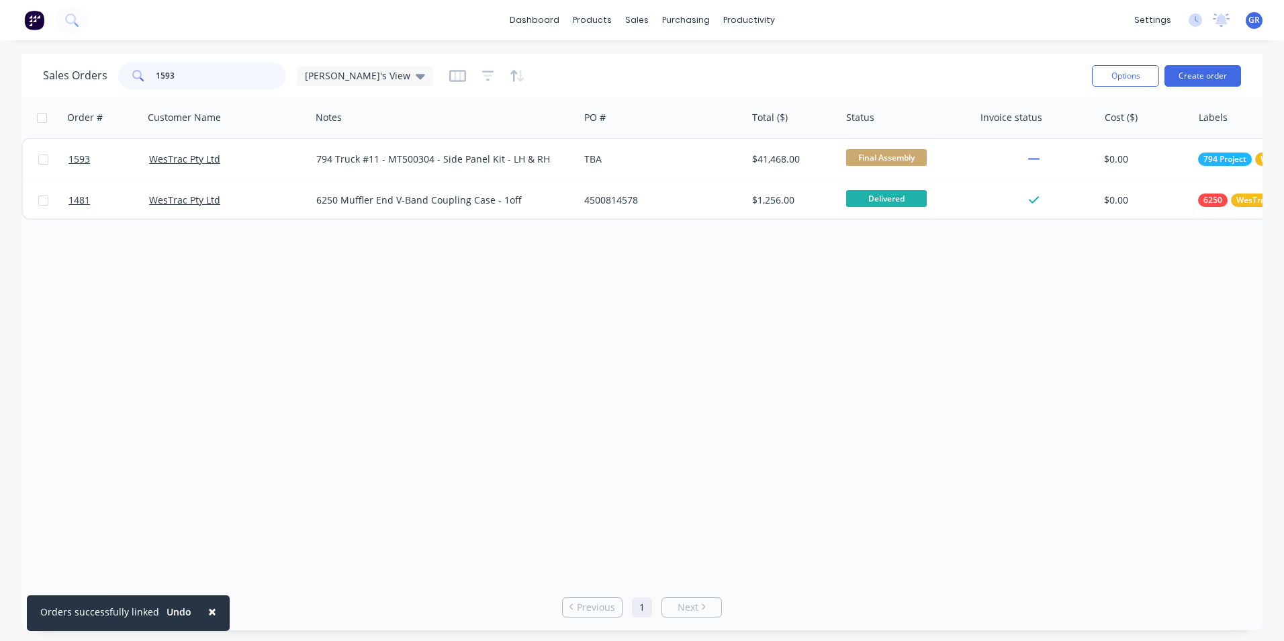
click at [148, 75] on div "1593" at bounding box center [202, 75] width 168 height 27
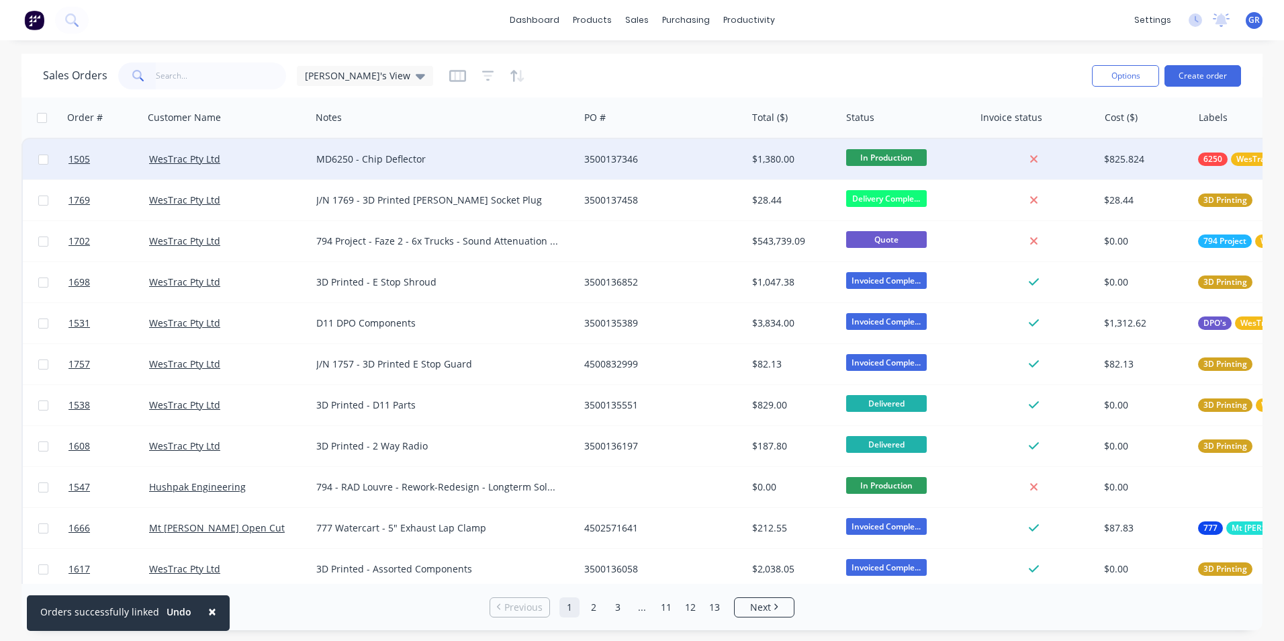
click at [400, 171] on div "MD6250 - Chip Deflector" at bounding box center [445, 159] width 268 height 40
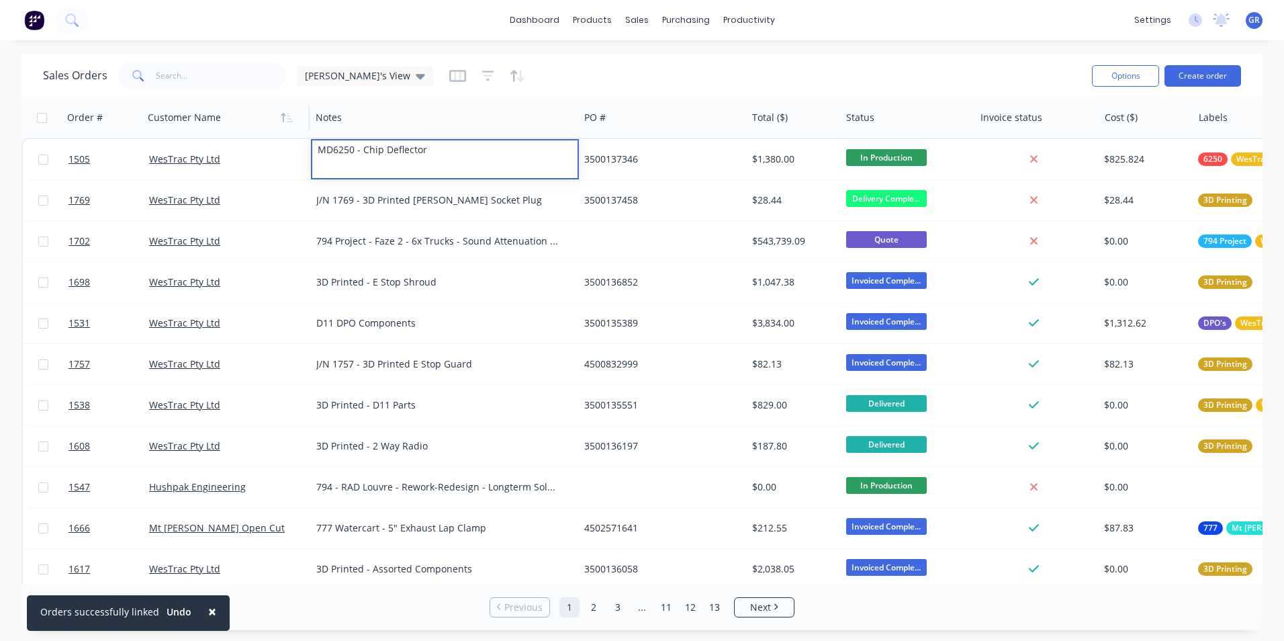
click at [261, 107] on div at bounding box center [222, 117] width 149 height 27
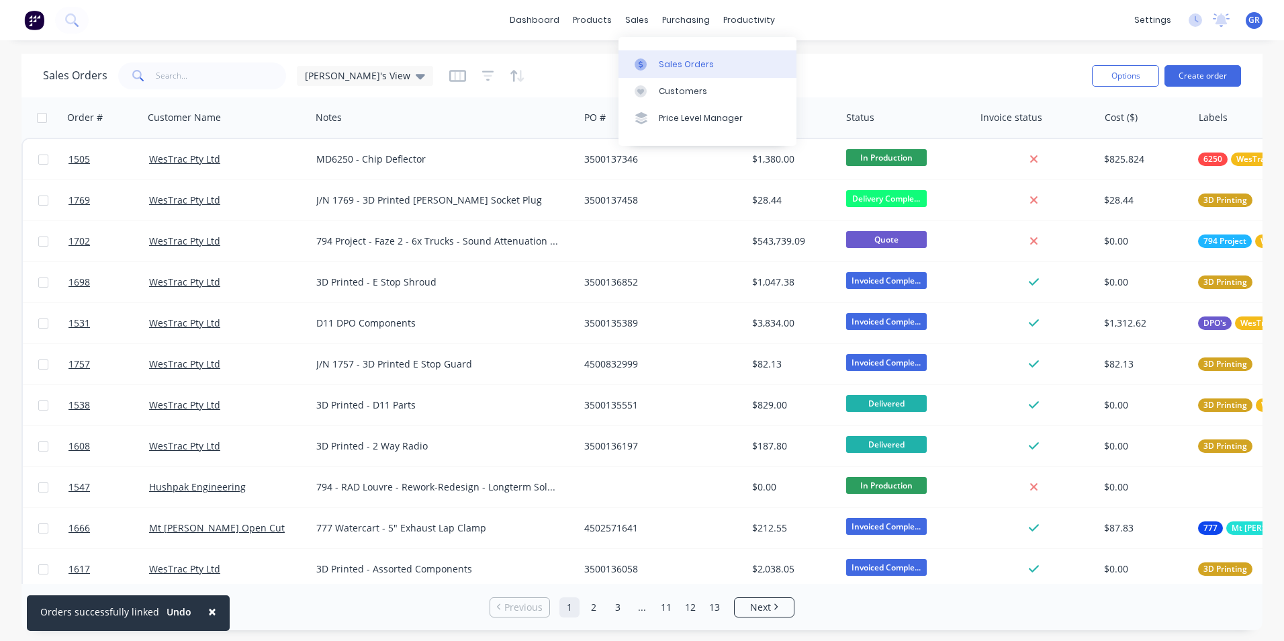
click at [668, 60] on div "Sales Orders" at bounding box center [686, 64] width 55 height 12
click at [195, 77] on input "text" at bounding box center [221, 75] width 131 height 27
click at [194, 75] on input "text" at bounding box center [221, 75] width 131 height 27
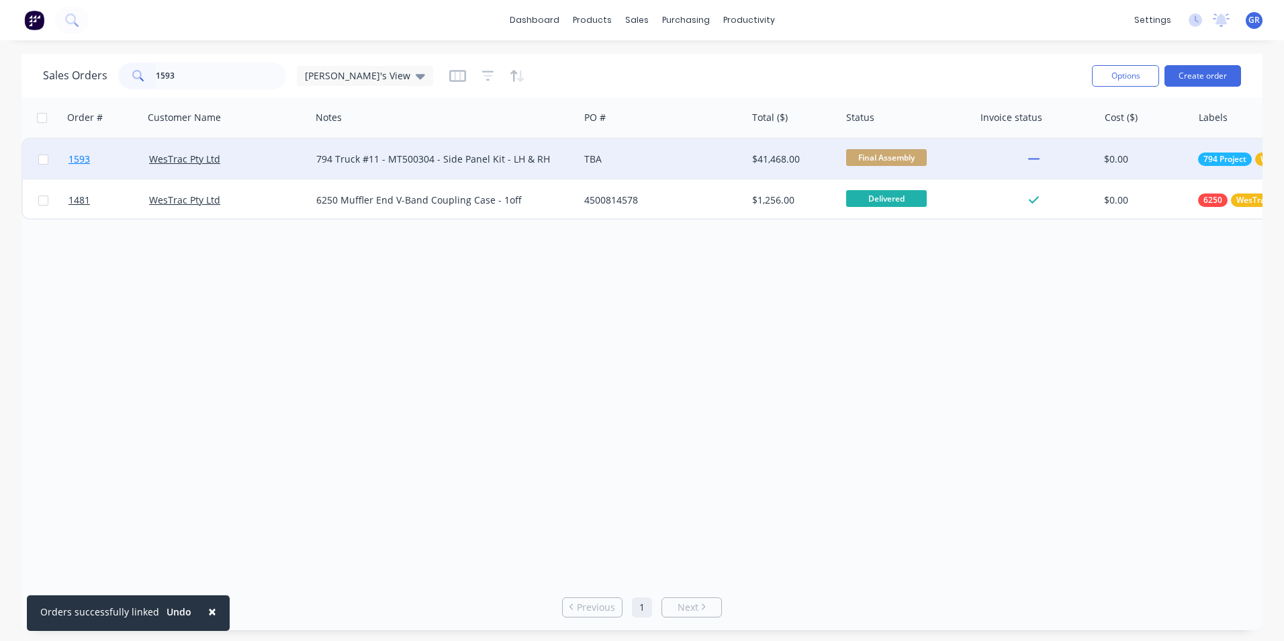
click at [84, 160] on span "1593" at bounding box center [79, 158] width 21 height 13
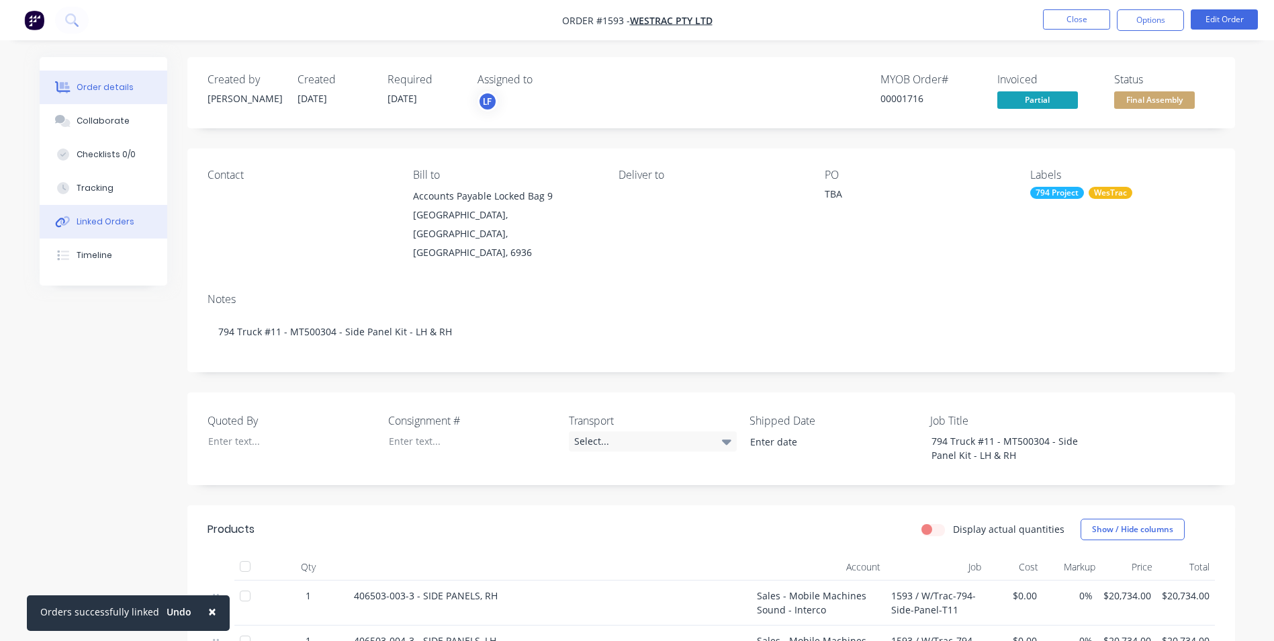
click at [105, 213] on button "Linked Orders" at bounding box center [104, 222] width 128 height 34
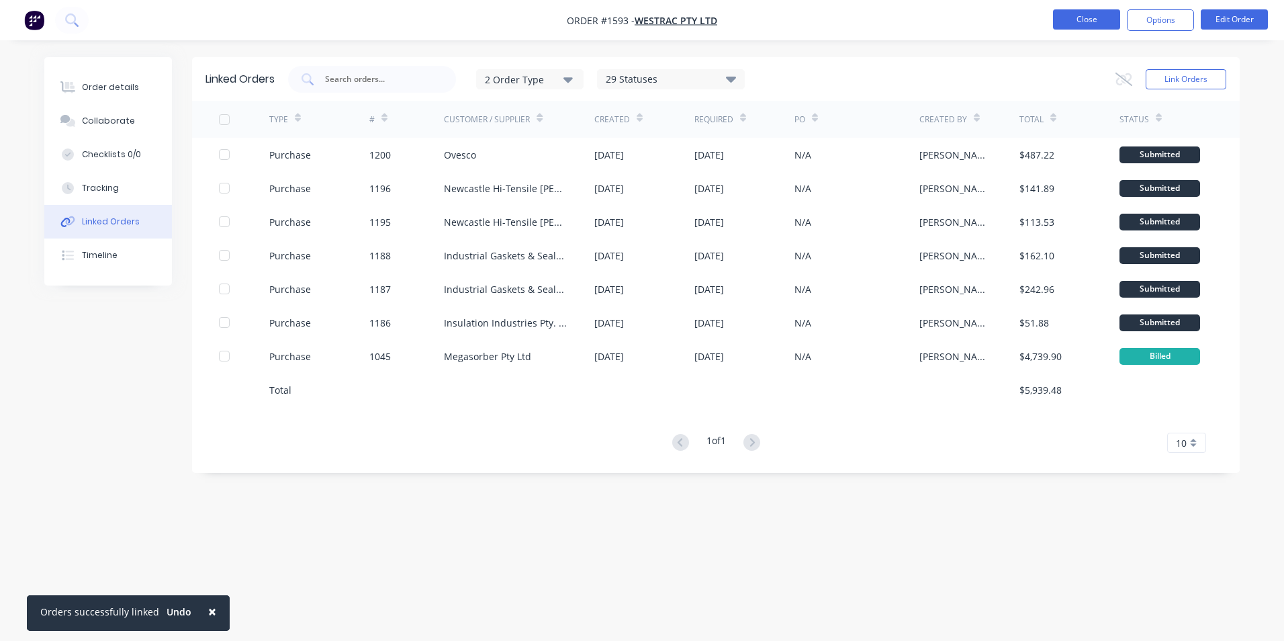
click at [1088, 19] on button "Close" at bounding box center [1086, 19] width 67 height 20
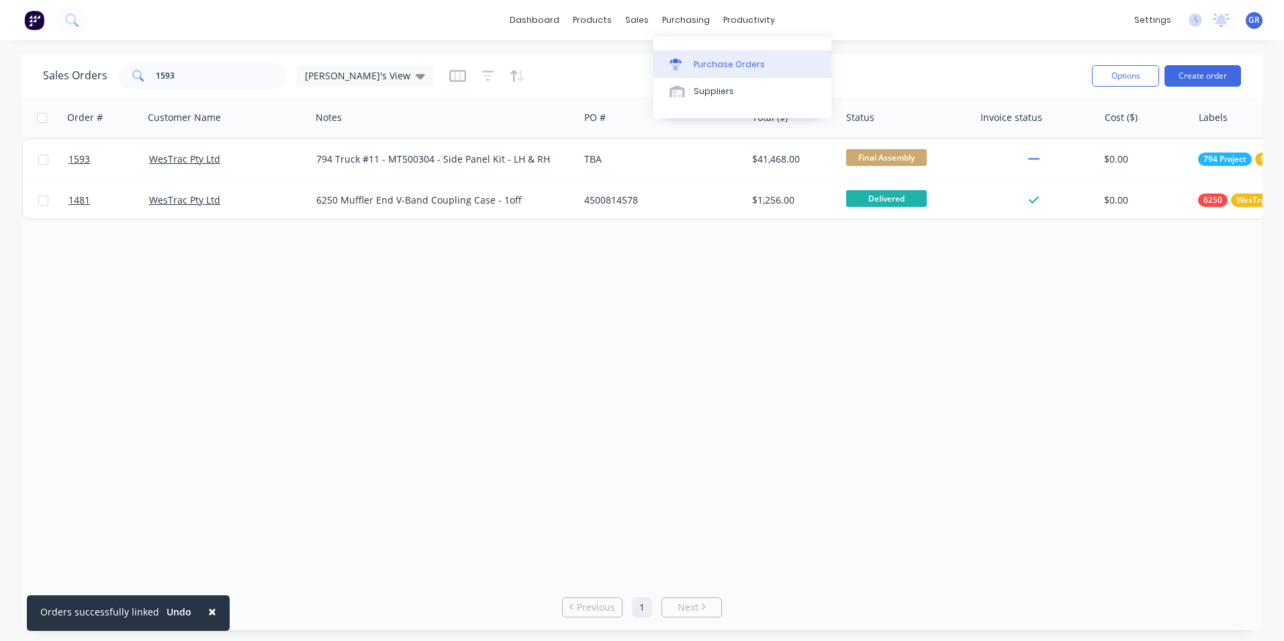
drag, startPoint x: 680, startPoint y: 25, endPoint x: 729, endPoint y: 60, distance: 60.6
click at [680, 25] on div "purchasing" at bounding box center [686, 20] width 61 height 20
click at [732, 61] on div "Purchase Orders" at bounding box center [729, 64] width 71 height 12
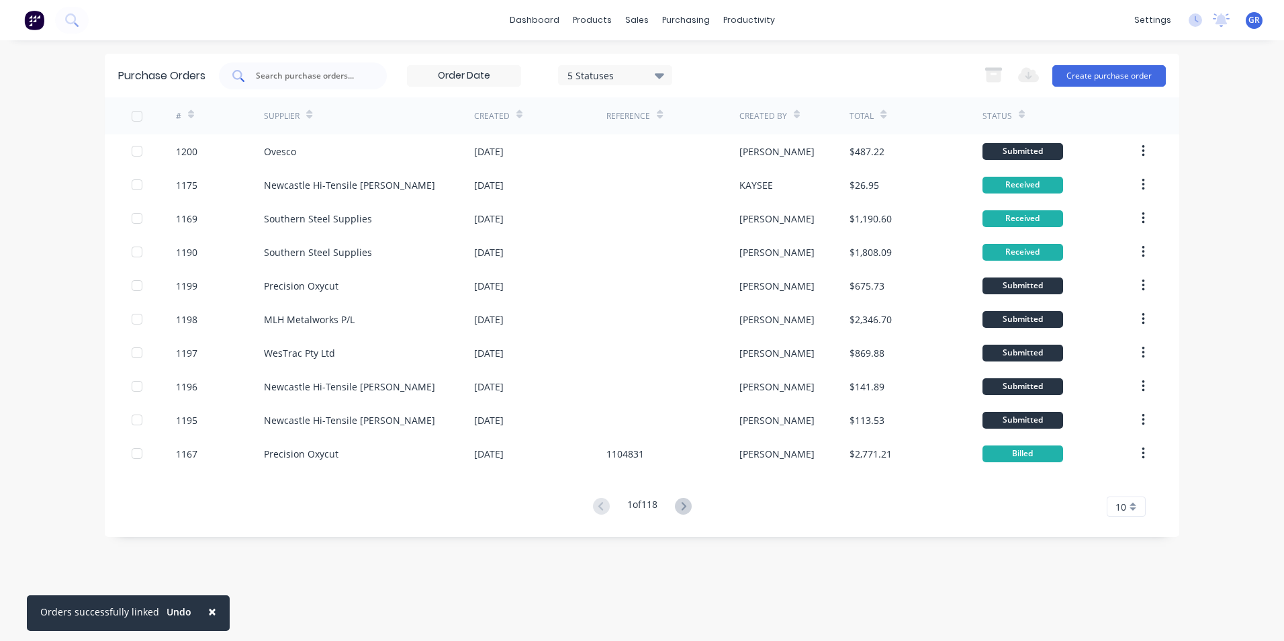
click at [300, 73] on input "text" at bounding box center [311, 75] width 112 height 13
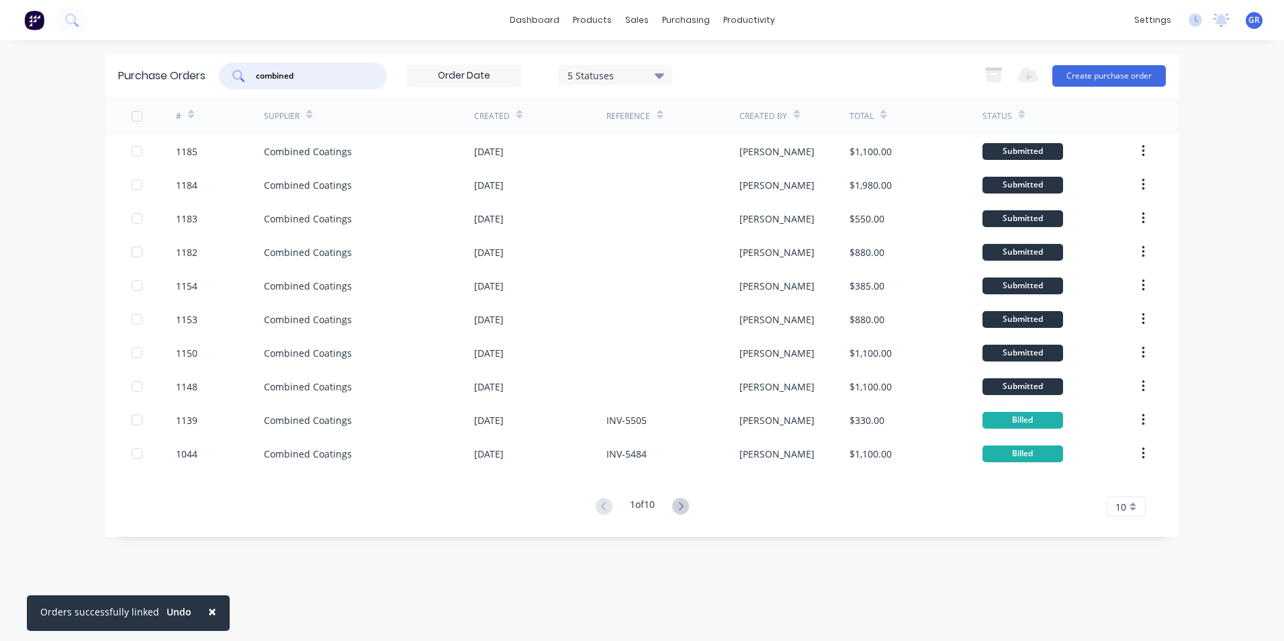
click at [1122, 507] on span "10" at bounding box center [1121, 507] width 11 height 14
click at [1127, 488] on div "35" at bounding box center [1127, 484] width 38 height 24
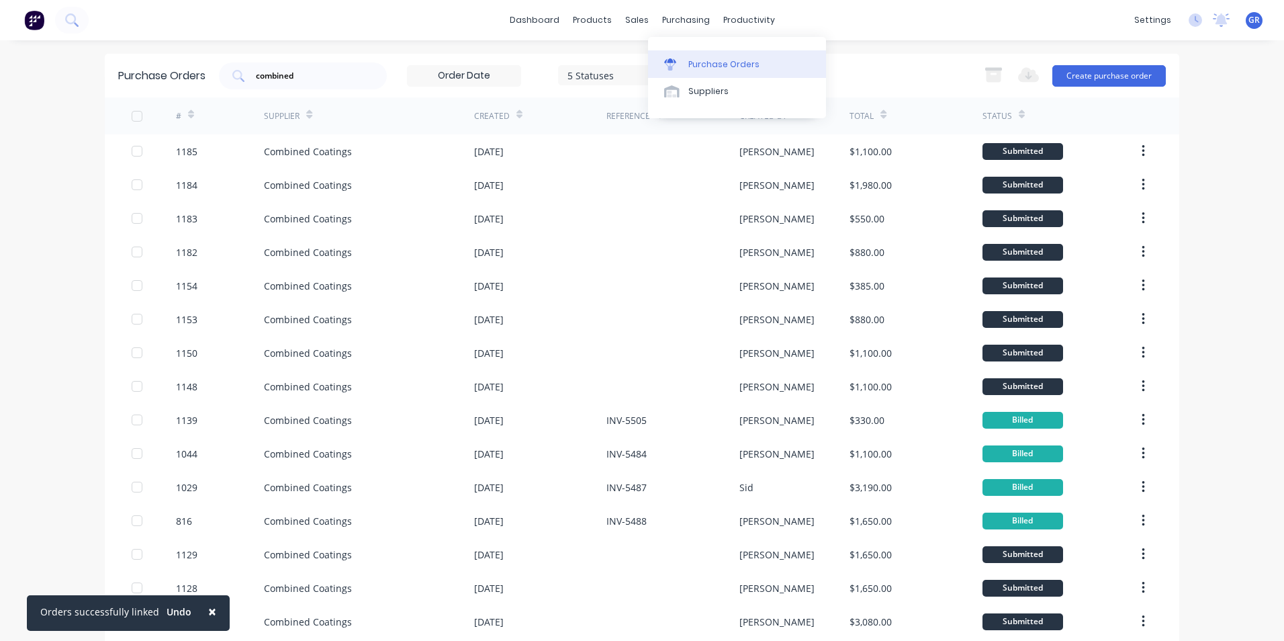
click at [730, 59] on div "Purchase Orders" at bounding box center [724, 64] width 71 height 12
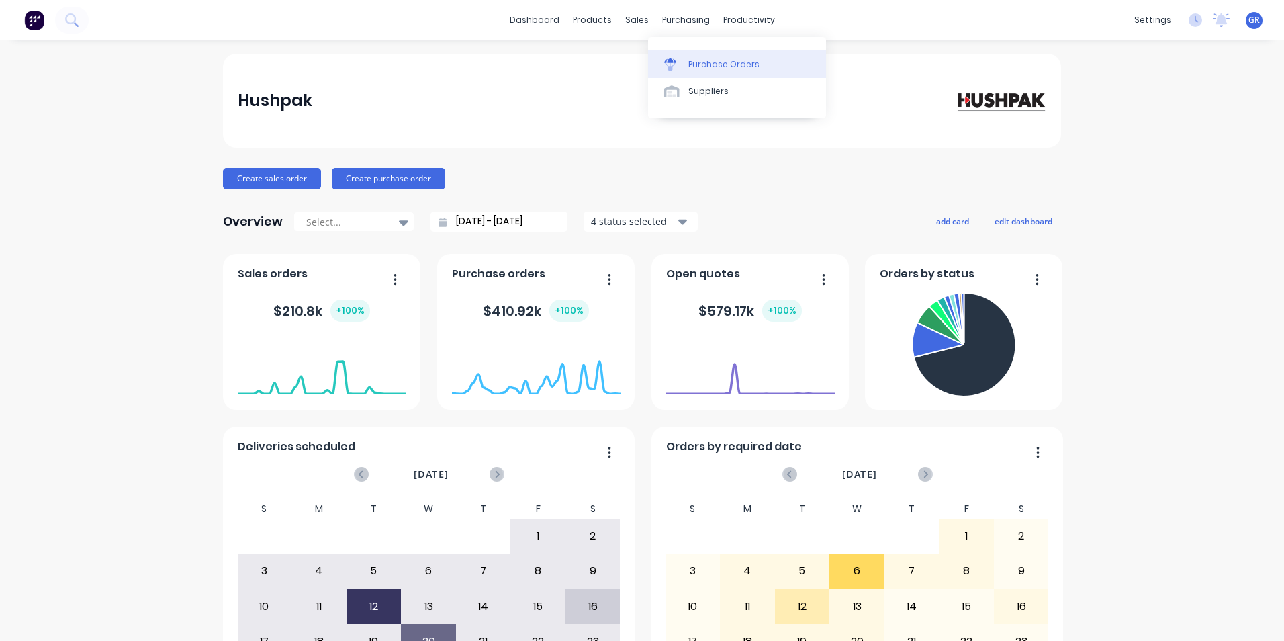
click at [715, 56] on link "Purchase Orders" at bounding box center [737, 63] width 178 height 27
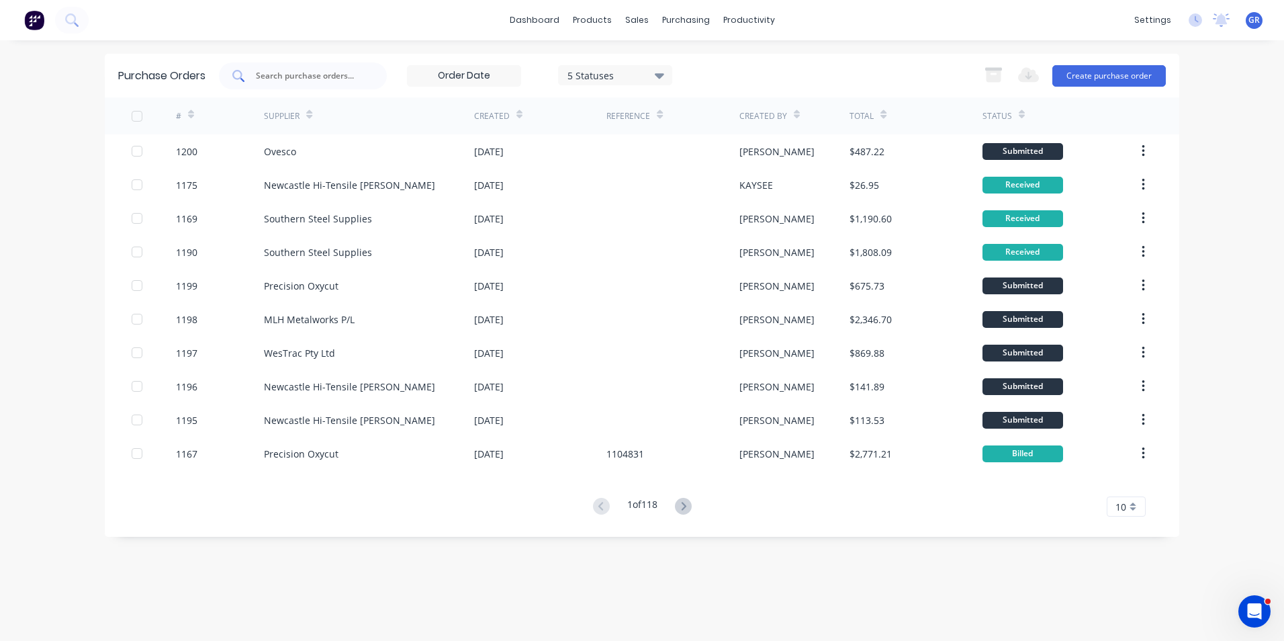
click at [302, 77] on input "text" at bounding box center [311, 75] width 112 height 13
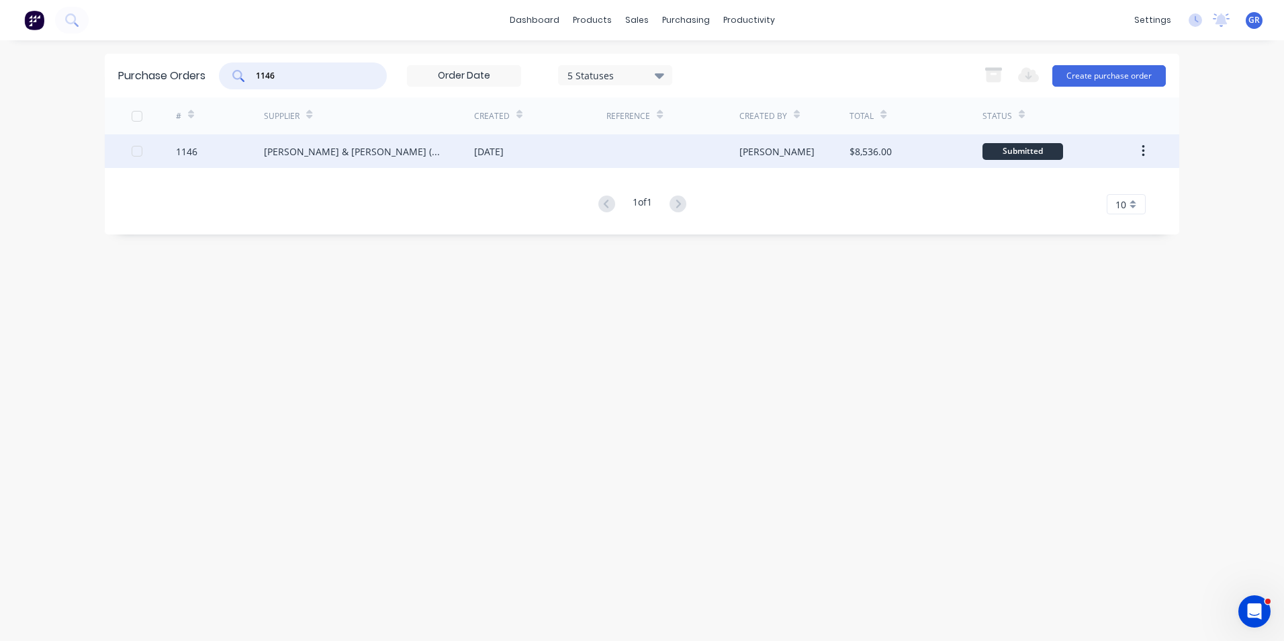
type input "1146"
click at [188, 151] on div "1146" at bounding box center [186, 151] width 21 height 14
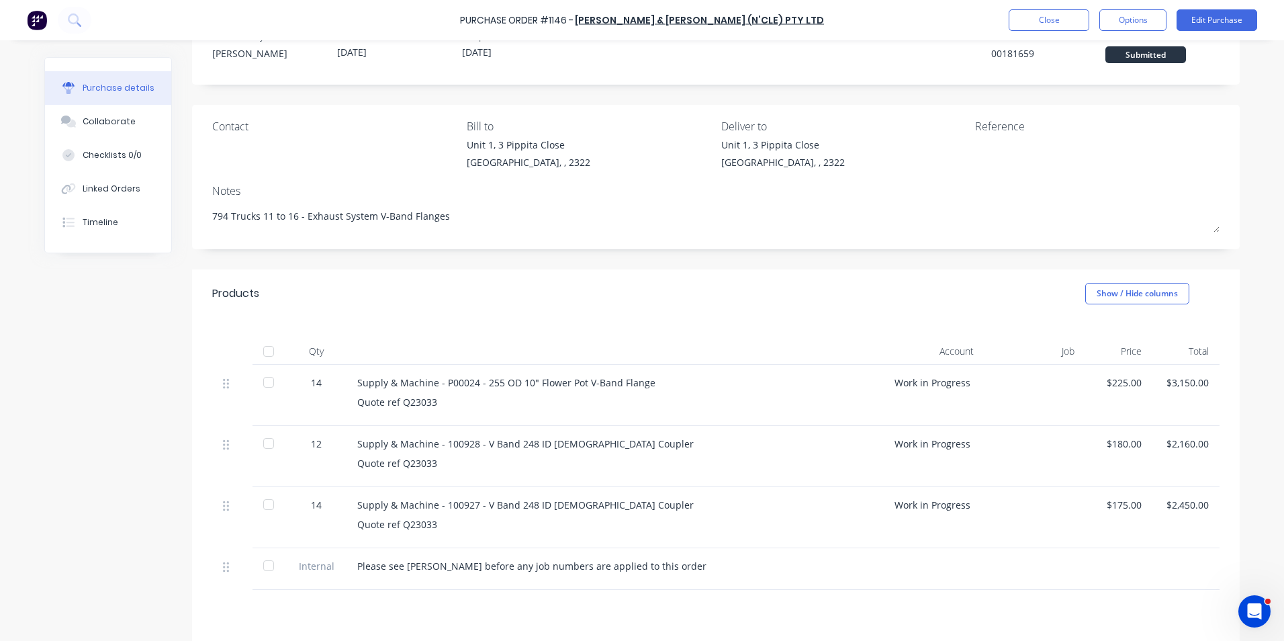
scroll to position [134, 0]
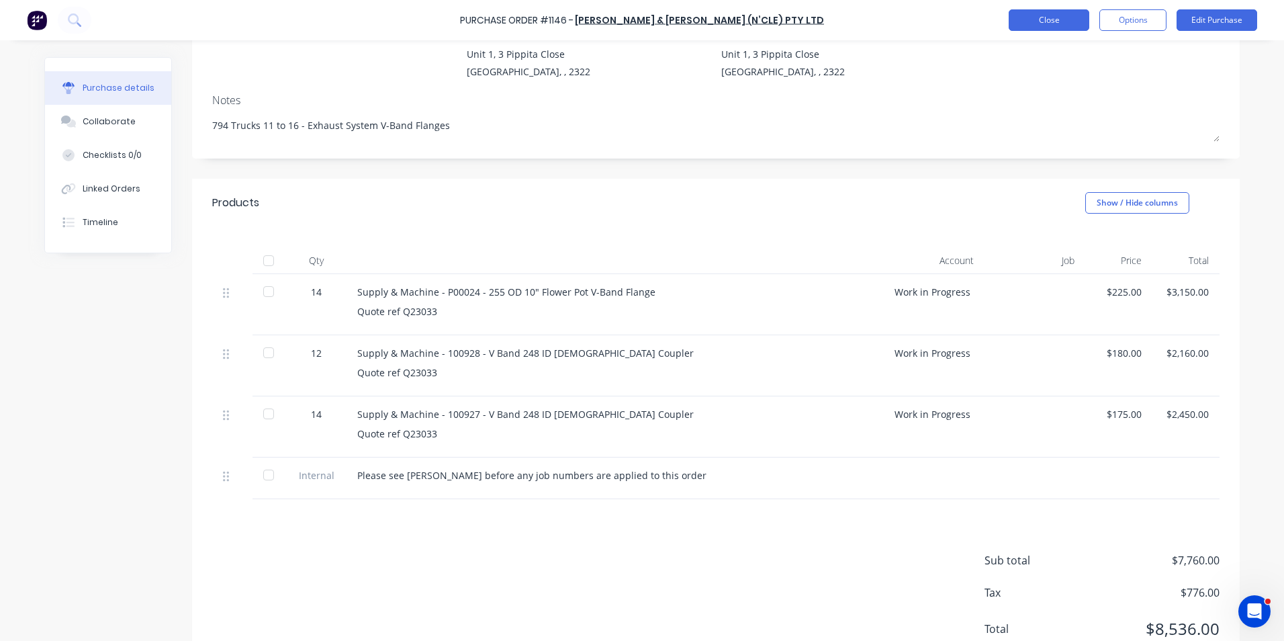
click at [1062, 22] on button "Close" at bounding box center [1049, 19] width 81 height 21
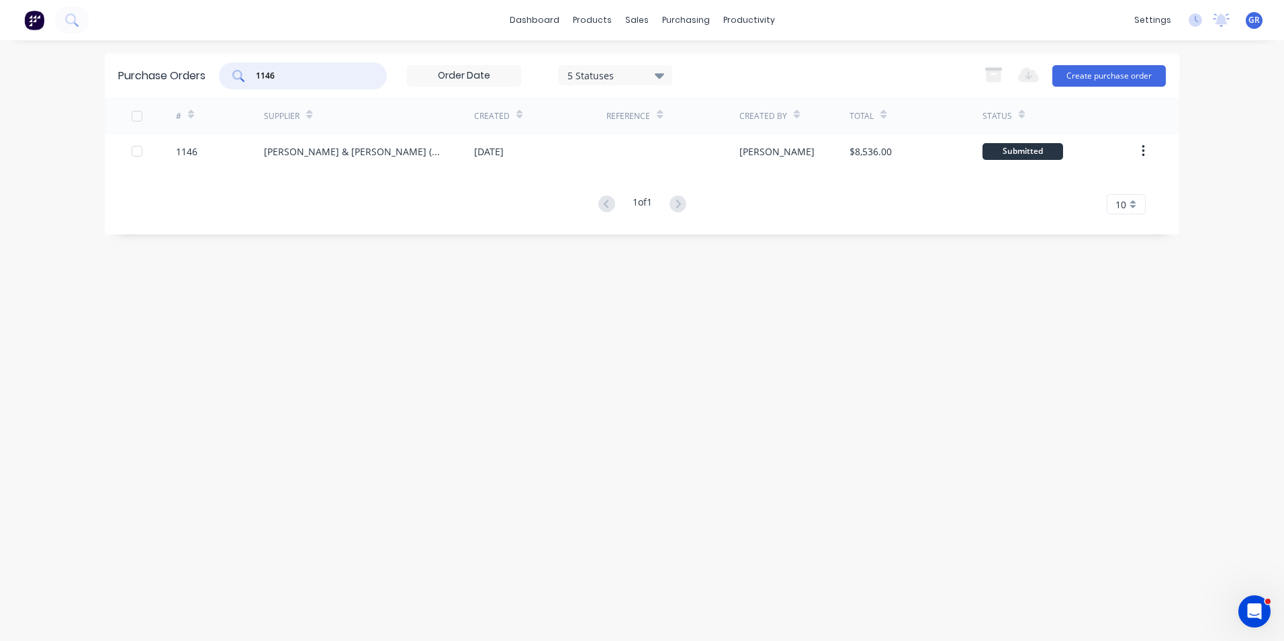
click at [243, 79] on div "1146" at bounding box center [303, 75] width 168 height 27
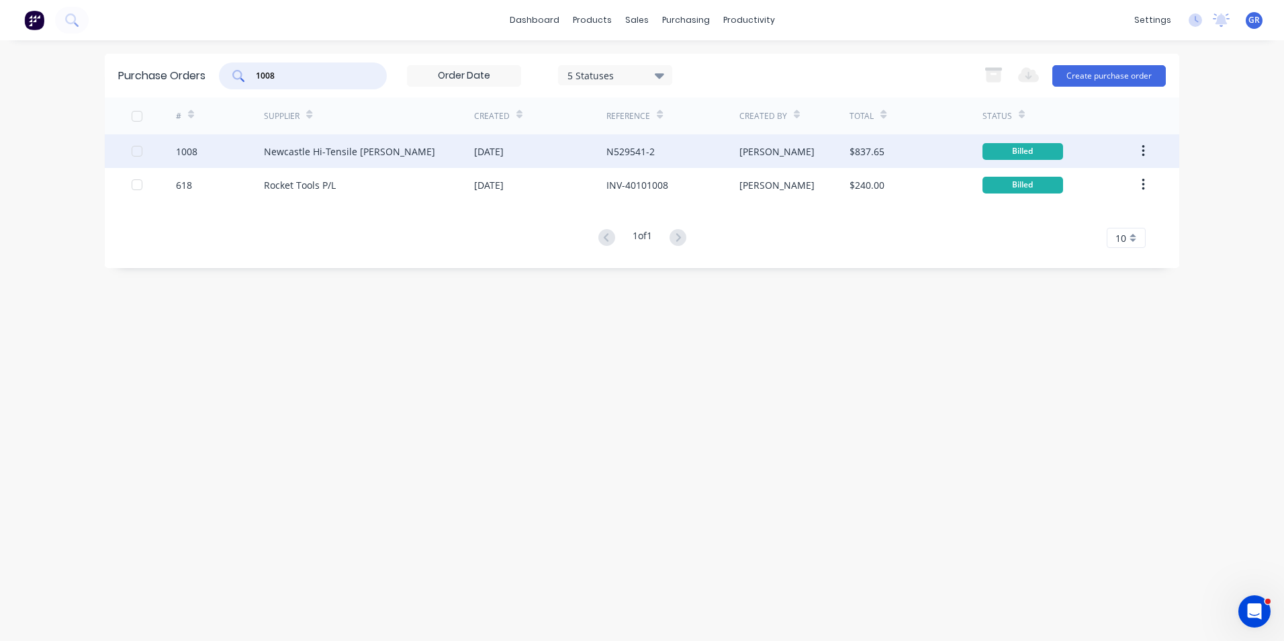
type input "1008"
click at [189, 150] on div "1008" at bounding box center [186, 151] width 21 height 14
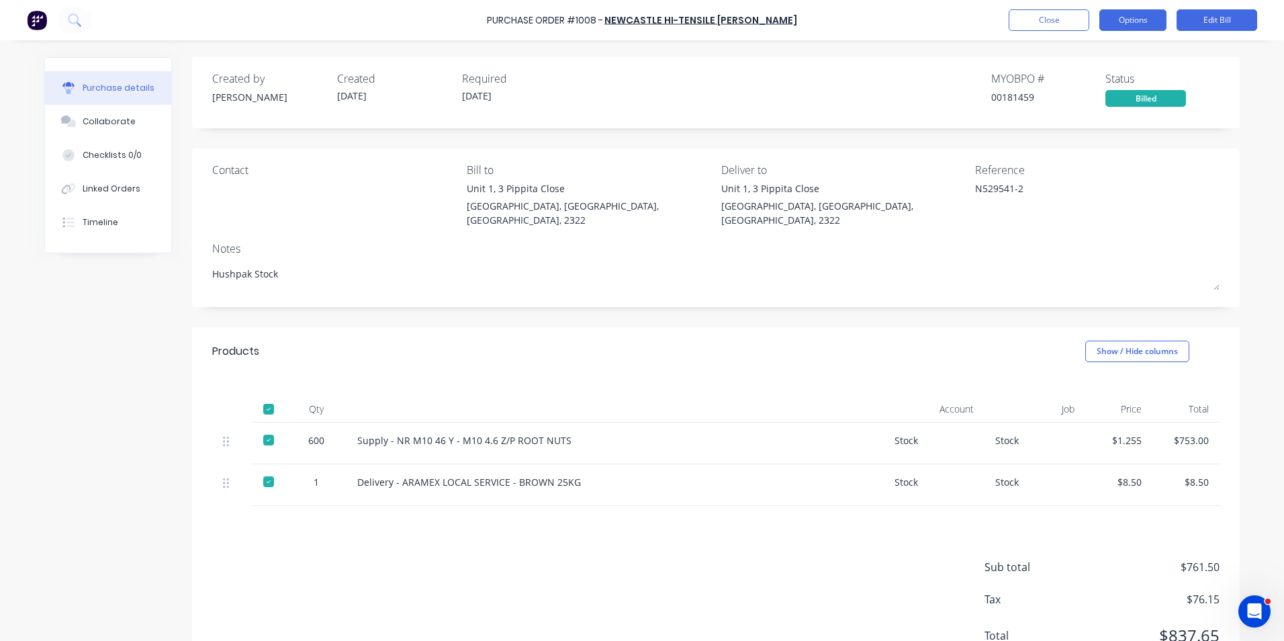
click at [1135, 20] on button "Options" at bounding box center [1133, 19] width 67 height 21
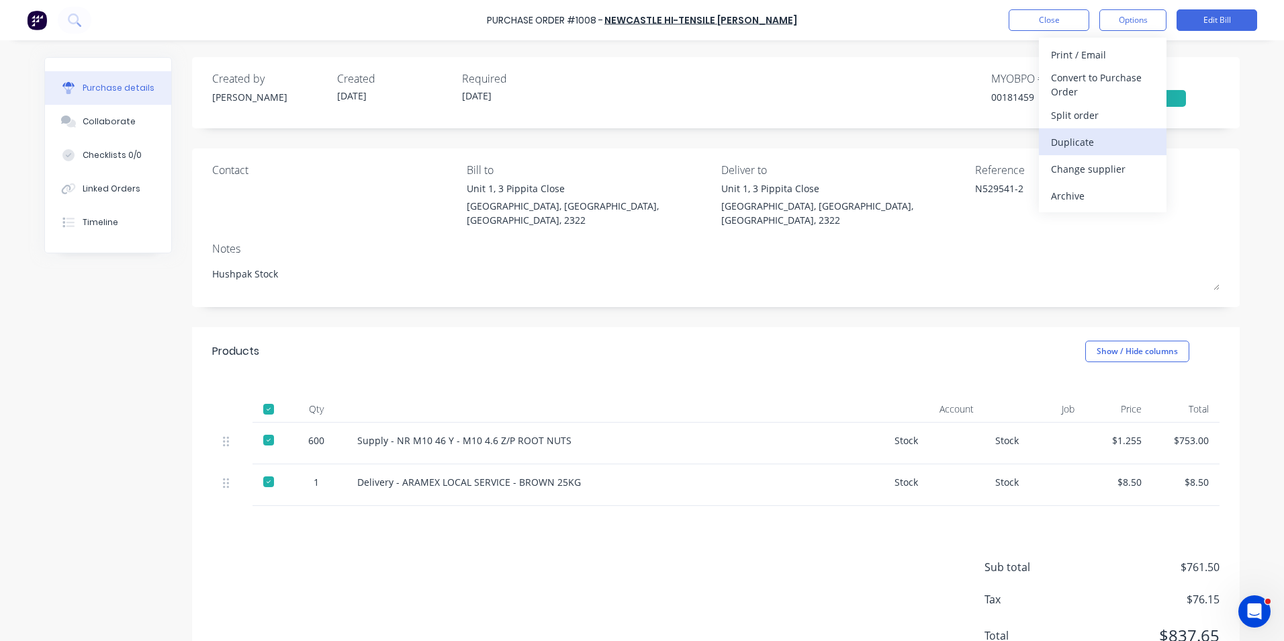
click at [1079, 140] on div "Duplicate" at bounding box center [1102, 141] width 103 height 19
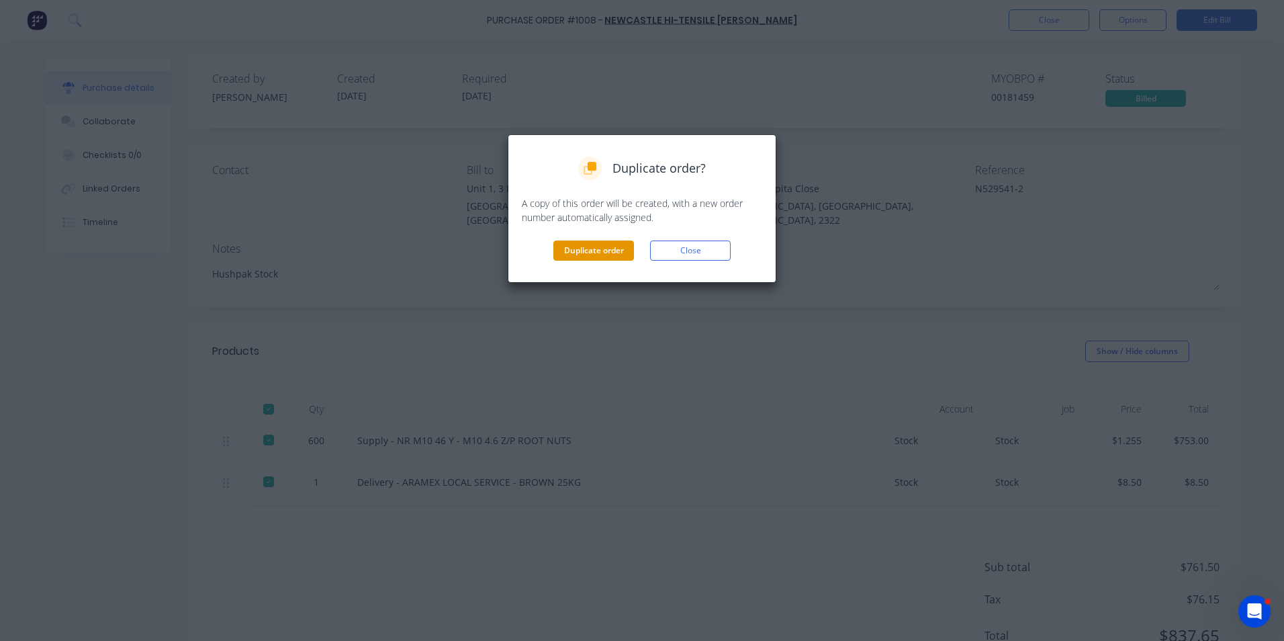
click at [576, 251] on button "Duplicate order" at bounding box center [594, 251] width 81 height 20
type textarea "x"
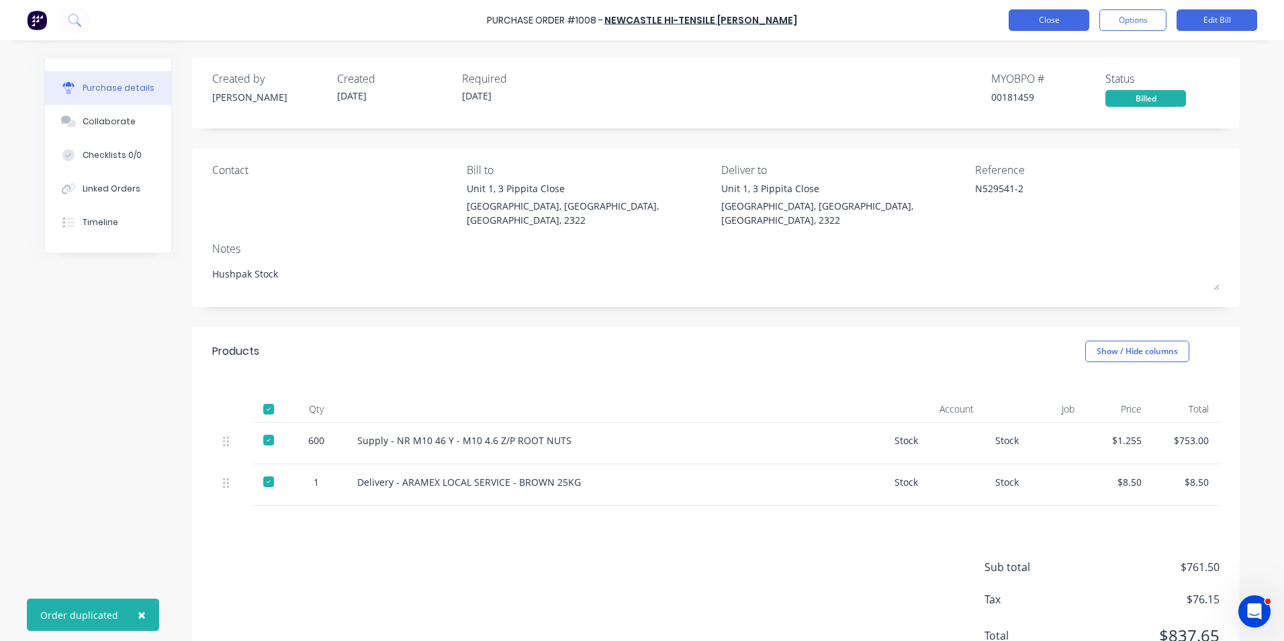
click at [1041, 21] on button "Close" at bounding box center [1049, 19] width 81 height 21
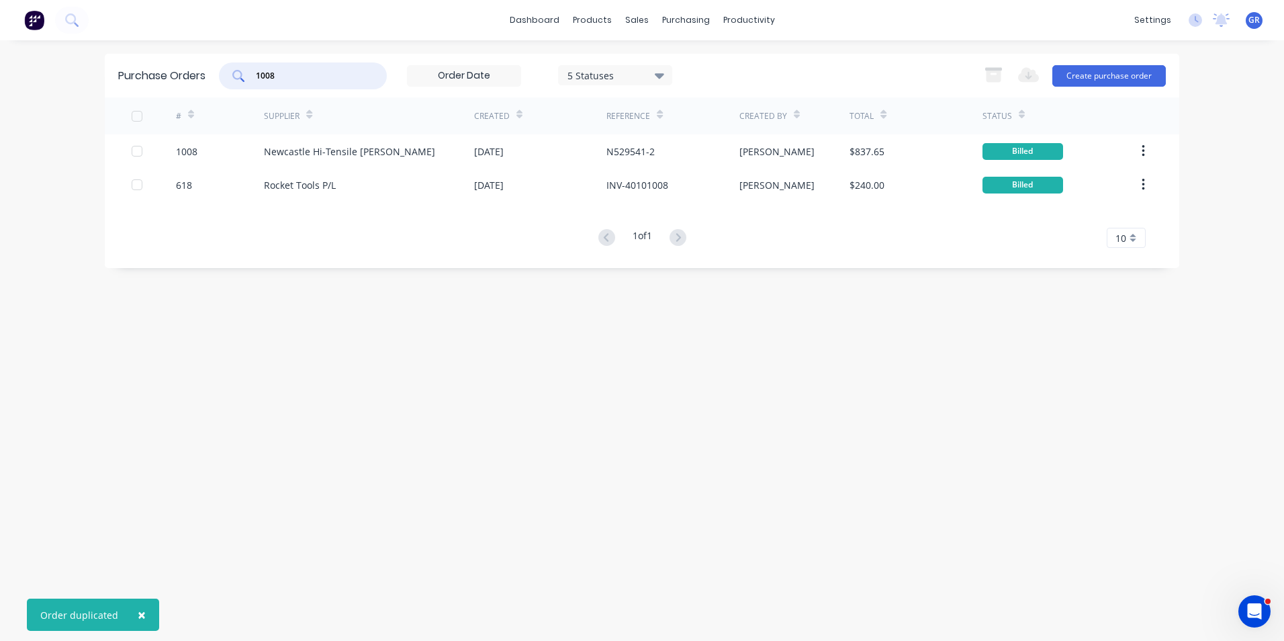
drag, startPoint x: 288, startPoint y: 75, endPoint x: 222, endPoint y: 75, distance: 65.8
click at [222, 75] on div "1008" at bounding box center [303, 75] width 168 height 27
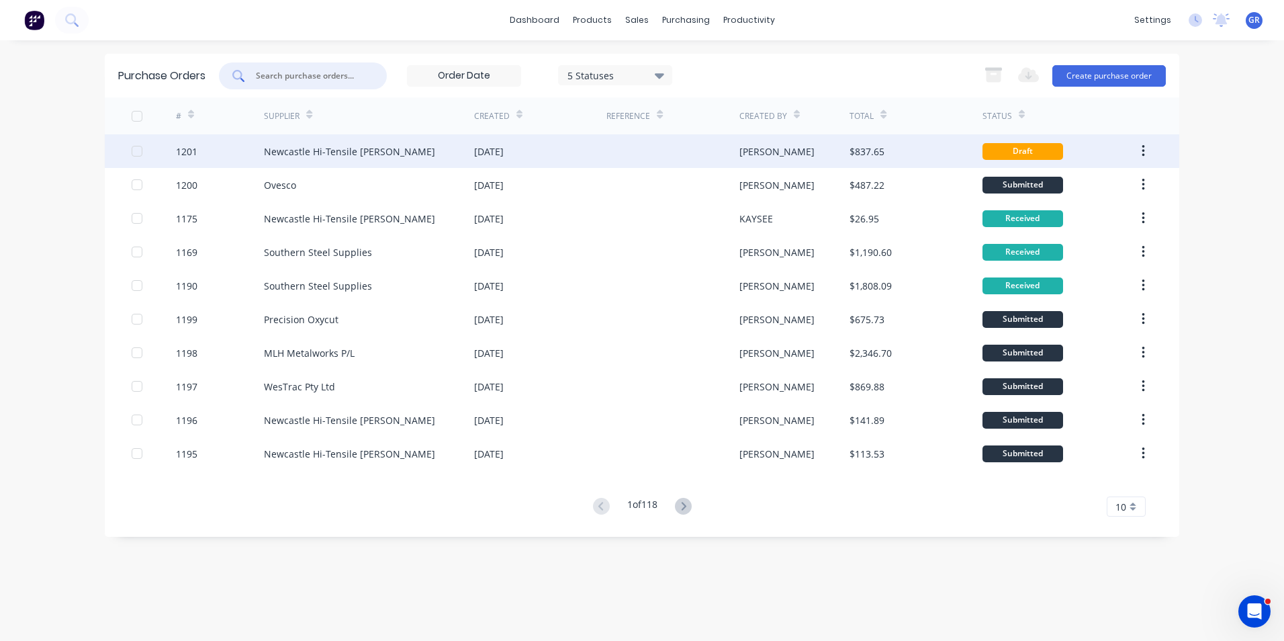
click at [191, 150] on div "1201" at bounding box center [186, 151] width 21 height 14
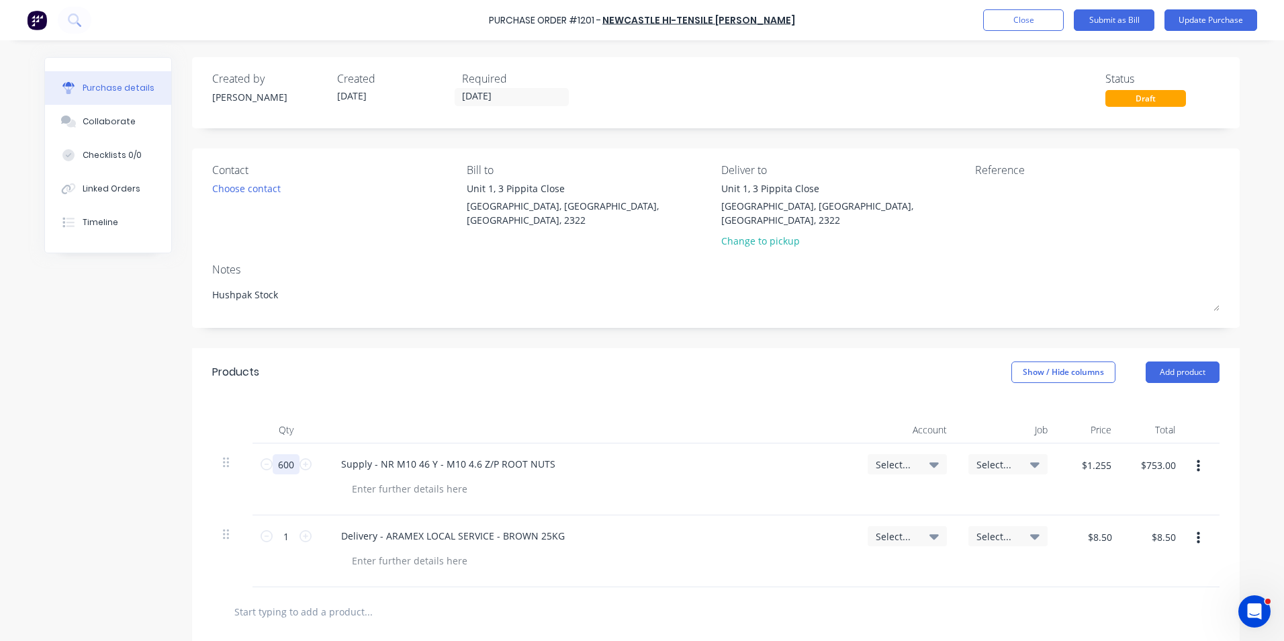
click at [273, 454] on input "600" at bounding box center [286, 464] width 27 height 20
type textarea "x"
type input "1"
type textarea "x"
type input "$1.26"
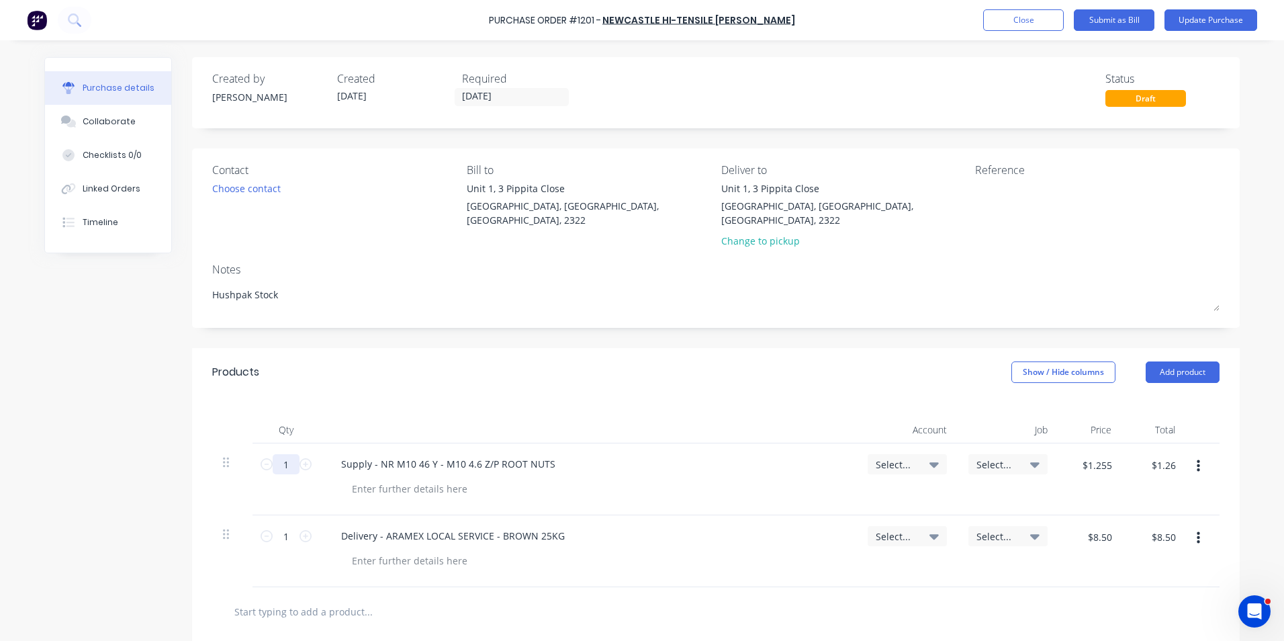
type textarea "x"
type input "10"
type textarea "x"
type input "$12.60"
type textarea "x"
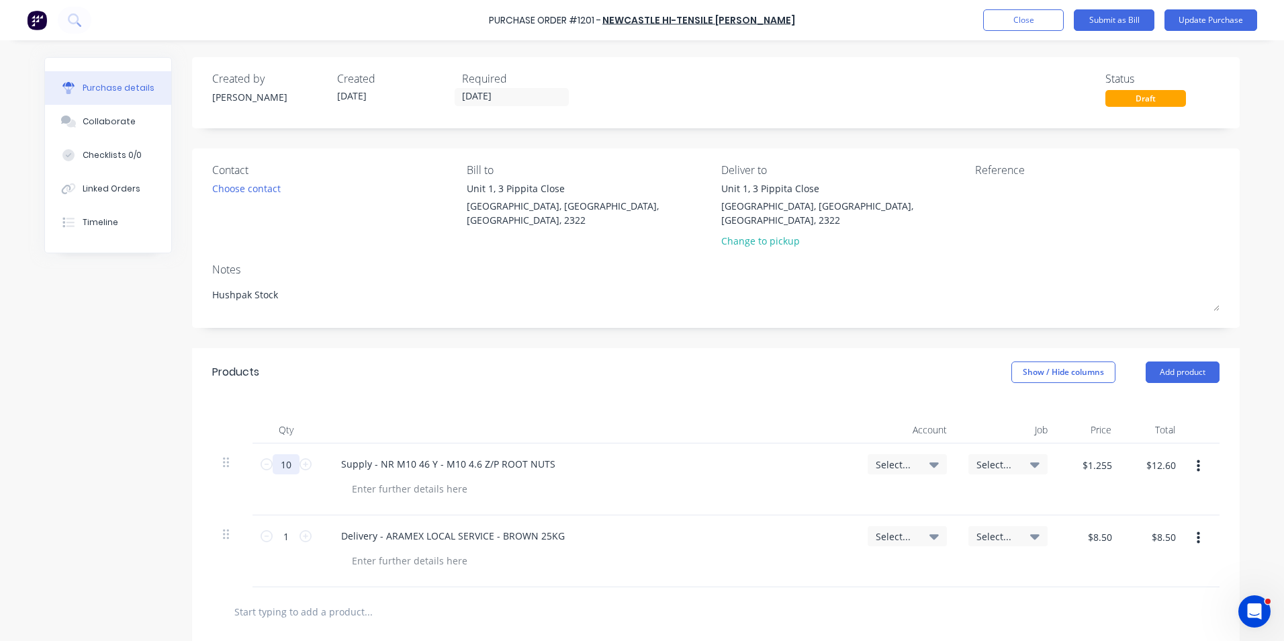
type input "100"
type textarea "x"
type input "$126.00"
type textarea "x"
type input "1000"
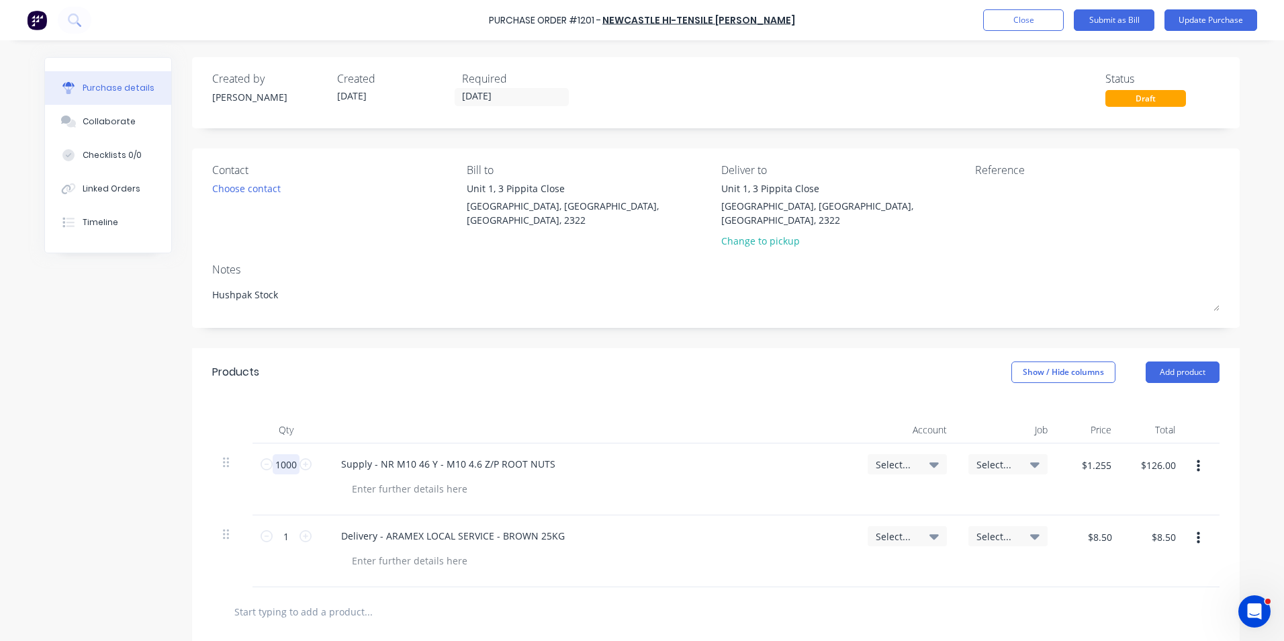
type textarea "x"
type input "$1,260.00"
type input "1000"
click at [386, 454] on div "Supply - NR M10 46 Y - M10 4.6 Z/P ROOT NUTS" at bounding box center [449, 463] width 236 height 19
click at [1201, 532] on icon "button" at bounding box center [1202, 538] width 3 height 12
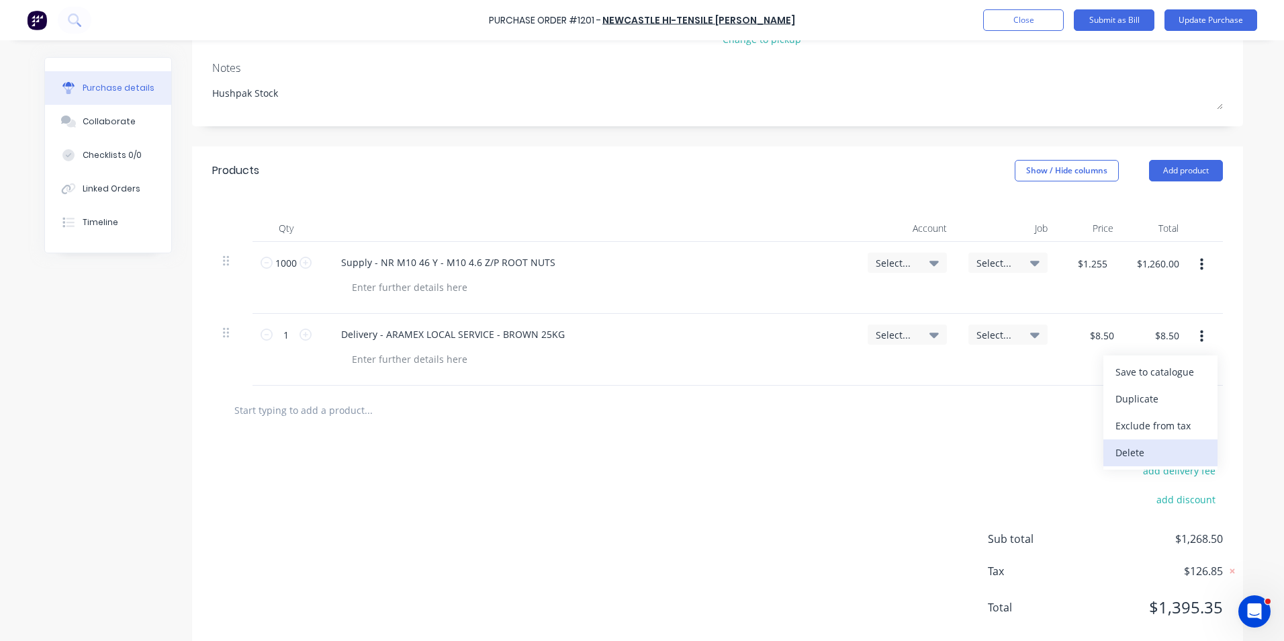
click at [1121, 439] on button "Delete" at bounding box center [1161, 452] width 114 height 27
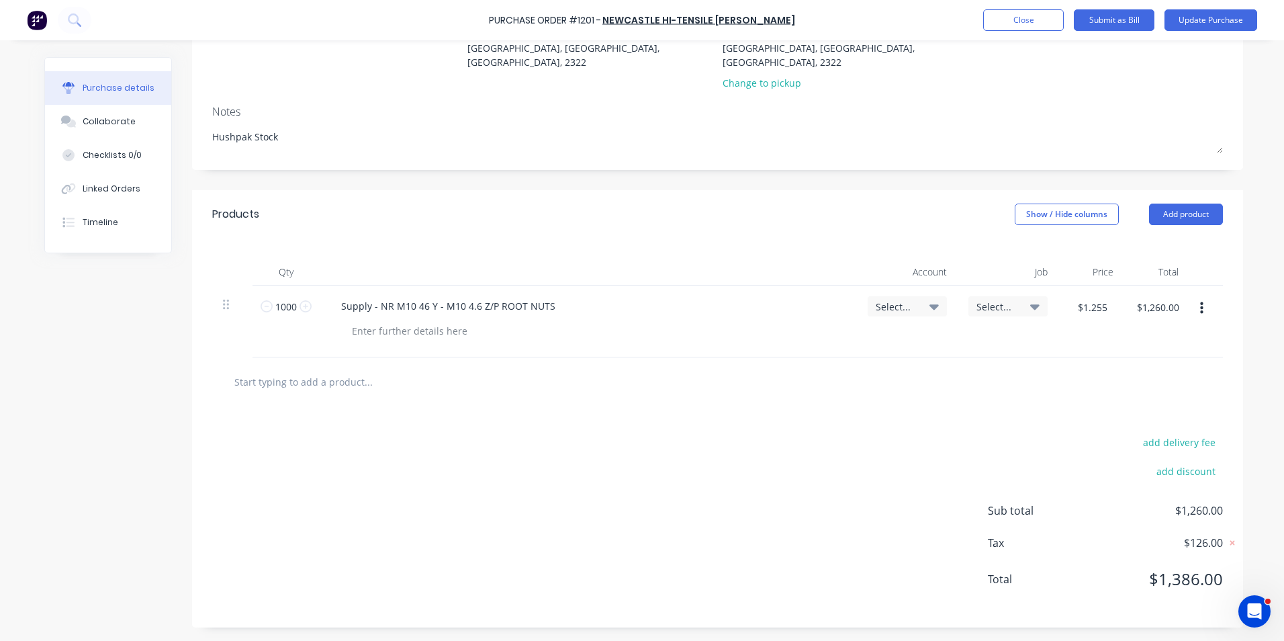
scroll to position [144, 0]
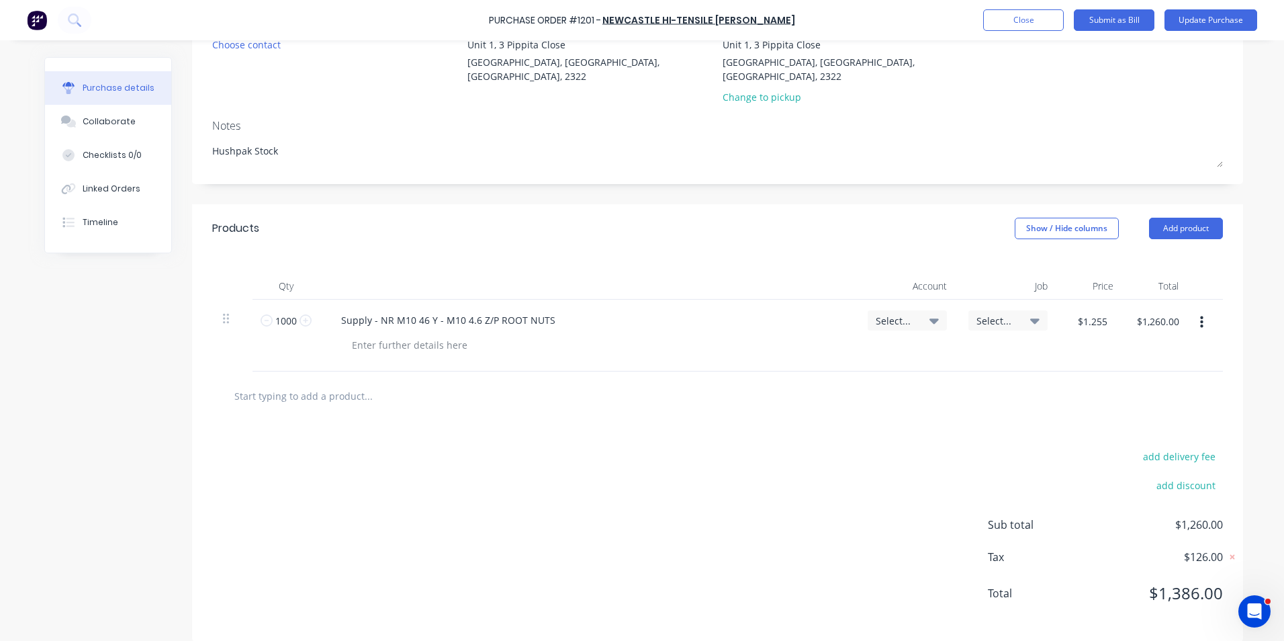
click at [897, 314] on span "Select..." at bounding box center [896, 321] width 40 height 14
type textarea "x"
click at [817, 347] on input at bounding box center [864, 360] width 138 height 27
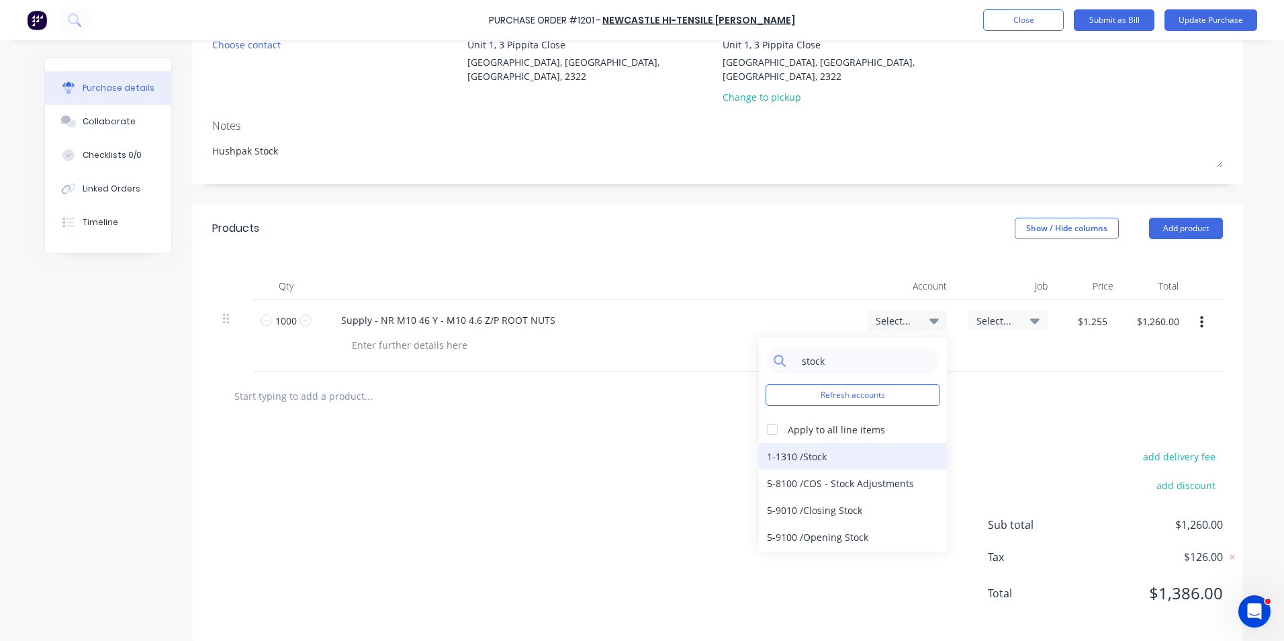
type input "stock"
click at [792, 443] on div "1-1310 / Stock" at bounding box center [853, 456] width 188 height 27
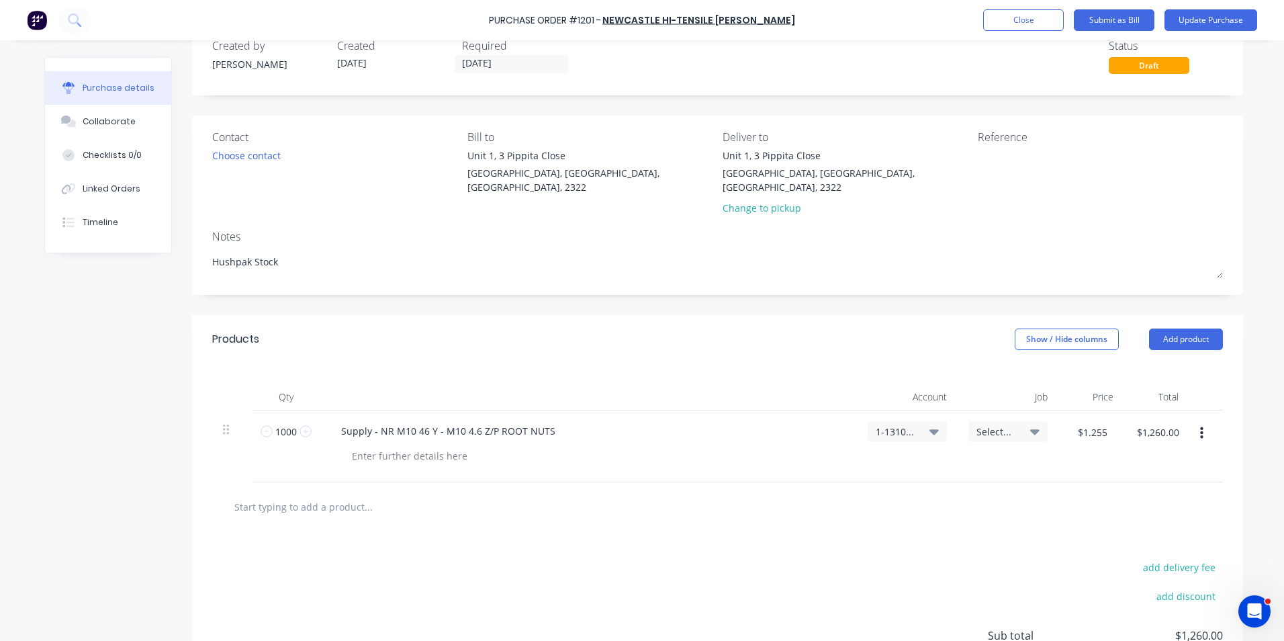
scroll to position [9, 0]
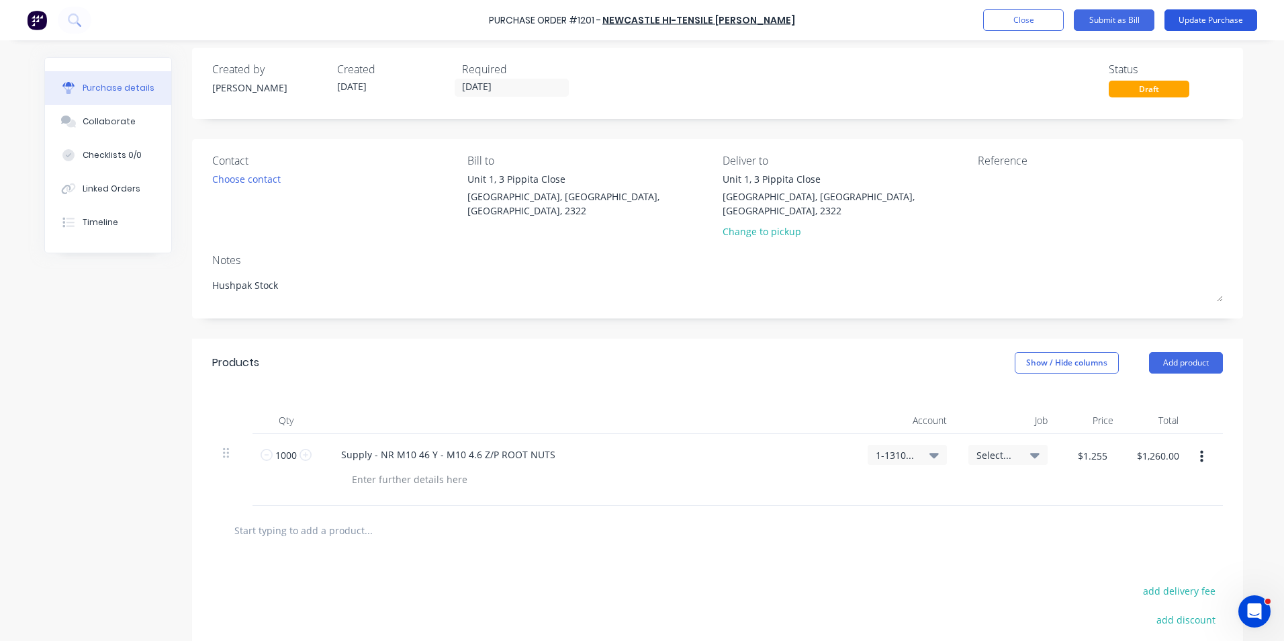
click at [1200, 17] on button "Update Purchase" at bounding box center [1211, 19] width 93 height 21
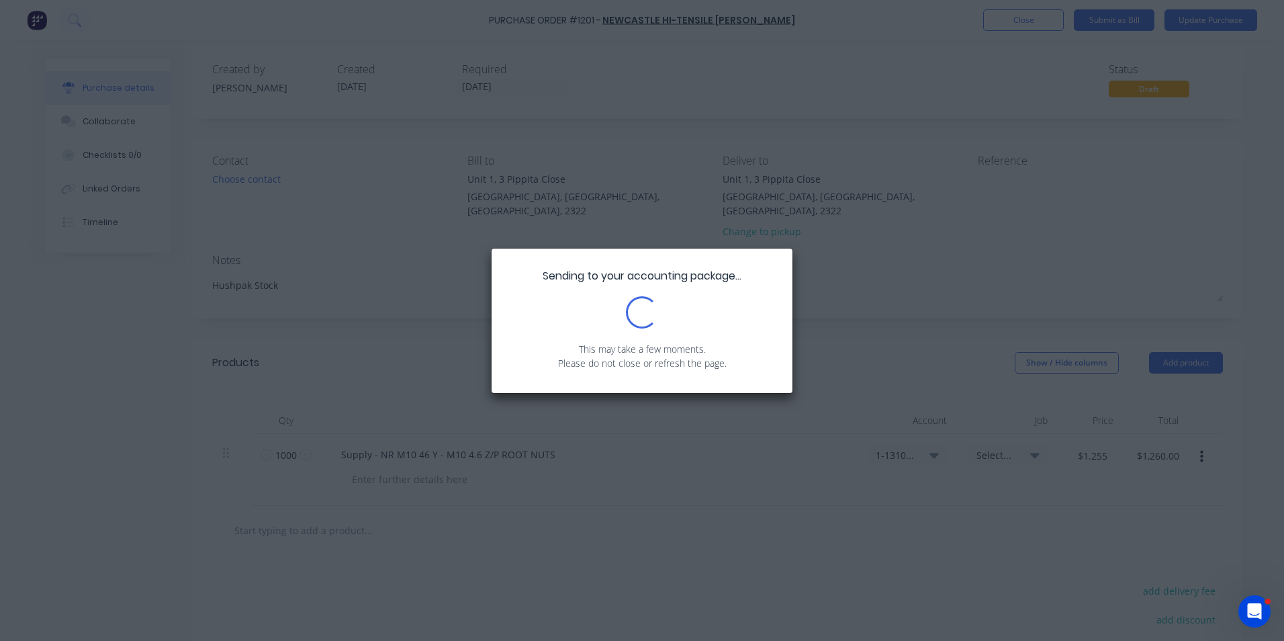
scroll to position [0, 0]
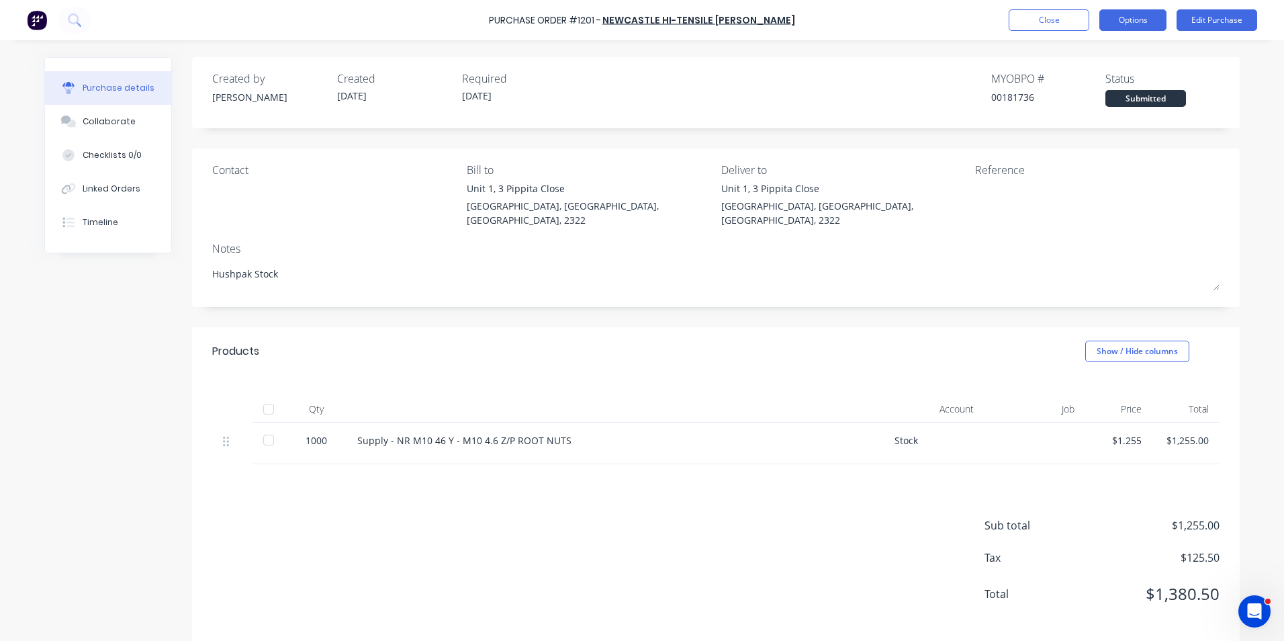
click at [1139, 24] on button "Options" at bounding box center [1133, 19] width 67 height 21
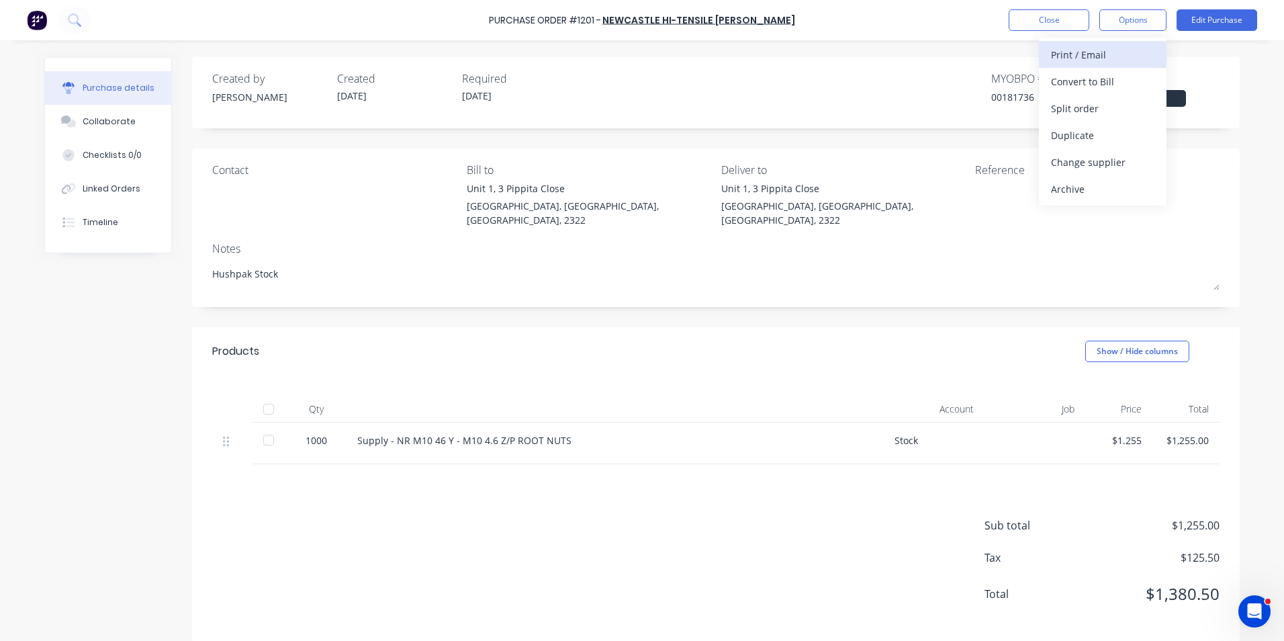
click at [1098, 55] on div "Print / Email" at bounding box center [1102, 54] width 103 height 19
click at [1082, 83] on div "With pricing" at bounding box center [1102, 81] width 103 height 19
type textarea "x"
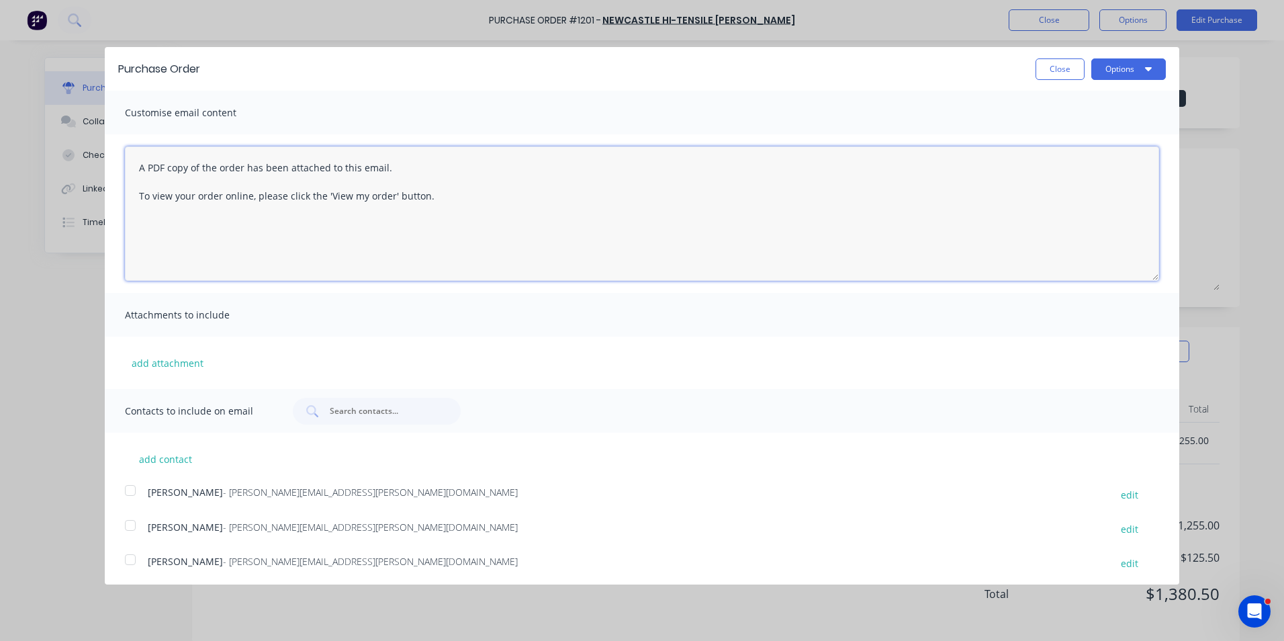
drag, startPoint x: 444, startPoint y: 197, endPoint x: 131, endPoint y: 163, distance: 314.9
click at [131, 163] on textarea "A PDF copy of the order has been attached to this email. To view your order onl…" at bounding box center [642, 213] width 1035 height 134
paste textarea "Hi Sales, Please see attached PO for large QTY of M10 Root Nuts, can you please…"
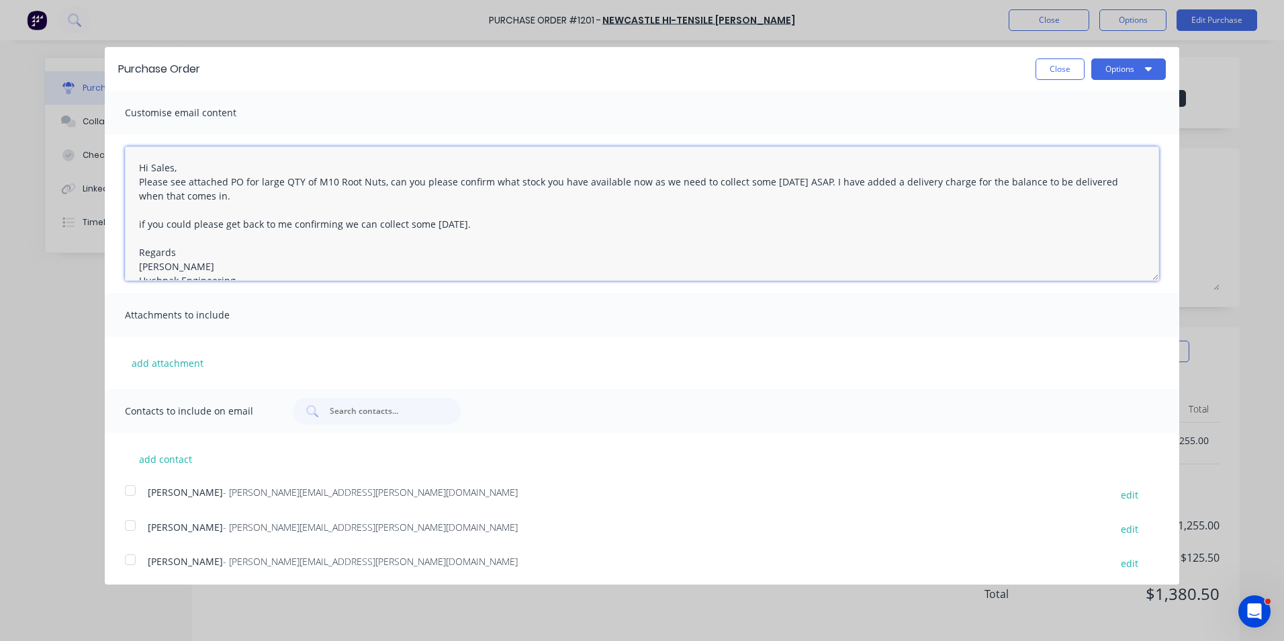
click at [138, 181] on textarea "Hi Sales, Please see attached PO for large QTY of M10 Root Nuts, can you please…" at bounding box center [642, 213] width 1035 height 134
click at [491, 182] on textarea "Hi Sales, Please see attached PO for large QTY of M10 Root Nuts, can you please…" at bounding box center [642, 213] width 1035 height 134
drag, startPoint x: 424, startPoint y: 182, endPoint x: 369, endPoint y: 227, distance: 70.6
click at [369, 227] on textarea "Hi Sales, Please see attached PO for large QTY of M10 Root Nuts, can you please…" at bounding box center [642, 213] width 1035 height 134
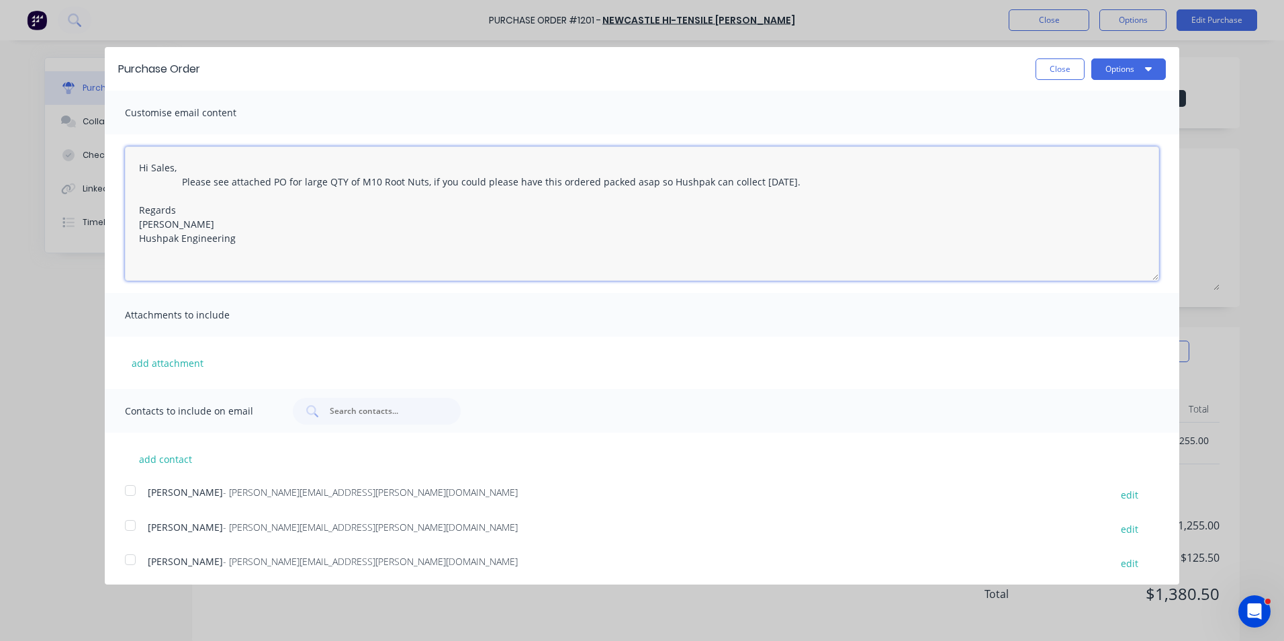
click at [170, 194] on textarea "Hi Sales, Please see attached PO for large QTY of M10 Root Nuts, if you could p…" at bounding box center [642, 213] width 1035 height 134
type textarea "Hi Sales, Please see attached PO for large QTY of M10 Root Nuts, if you could p…"
type textarea "x"
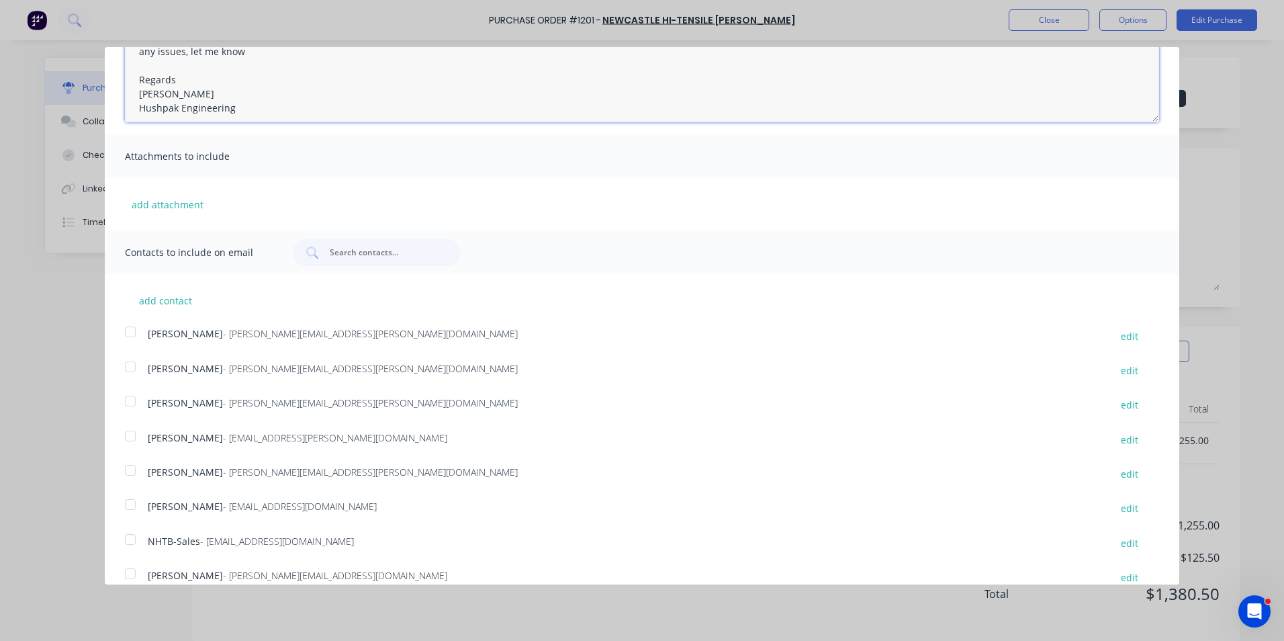
scroll to position [177, 0]
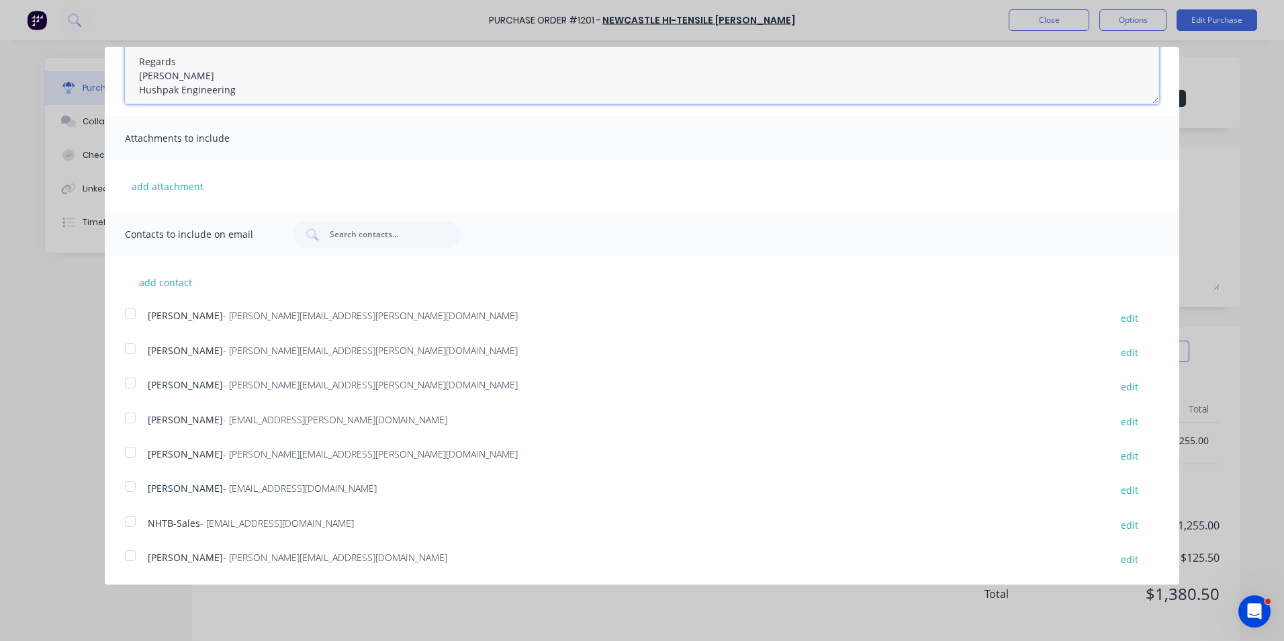
click at [132, 382] on div at bounding box center [130, 382] width 27 height 27
click at [132, 347] on div at bounding box center [130, 348] width 27 height 27
click at [128, 519] on div at bounding box center [130, 521] width 27 height 27
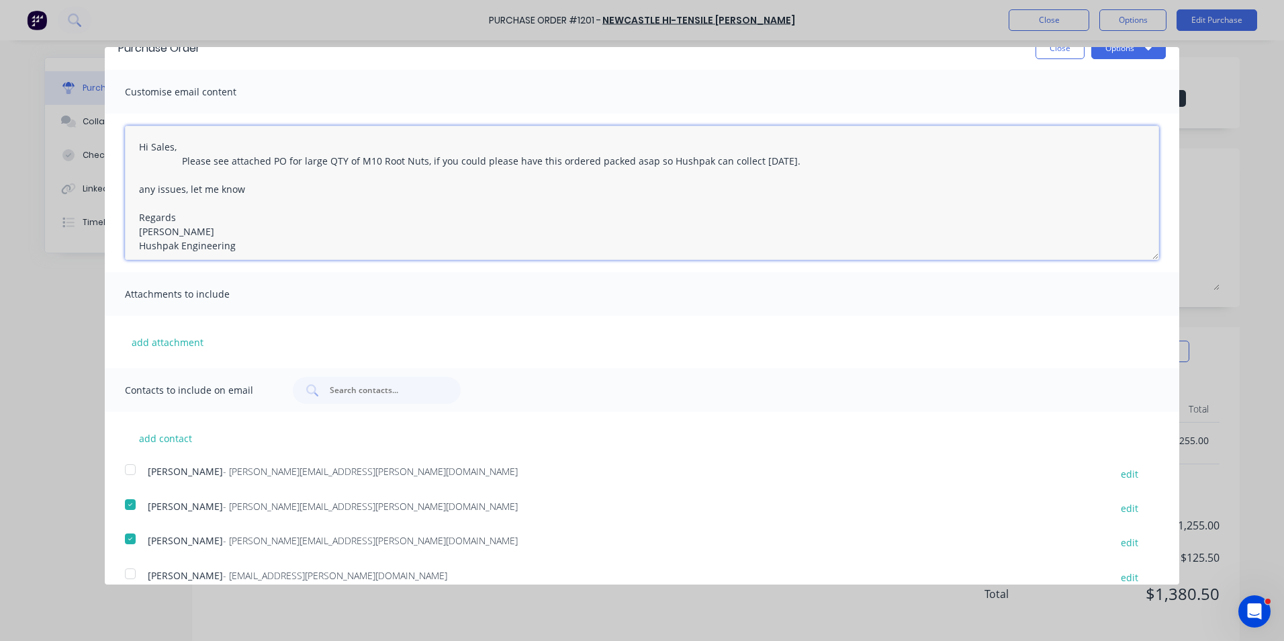
scroll to position [0, 0]
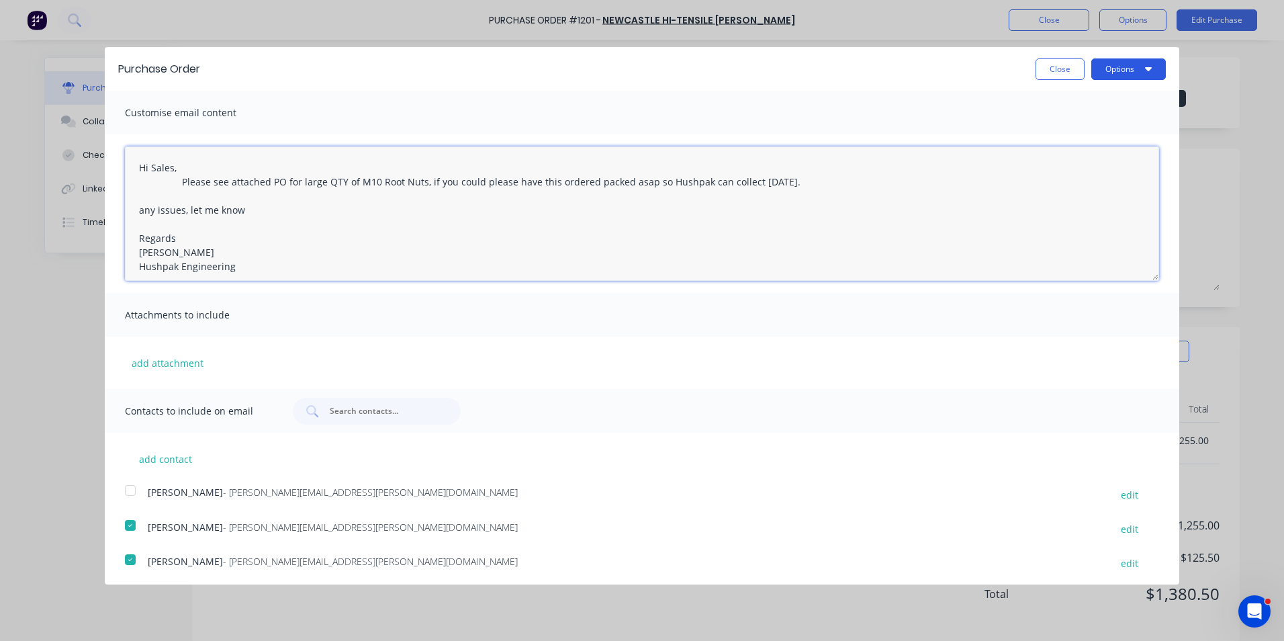
type textarea "Hi Sales, Please see attached PO for large QTY of M10 Root Nuts, if you could p…"
click at [1112, 69] on button "Options" at bounding box center [1129, 68] width 75 height 21
click at [1051, 130] on div "Email" at bounding box center [1102, 129] width 103 height 19
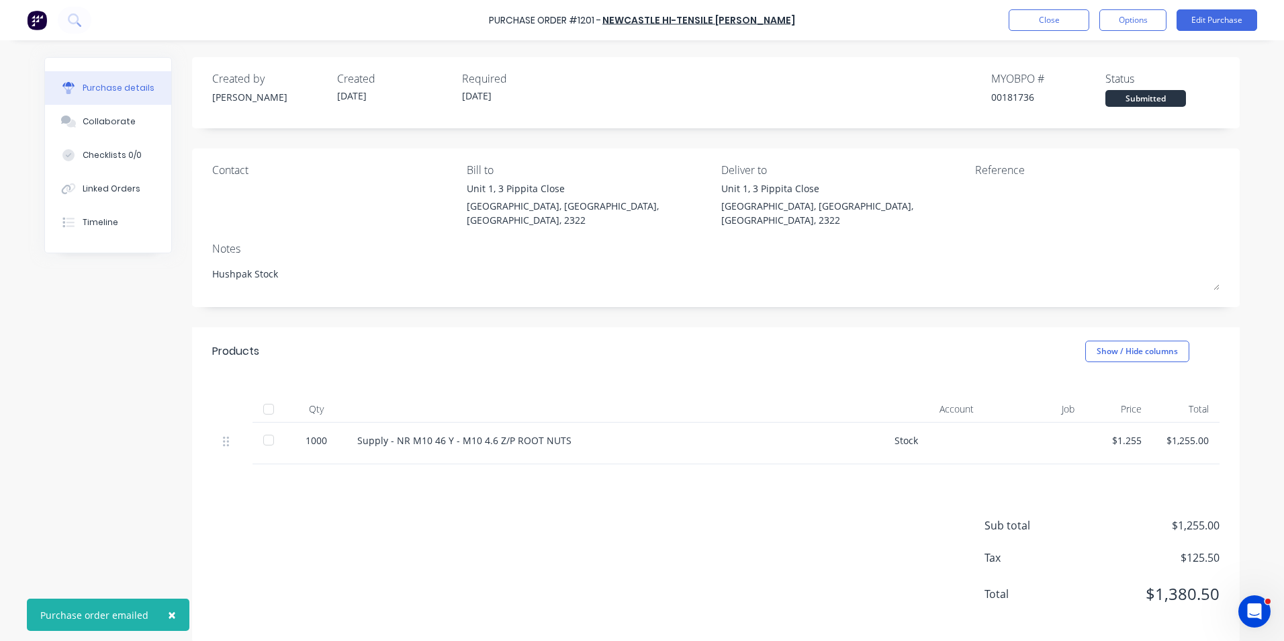
type textarea "x"
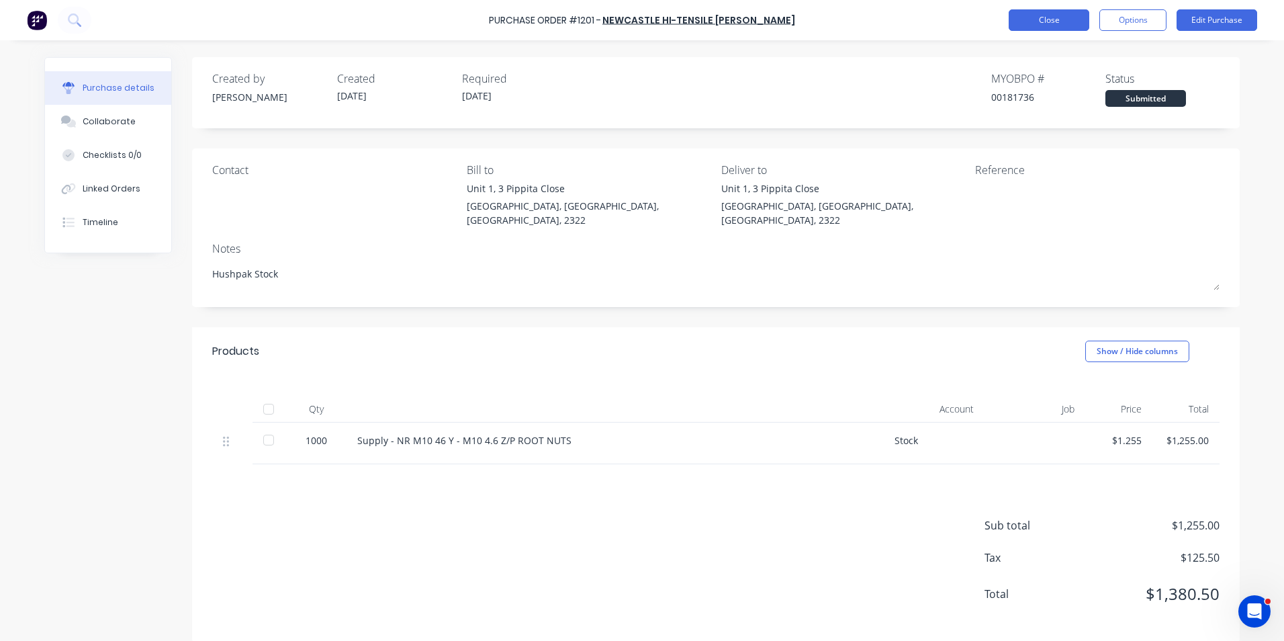
click at [1055, 21] on button "Close" at bounding box center [1049, 19] width 81 height 21
